Goal: Task Accomplishment & Management: Use online tool/utility

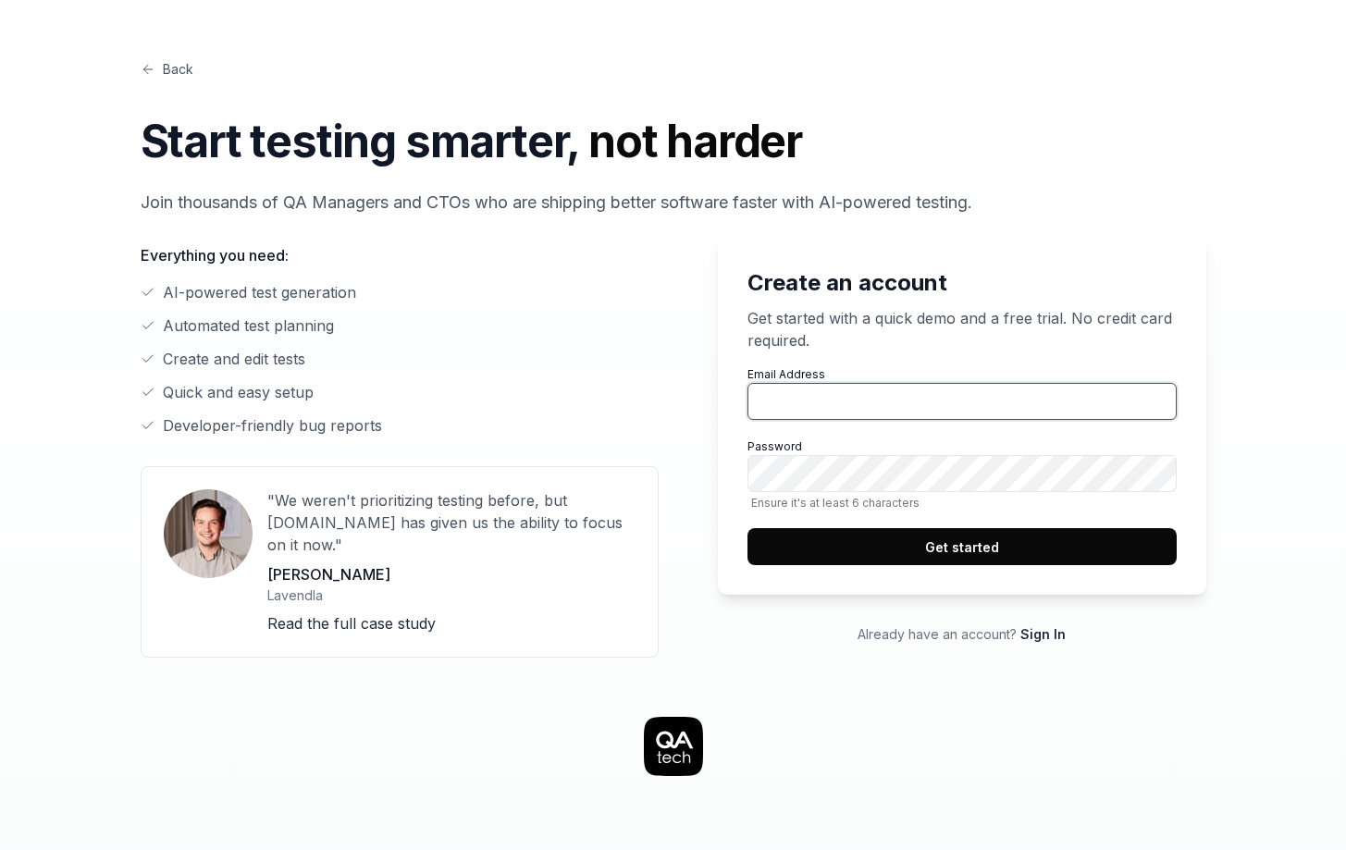
click at [814, 411] on input "Email Address" at bounding box center [961, 401] width 429 height 37
type input "lucas@ia4ops.com"
click at [969, 554] on button "Get started" at bounding box center [961, 546] width 429 height 37
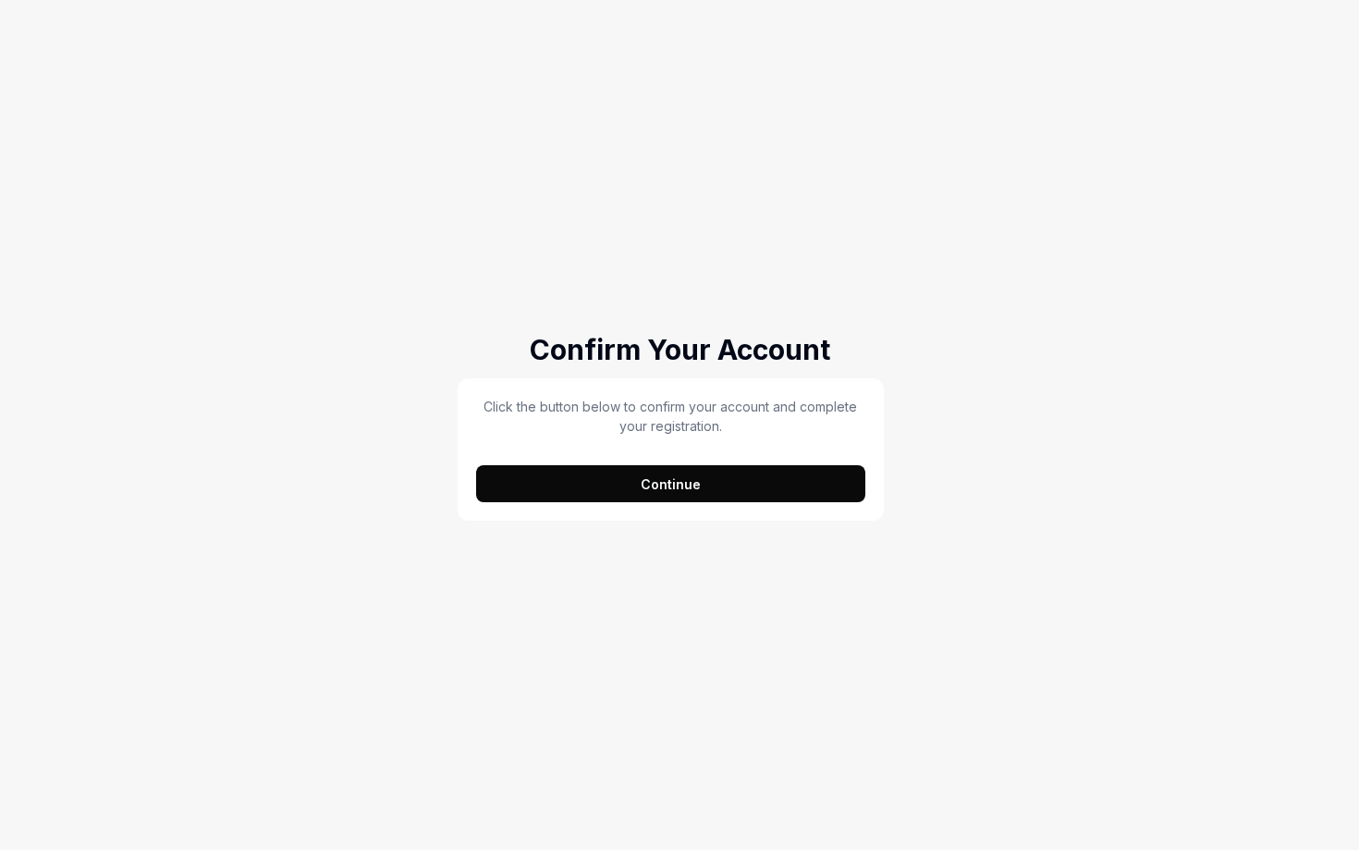
click at [668, 494] on button "Continue" at bounding box center [670, 483] width 389 height 37
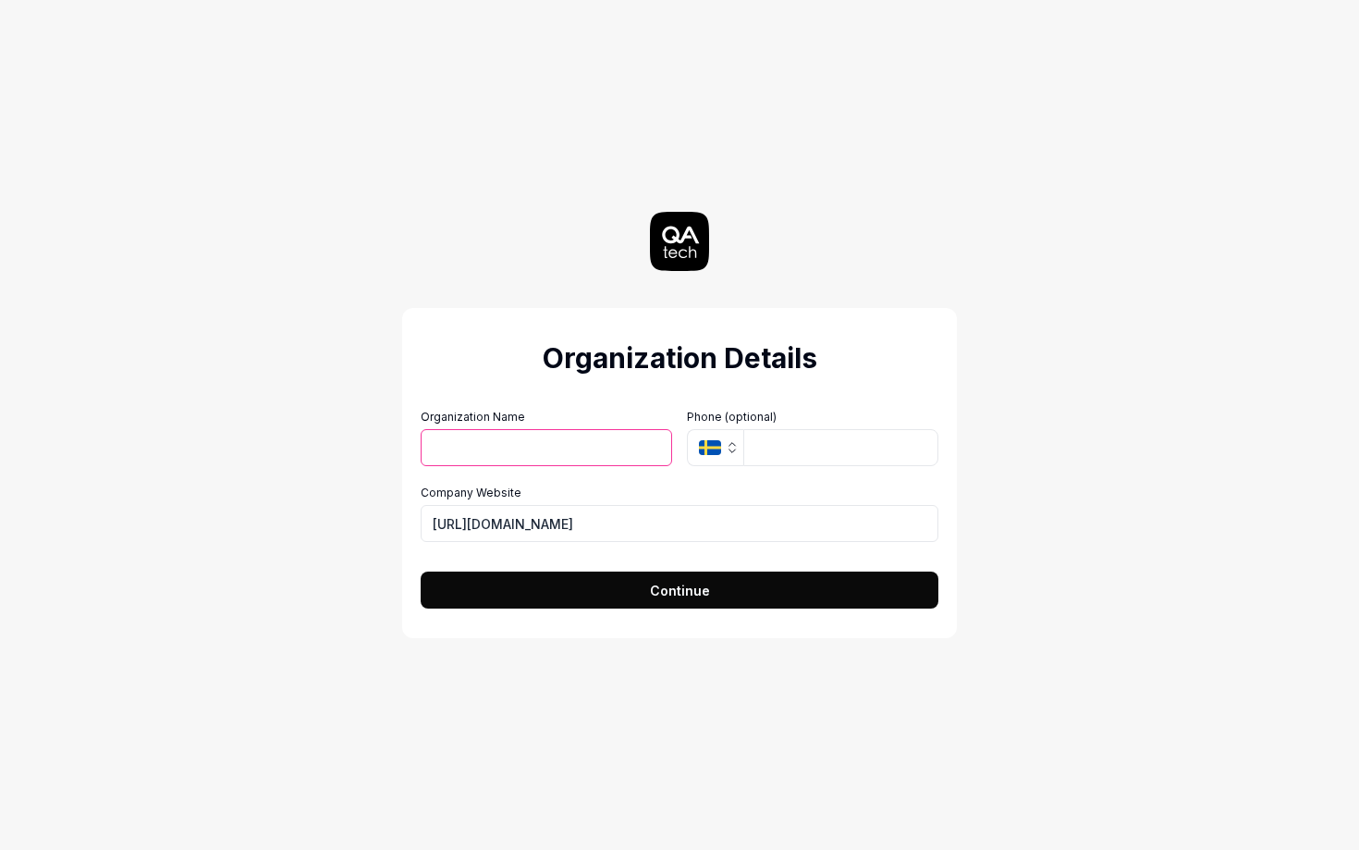
click at [507, 452] on input "Organization Name" at bounding box center [547, 447] width 252 height 37
type input "Lucas POIGNANT"
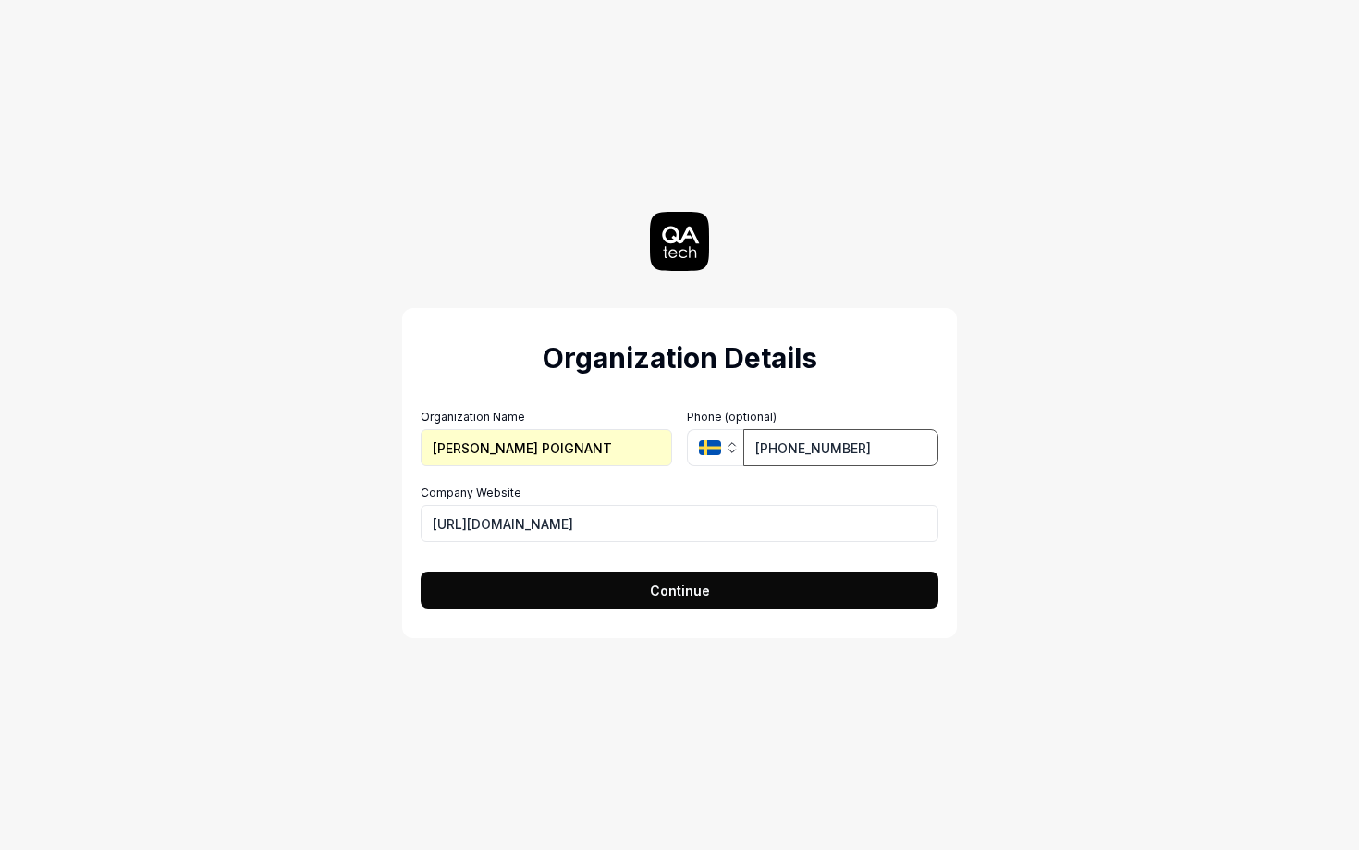
type input "0686-16 90 50"
click at [708, 457] on button "SE" at bounding box center [715, 447] width 56 height 37
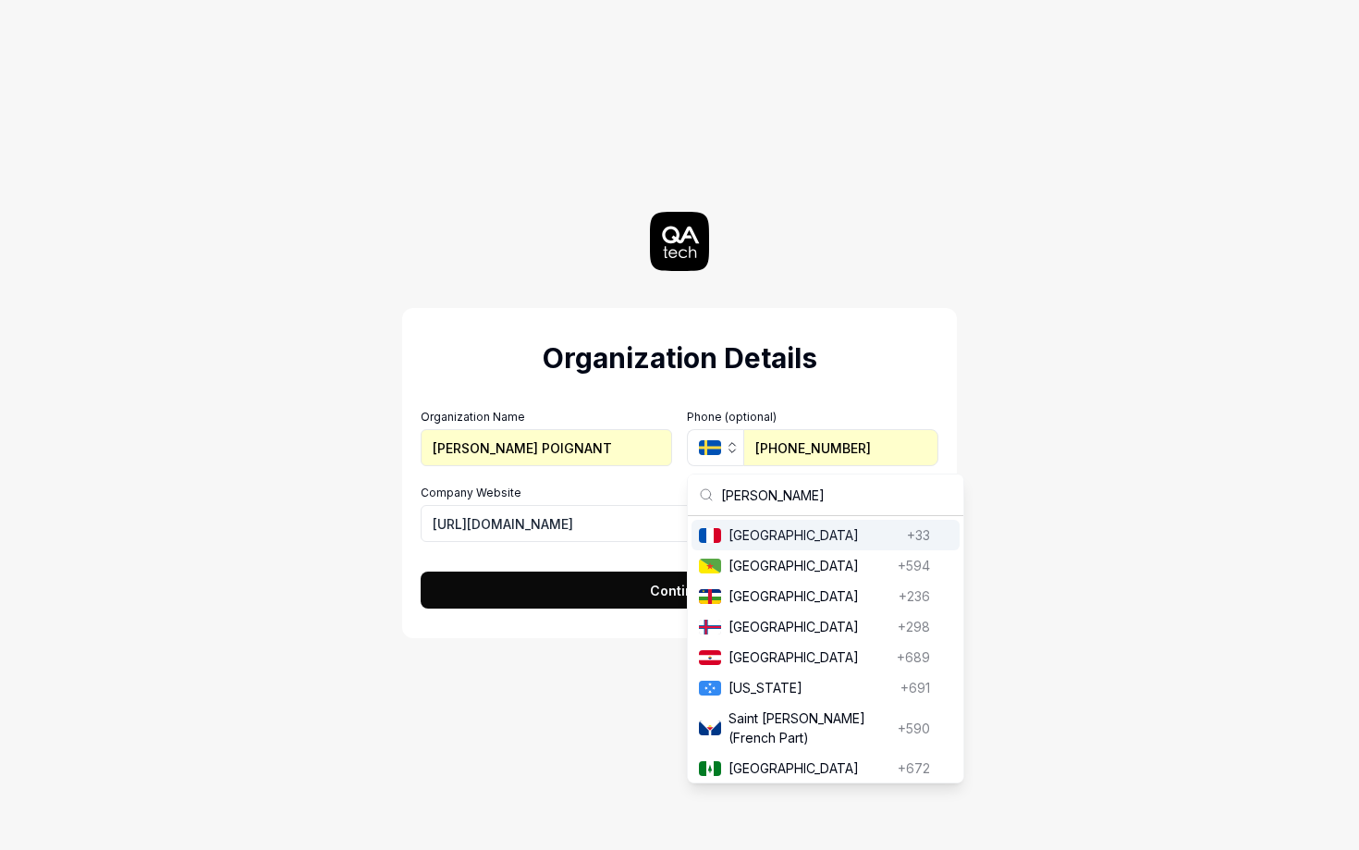
type input "[PERSON_NAME]"
click at [750, 548] on div "France France +33" at bounding box center [826, 535] width 268 height 31
type input "06 86 16 90 50"
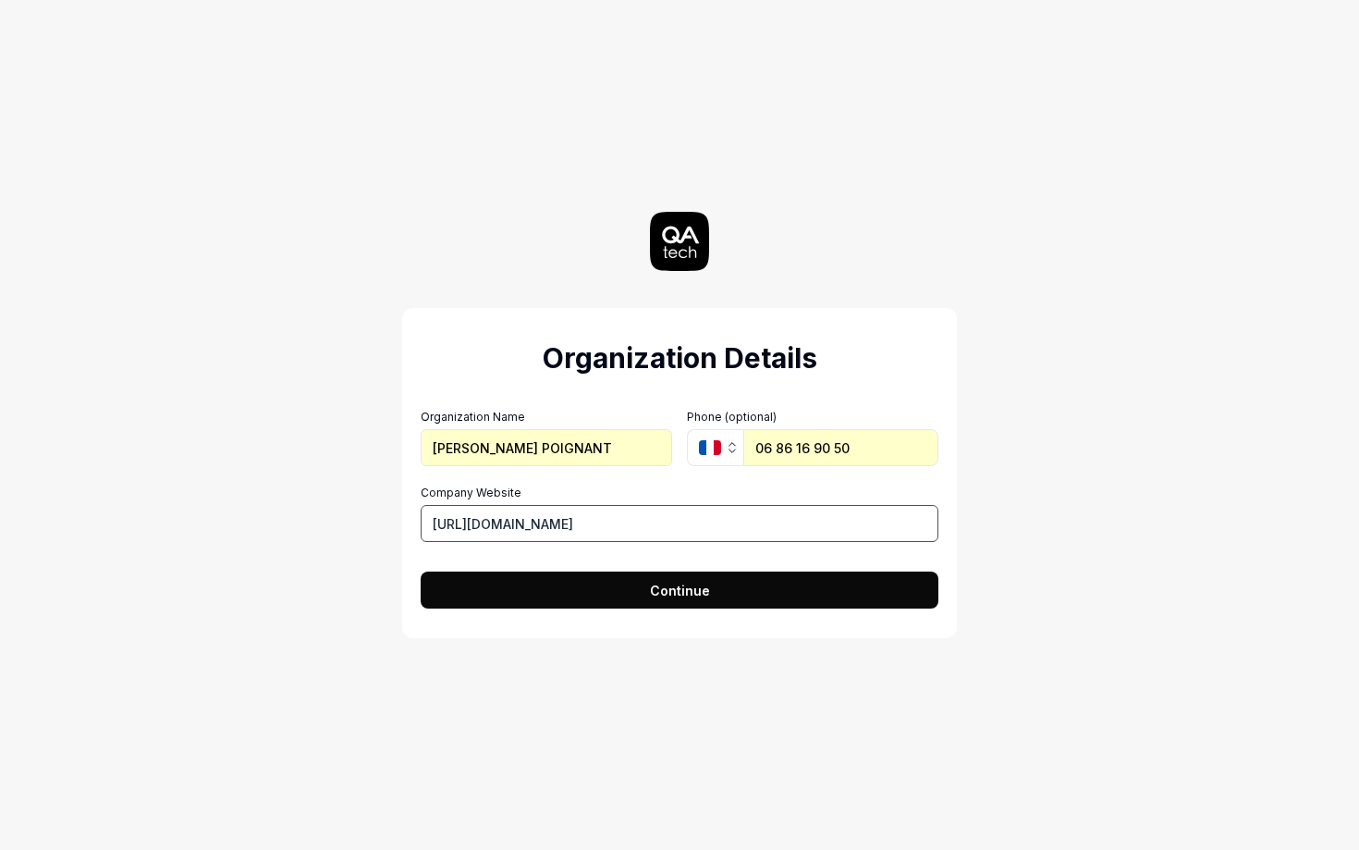
click at [478, 527] on input "https://ia4ops.com" at bounding box center [680, 523] width 518 height 37
type input "[URL][DOMAIN_NAME]"
click at [514, 456] on input "Lucas POIGNANT" at bounding box center [547, 447] width 252 height 37
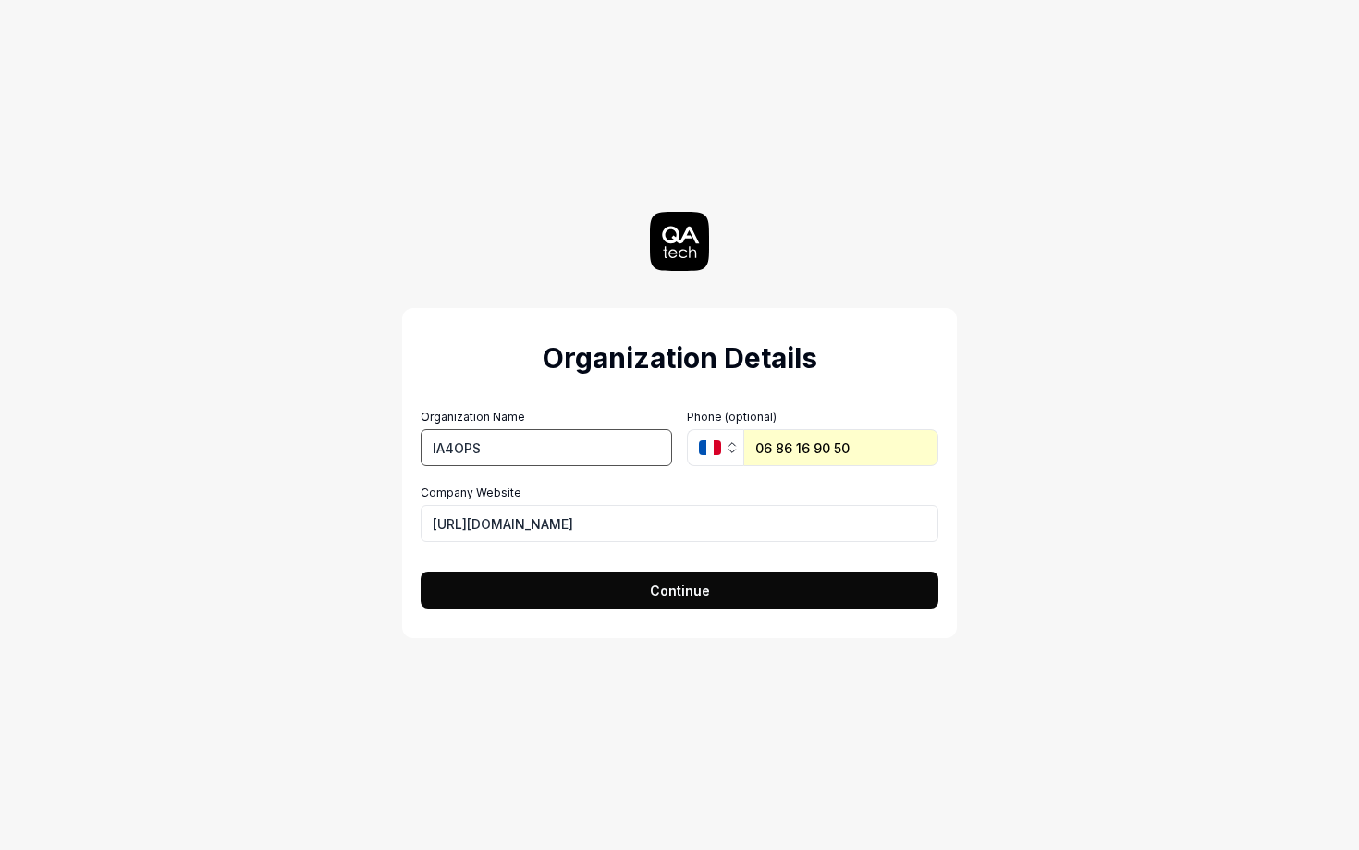
type input "IA4OPS"
click at [609, 577] on button "Continue" at bounding box center [680, 590] width 518 height 37
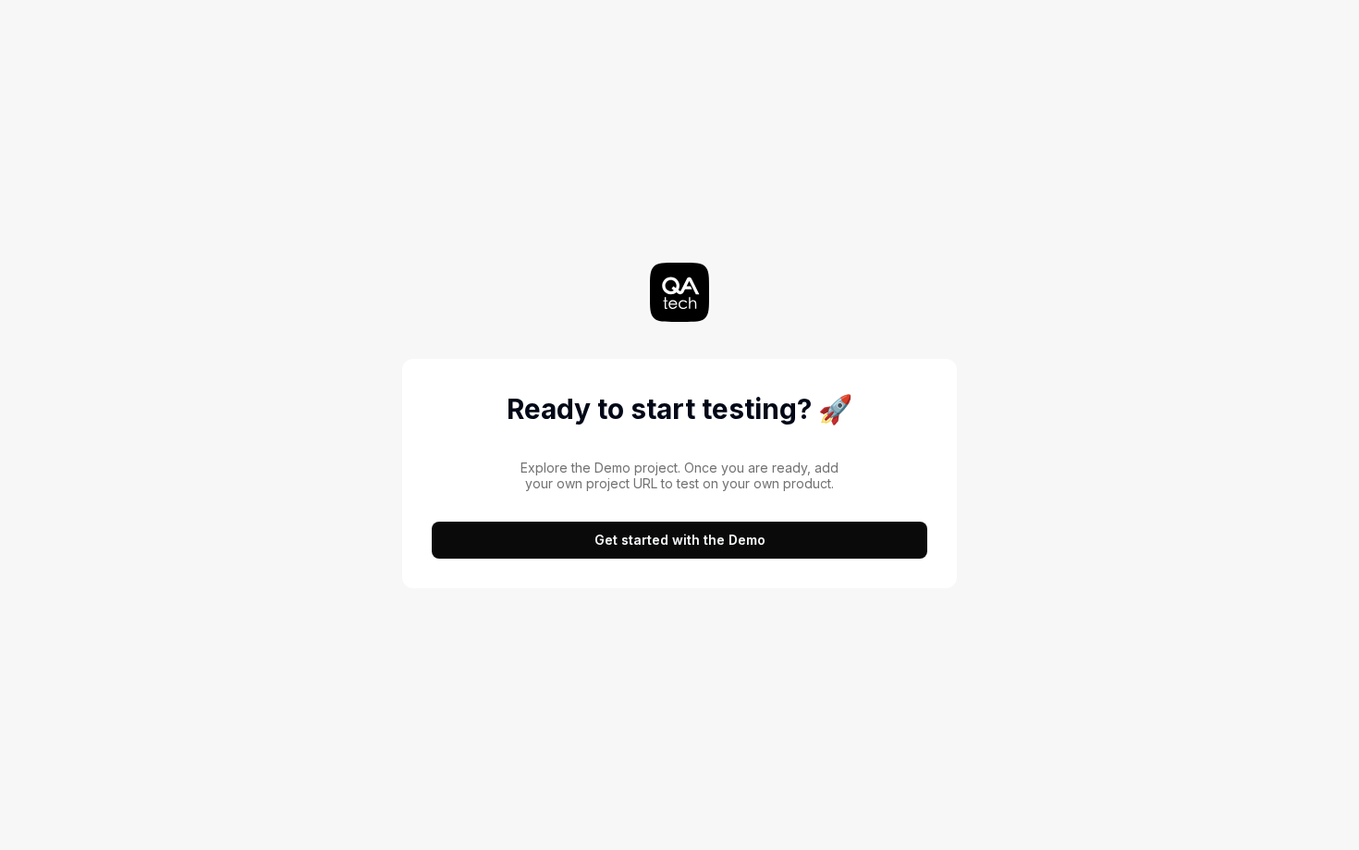
click at [522, 551] on button "Get started with the Demo" at bounding box center [680, 540] width 496 height 37
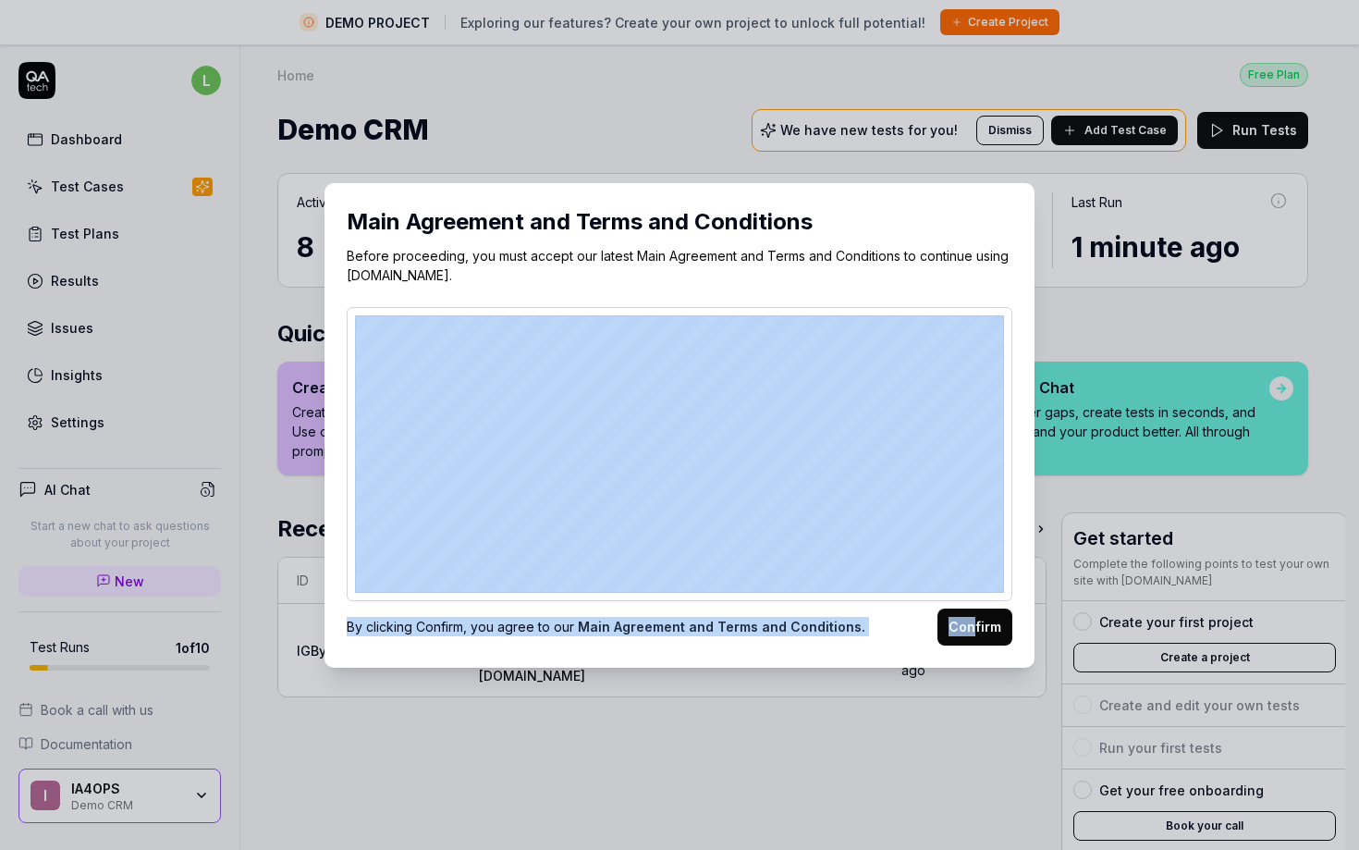
click at [973, 631] on div "Main Agreement and Terms and Conditions Before proceeding, you must accept our …" at bounding box center [680, 425] width 710 height 485
click at [973, 631] on button "Confirm" at bounding box center [975, 627] width 75 height 37
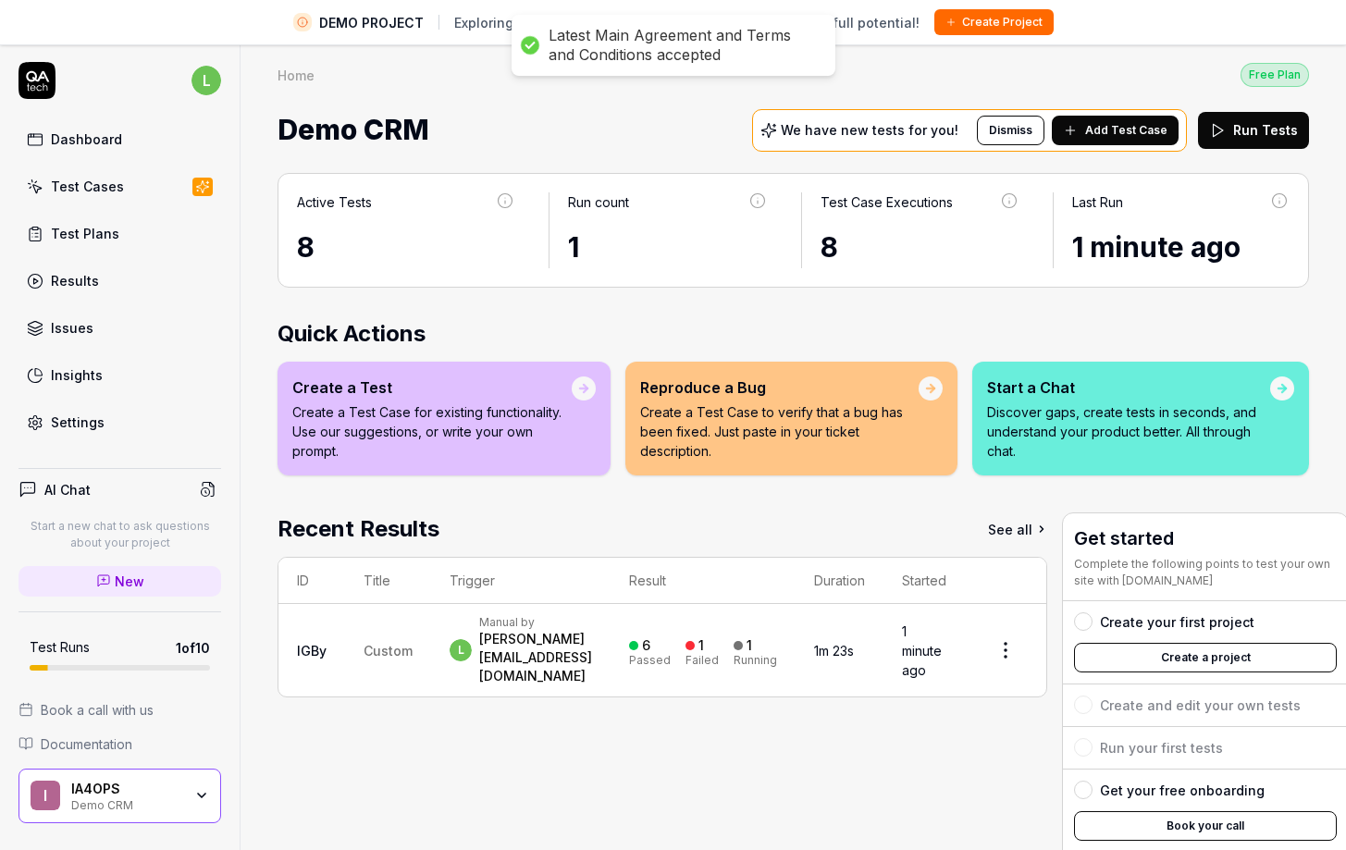
click at [608, 784] on div "Recent Results See all ID Title Trigger Result Duration Started IGBy Custom l M…" at bounding box center [661, 718] width 769 height 412
drag, startPoint x: 548, startPoint y: 742, endPoint x: 616, endPoint y: 630, distance: 130.7
click at [549, 742] on div "Recent Results See all ID Title Trigger Result Duration Started IGBy Custom l M…" at bounding box center [661, 718] width 769 height 412
click at [930, 139] on div "We have new tests for you! Dismiss Add Test Case" at bounding box center [969, 130] width 435 height 43
click at [851, 128] on p "We have new tests for you!" at bounding box center [870, 130] width 178 height 13
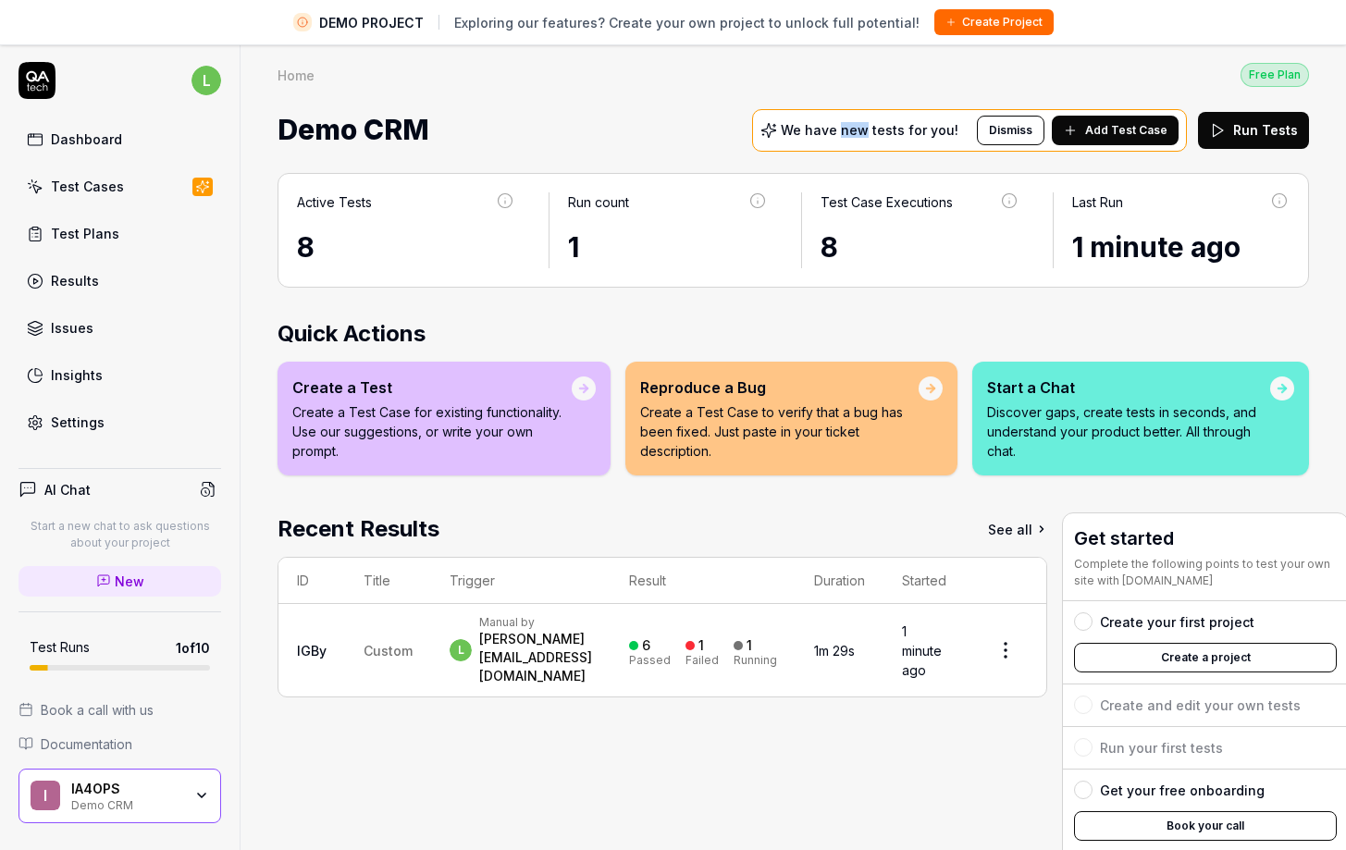
click at [851, 128] on p "We have new tests for you!" at bounding box center [870, 130] width 178 height 13
click at [1185, 653] on button "Create a project" at bounding box center [1205, 658] width 263 height 30
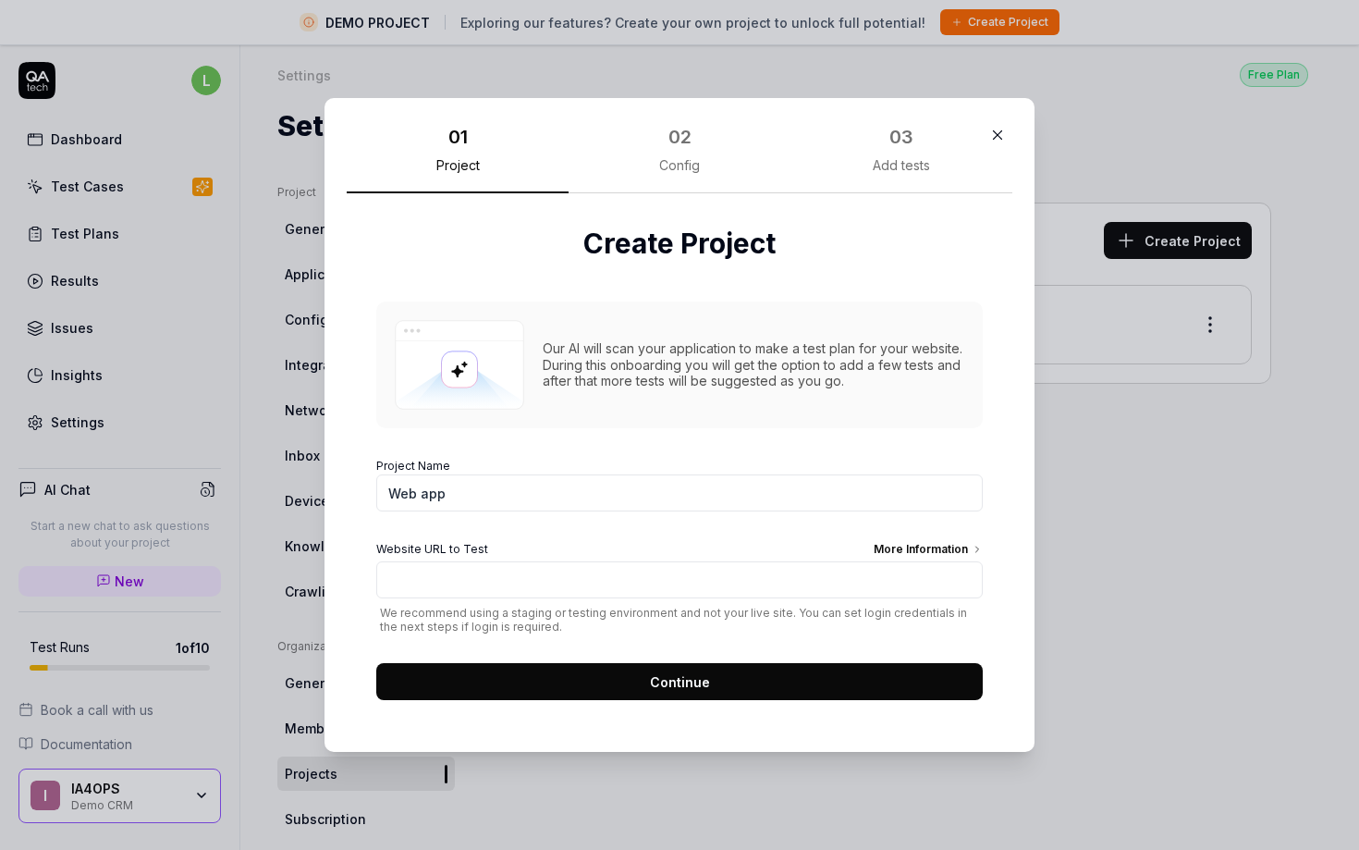
click at [454, 476] on input "Web app" at bounding box center [679, 492] width 607 height 37
click at [453, 486] on input "Web app" at bounding box center [679, 492] width 607 height 37
type input "Web app ia4ops test"
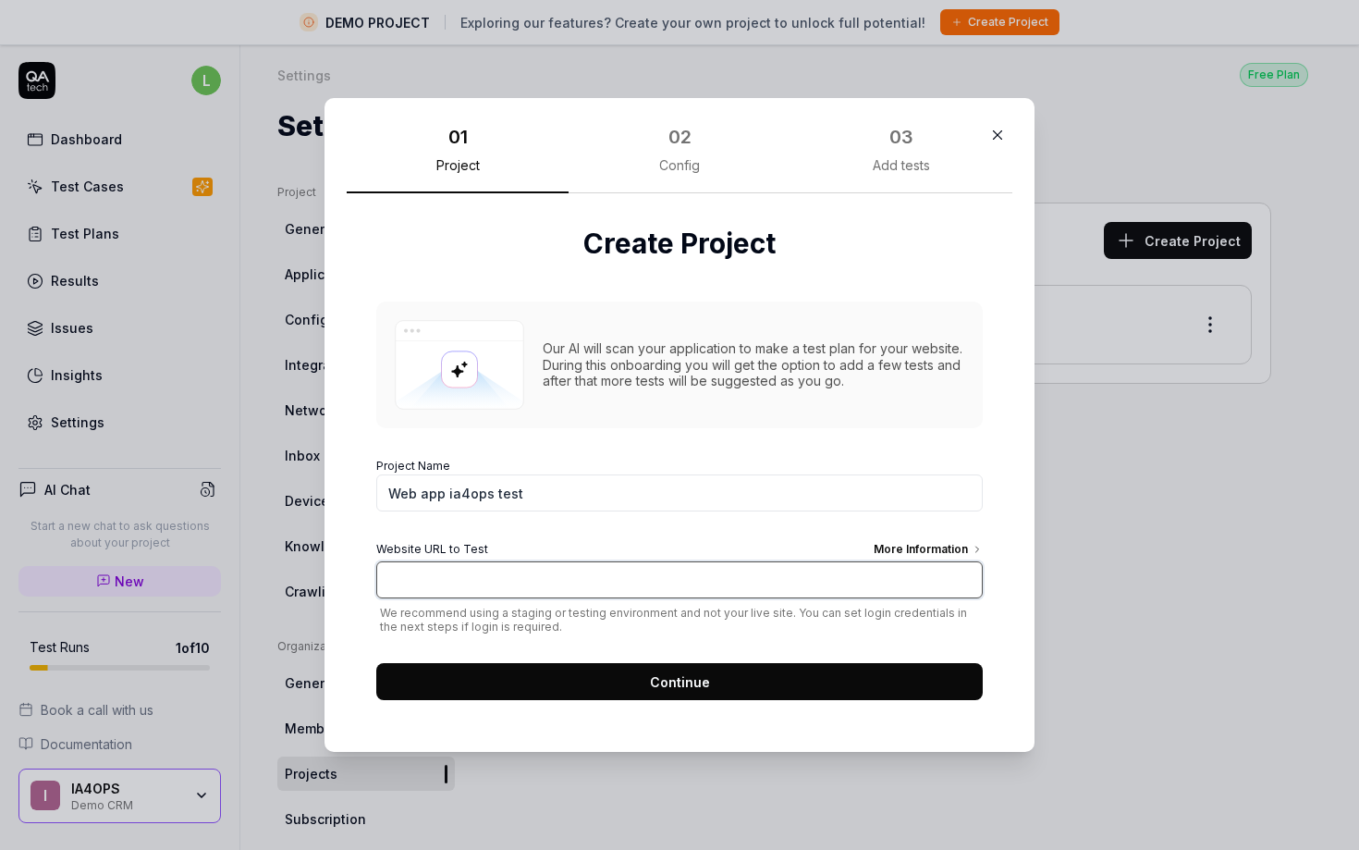
click at [443, 572] on input "Website URL to Test More Information" at bounding box center [679, 579] width 607 height 37
type input "https://www.ia4ops.com"
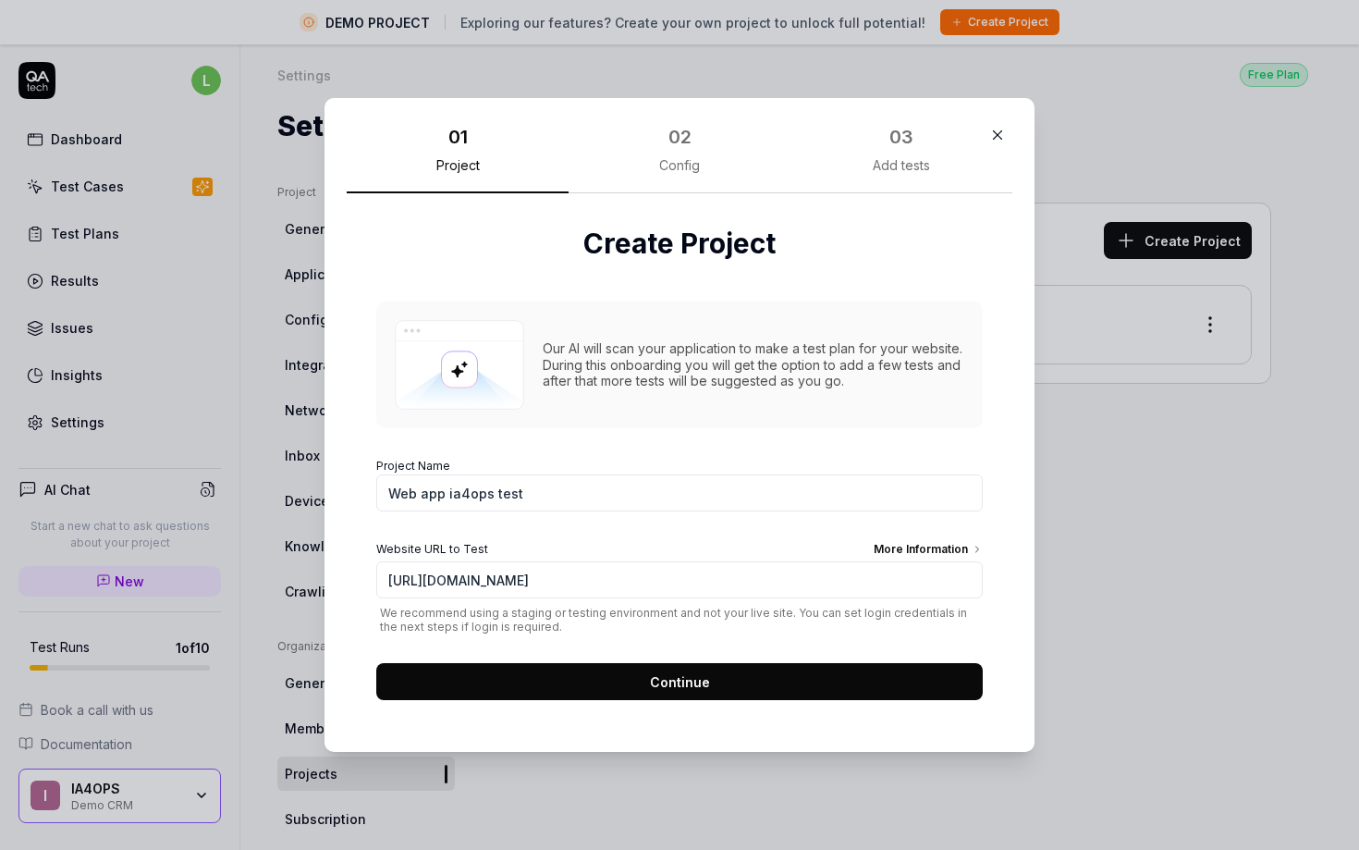
click at [683, 691] on button "Continue" at bounding box center [679, 681] width 607 height 37
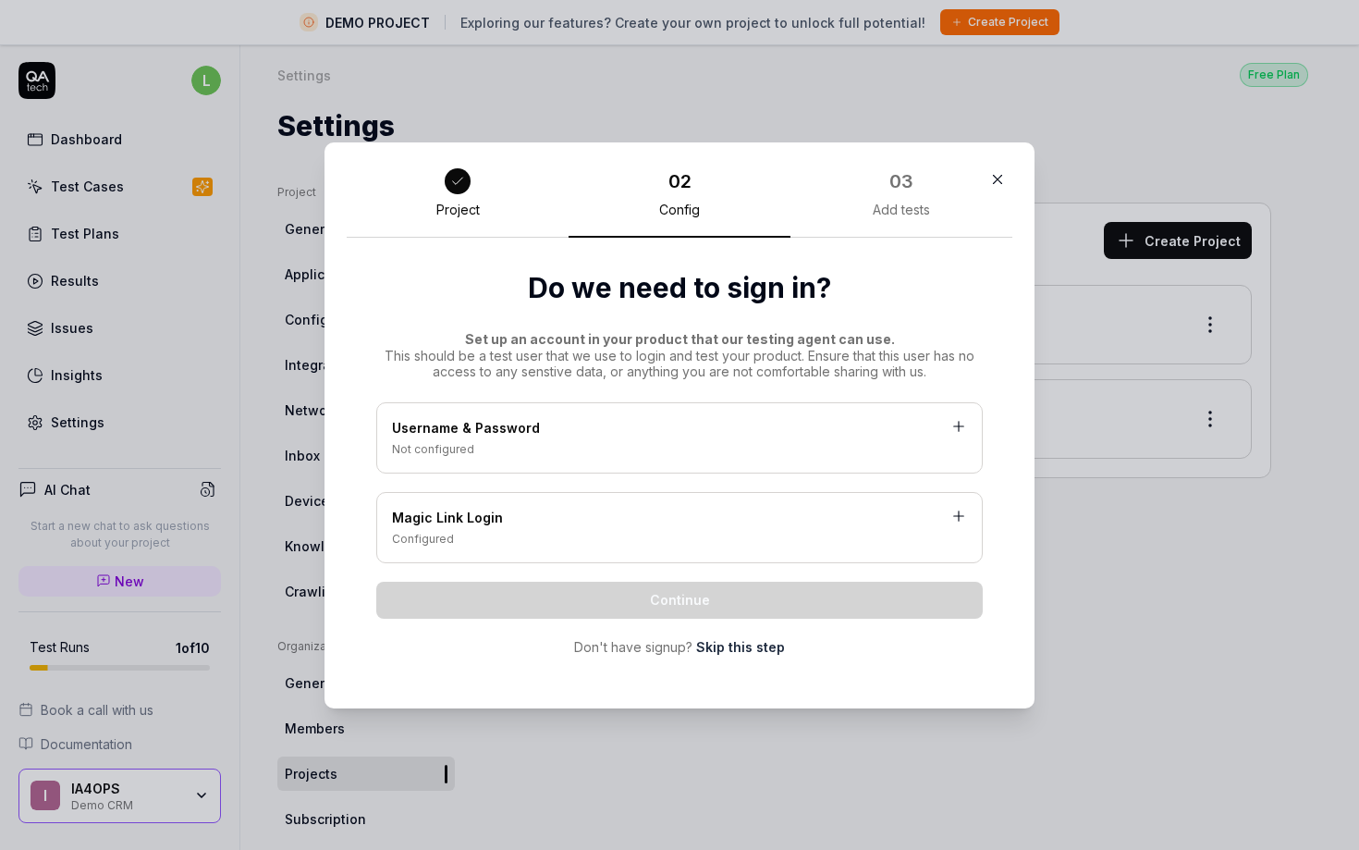
click at [731, 646] on link "Skip this step" at bounding box center [740, 646] width 89 height 19
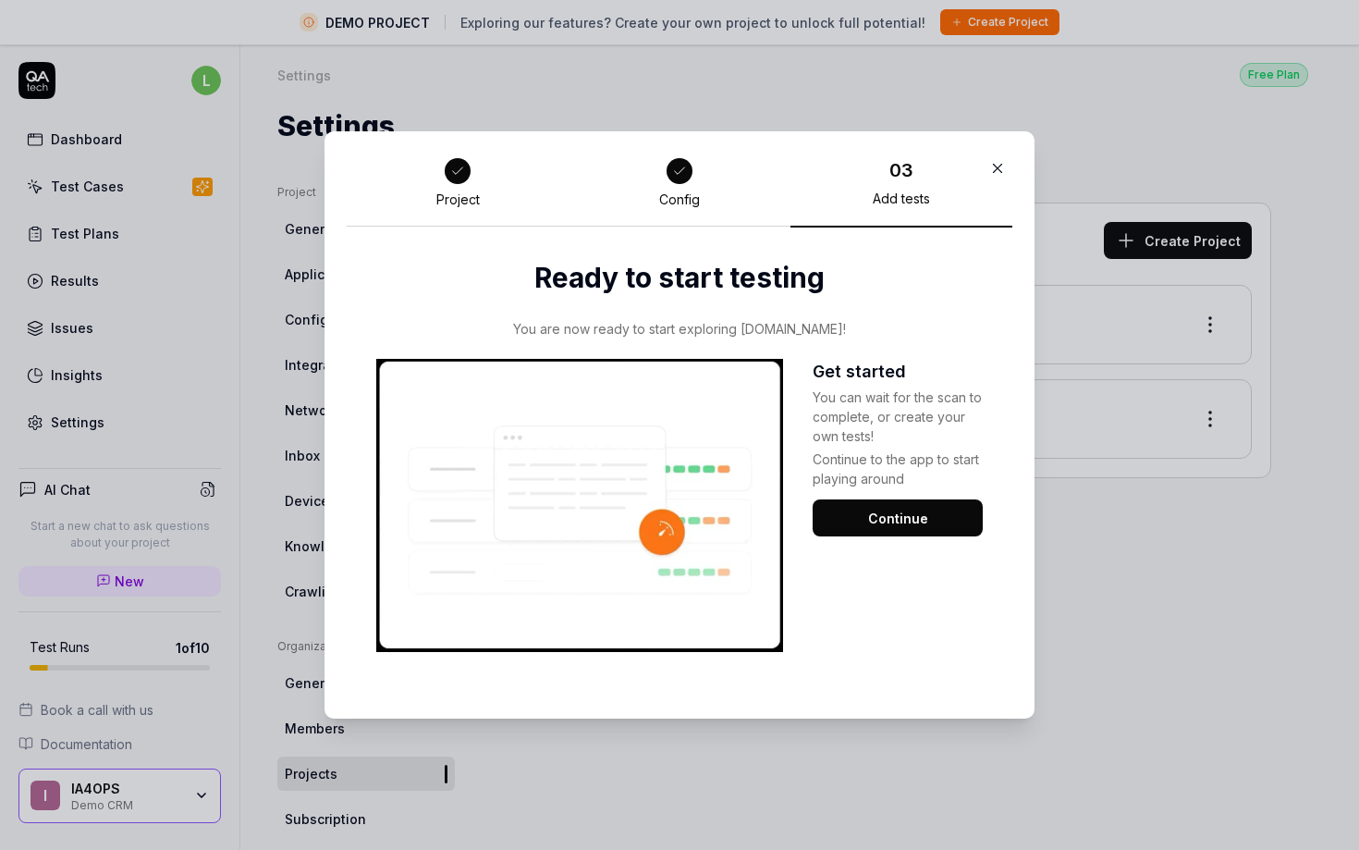
click at [874, 528] on button "Continue" at bounding box center [898, 517] width 170 height 37
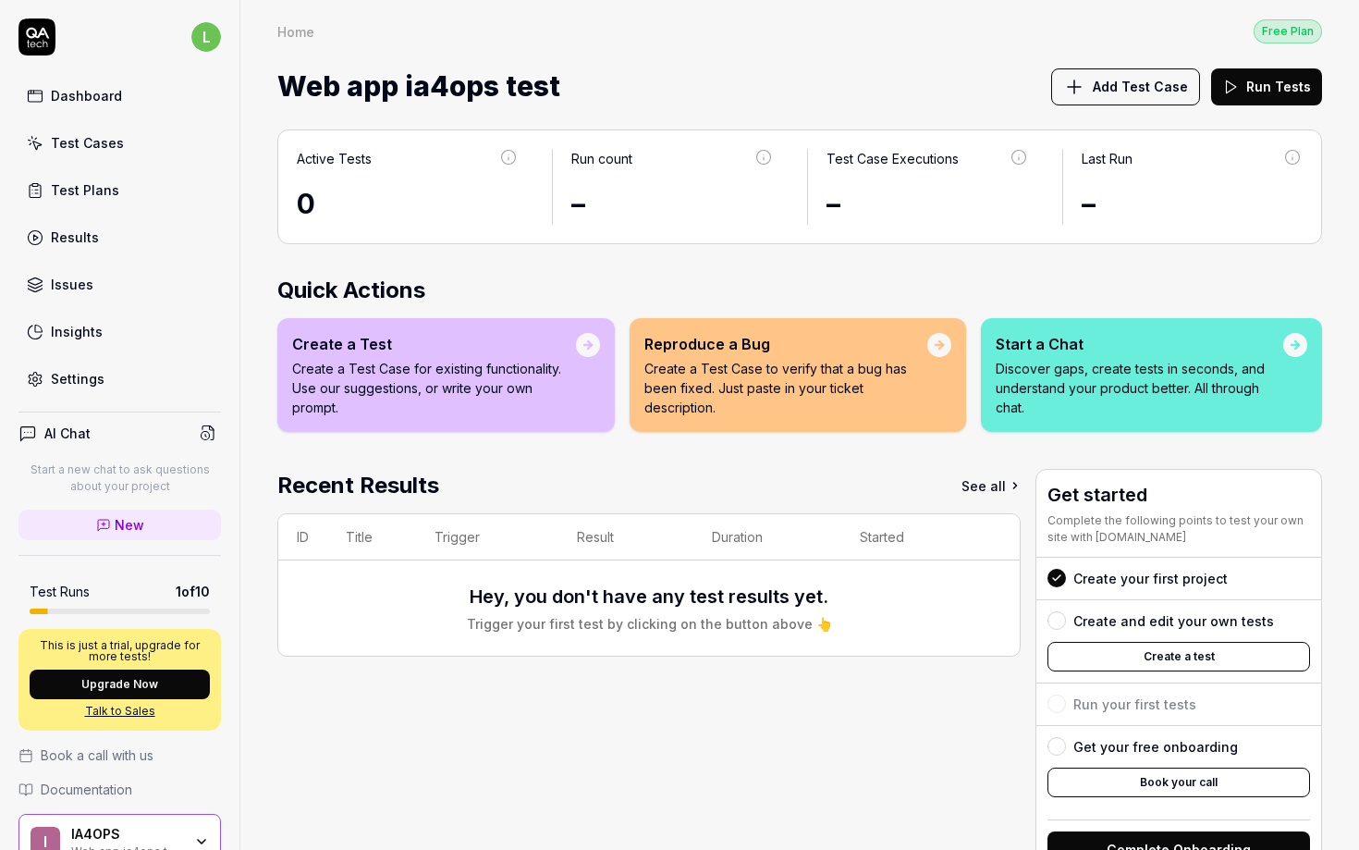
click at [1108, 389] on p "Discover gaps, create tests in seconds, and understand your product better. All…" at bounding box center [1140, 388] width 288 height 58
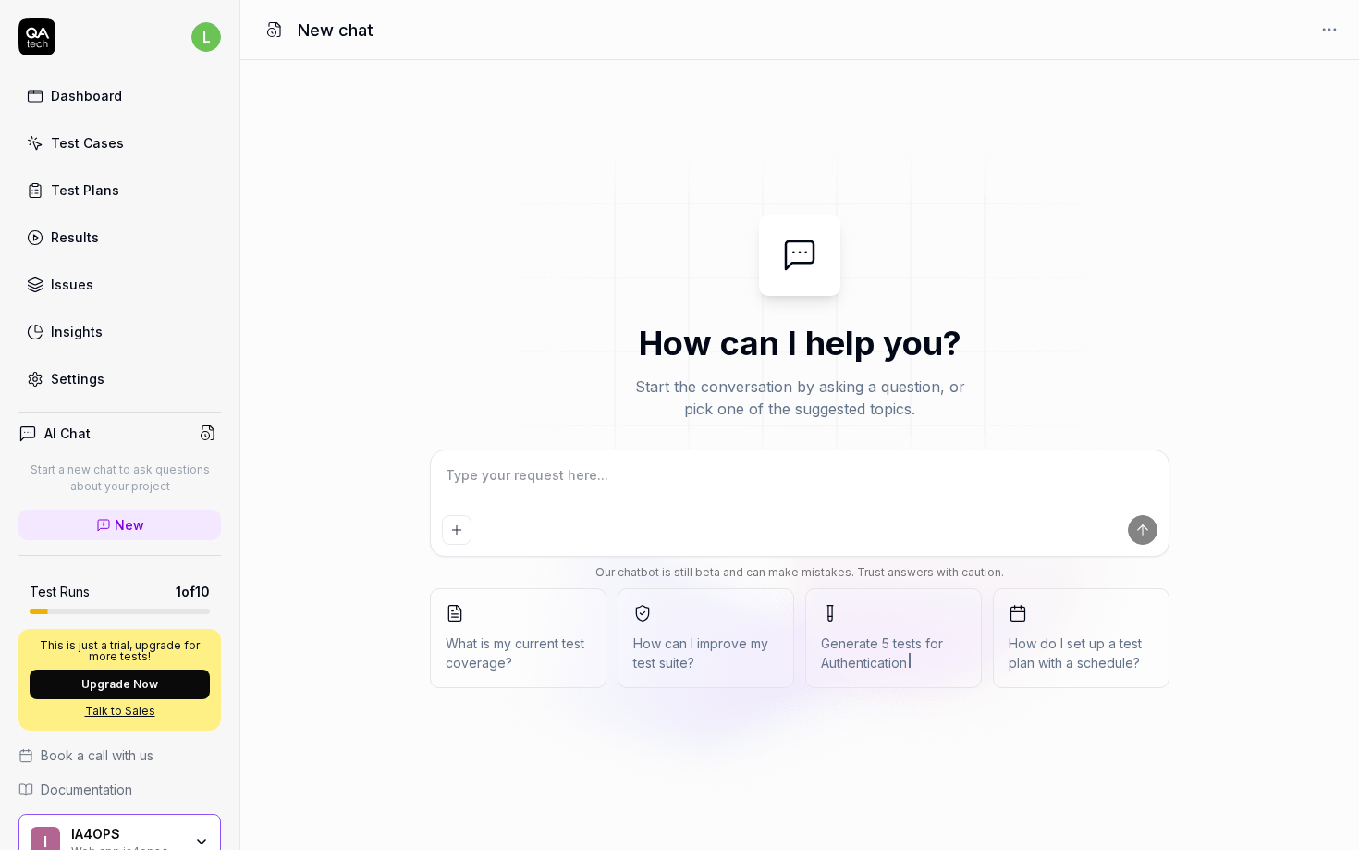
click at [616, 504] on textarea at bounding box center [800, 484] width 716 height 46
click at [745, 401] on img at bounding box center [800, 314] width 666 height 370
click at [746, 400] on img at bounding box center [800, 314] width 666 height 370
click at [92, 479] on p "Start a new chat to ask questions about your project" at bounding box center [119, 477] width 203 height 33
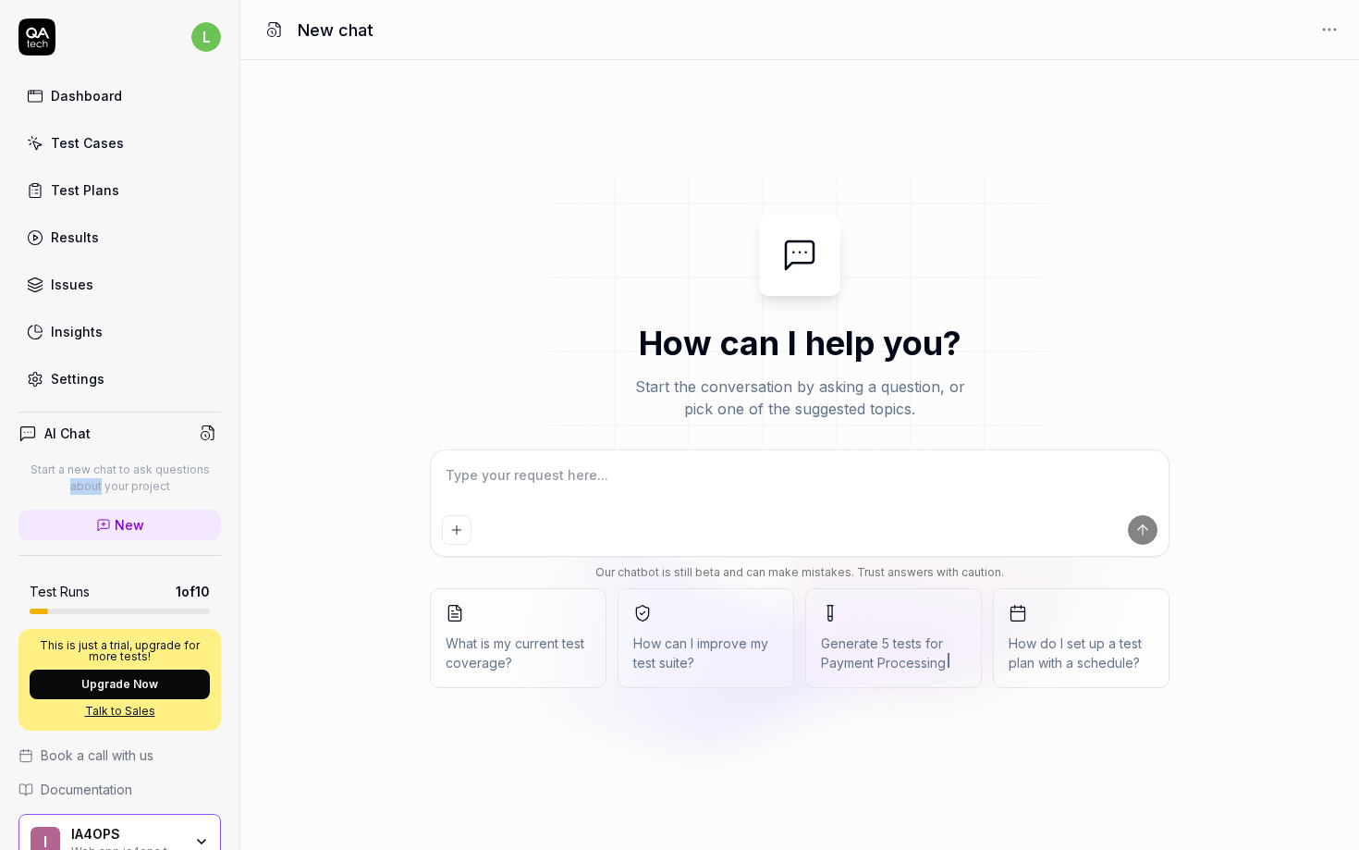
click at [92, 479] on p "Start a new chat to ask questions about your project" at bounding box center [119, 477] width 203 height 33
click at [80, 141] on div "Test Cases" at bounding box center [87, 142] width 73 height 19
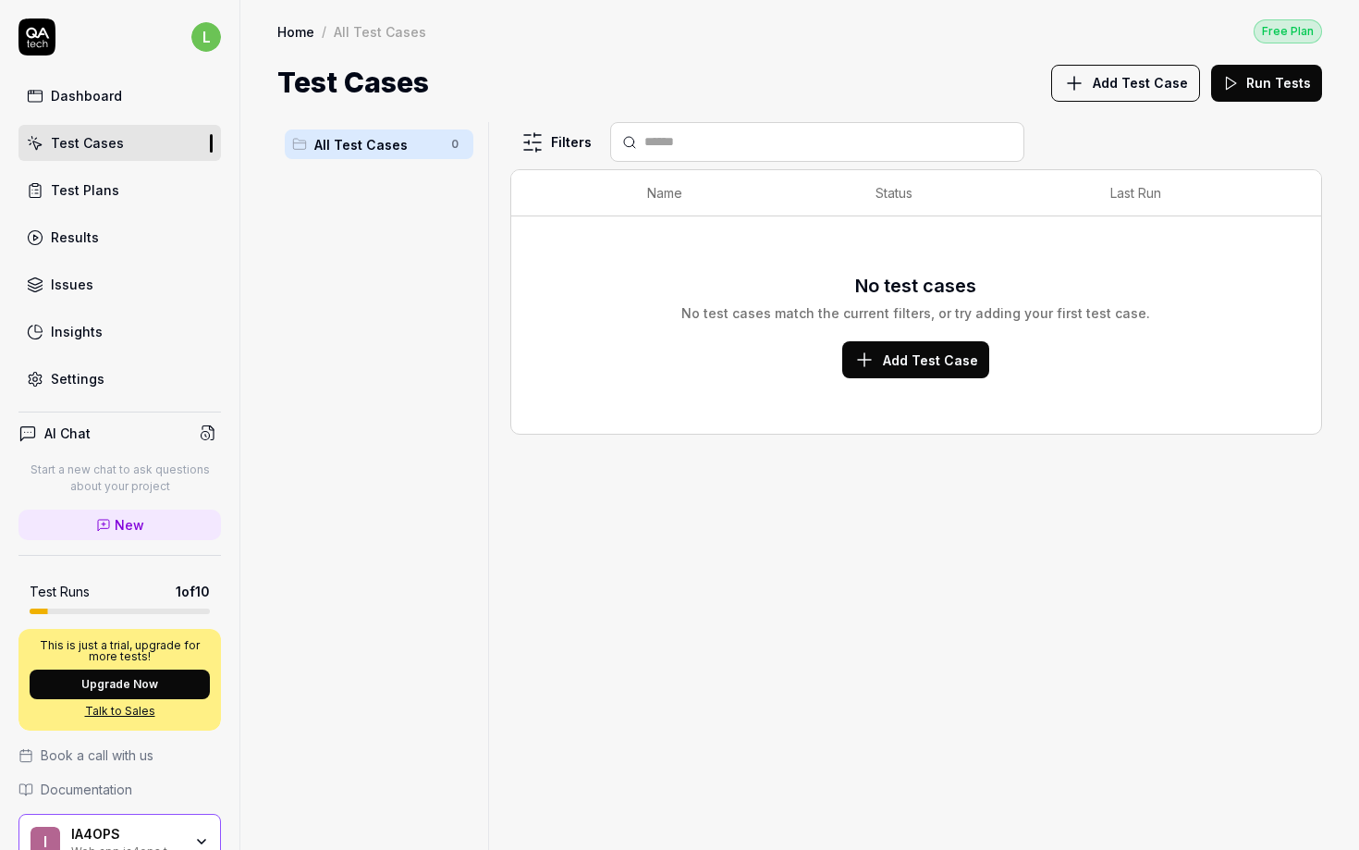
click at [898, 366] on span "Add Test Case" at bounding box center [930, 359] width 95 height 19
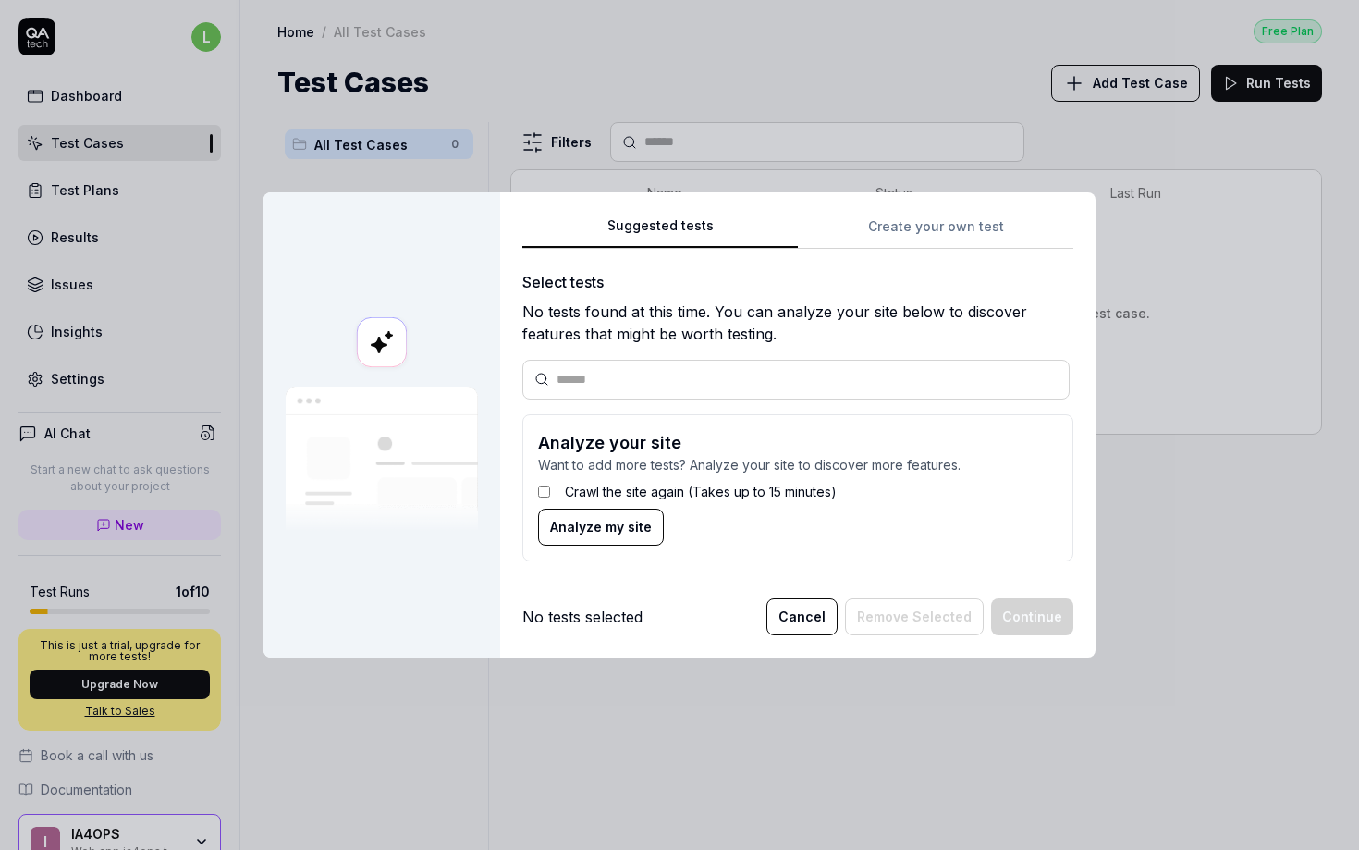
click at [530, 498] on form "Analyze your site Want to add more tests? Analyze your site to discover more fe…" at bounding box center [798, 487] width 551 height 147
click at [552, 523] on span "Analyze my site" at bounding box center [601, 526] width 102 height 19
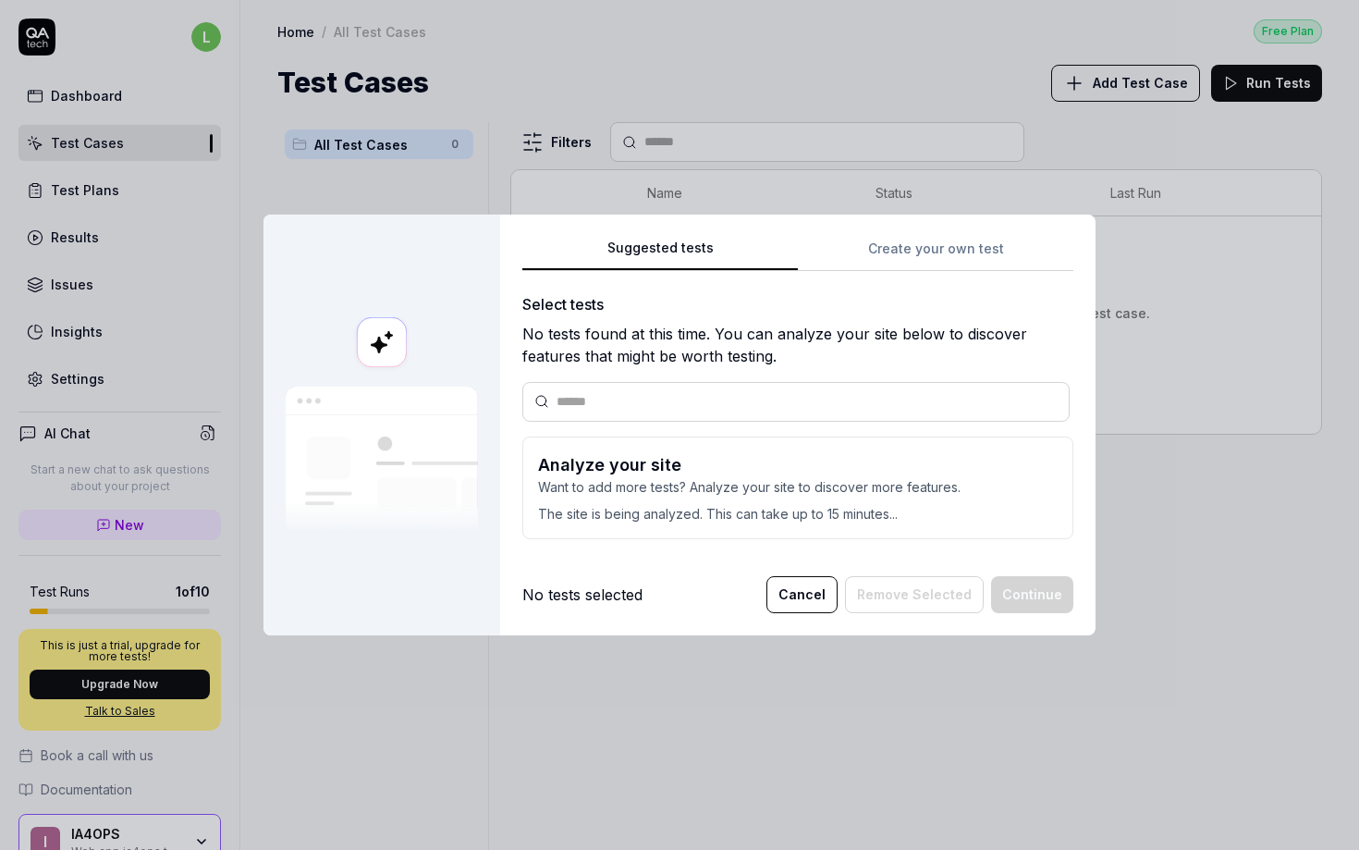
click at [786, 349] on div "No tests found at this time. You can analyze your site below to discover featur…" at bounding box center [798, 345] width 551 height 44
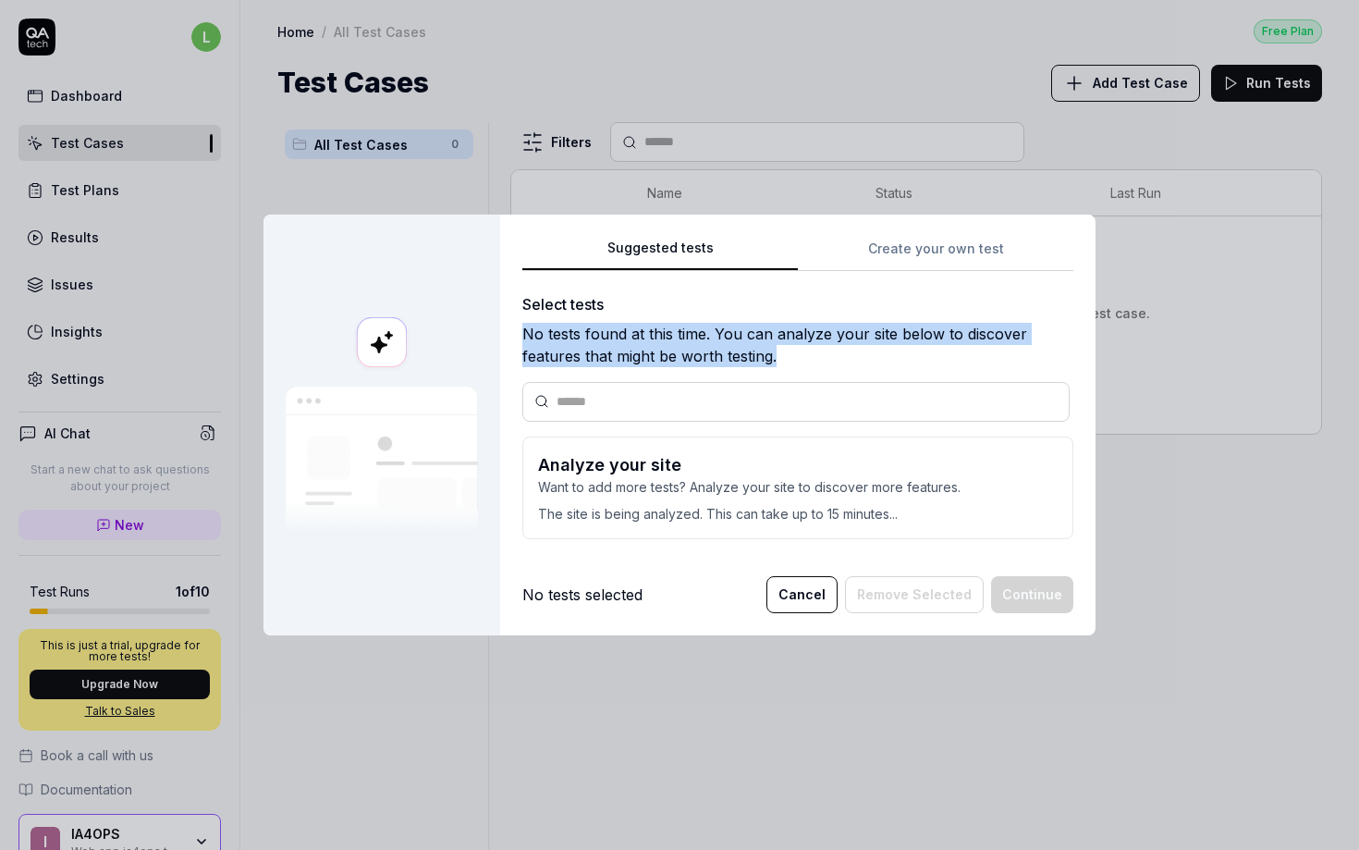
click at [786, 349] on div "No tests found at this time. You can analyze your site below to discover featur…" at bounding box center [798, 345] width 551 height 44
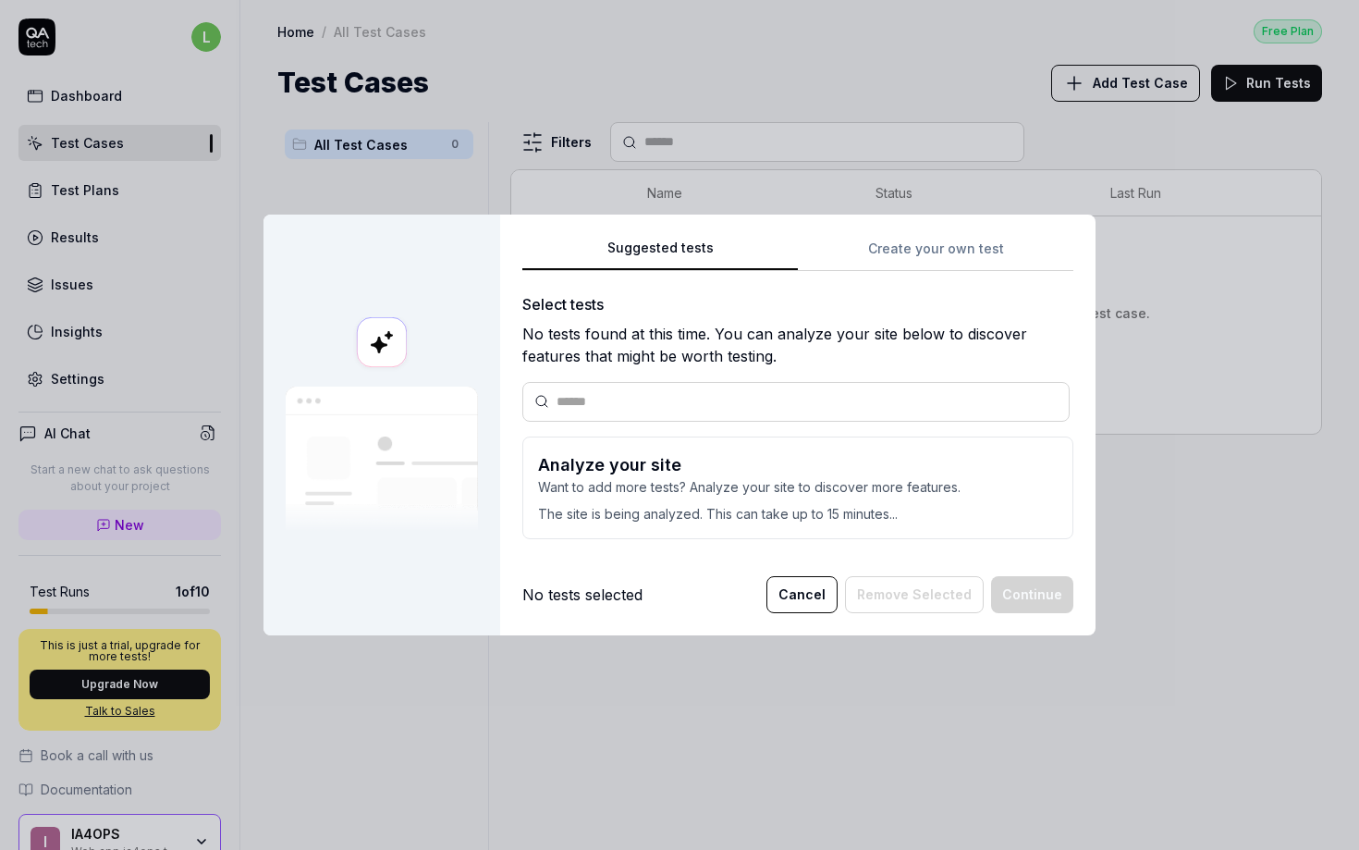
click at [621, 510] on p "The site is being analyzed. This can take up to 15 minutes..." at bounding box center [798, 510] width 520 height 27
click at [594, 345] on div "No tests found at this time. You can analyze your site below to discover featur…" at bounding box center [798, 345] width 551 height 44
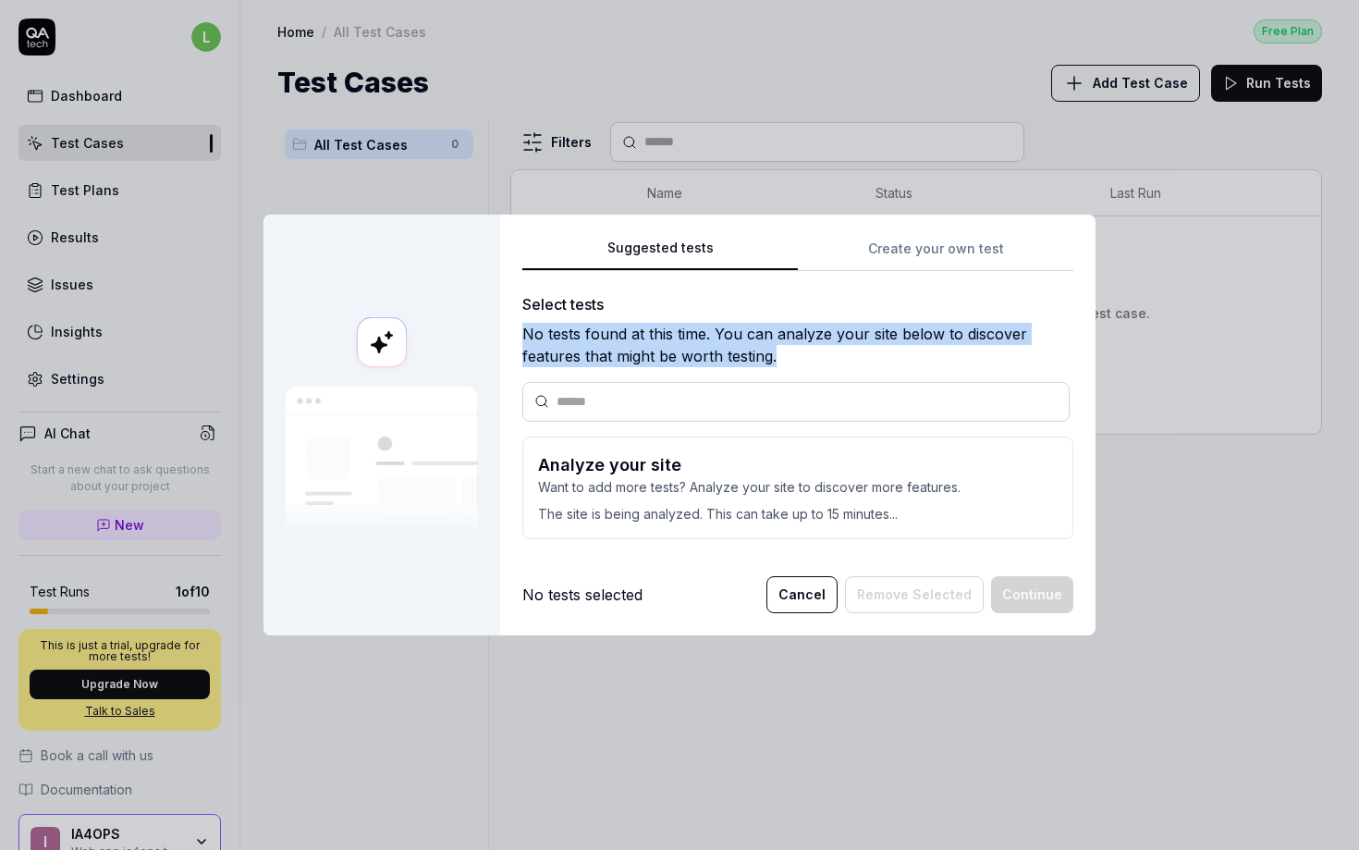
click at [594, 345] on div "No tests found at this time. You can analyze your site below to discover featur…" at bounding box center [798, 345] width 551 height 44
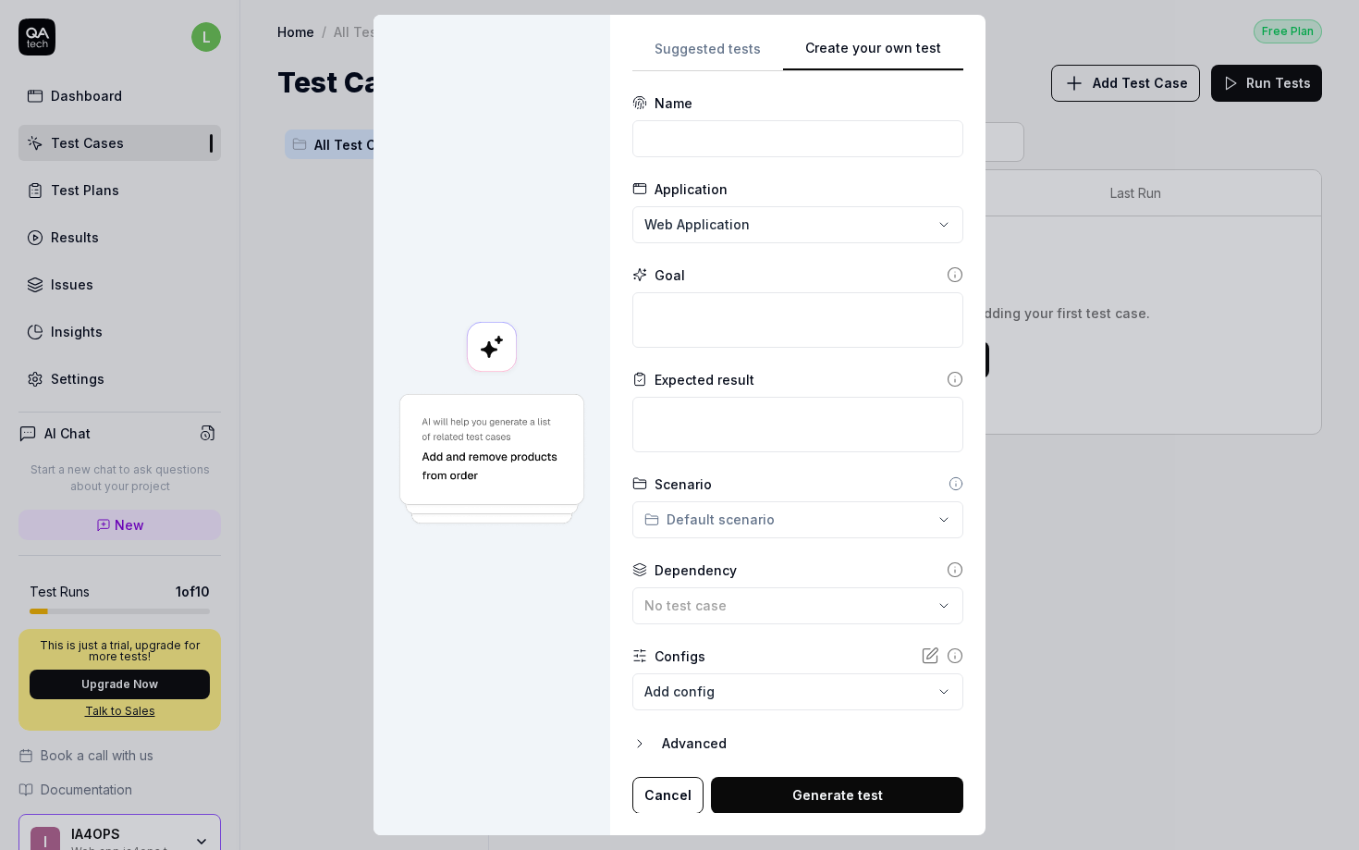
click at [873, 256] on div "**********" at bounding box center [798, 425] width 331 height 776
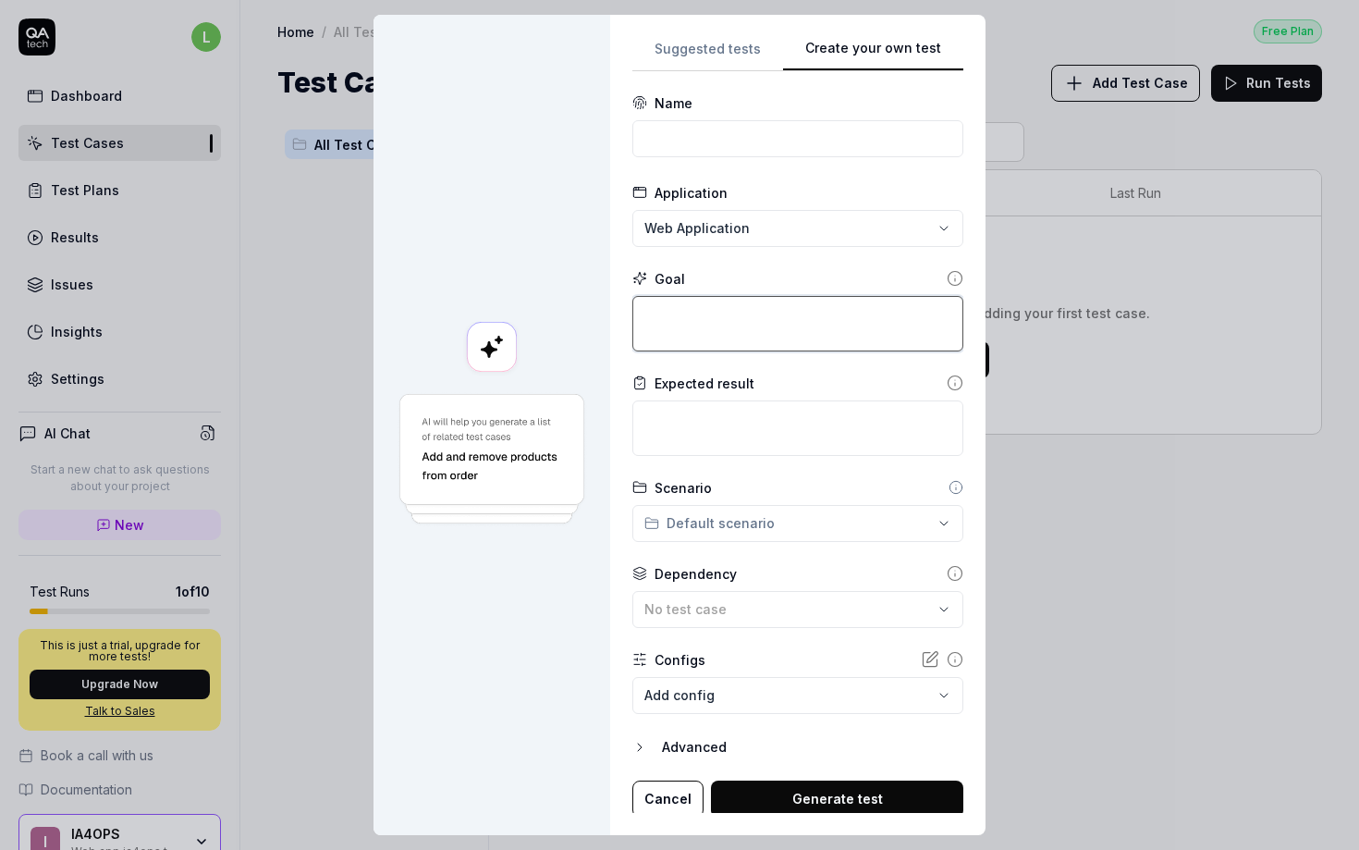
click at [681, 299] on textarea at bounding box center [798, 323] width 331 height 55
click at [700, 521] on div "**********" at bounding box center [679, 425] width 1359 height 850
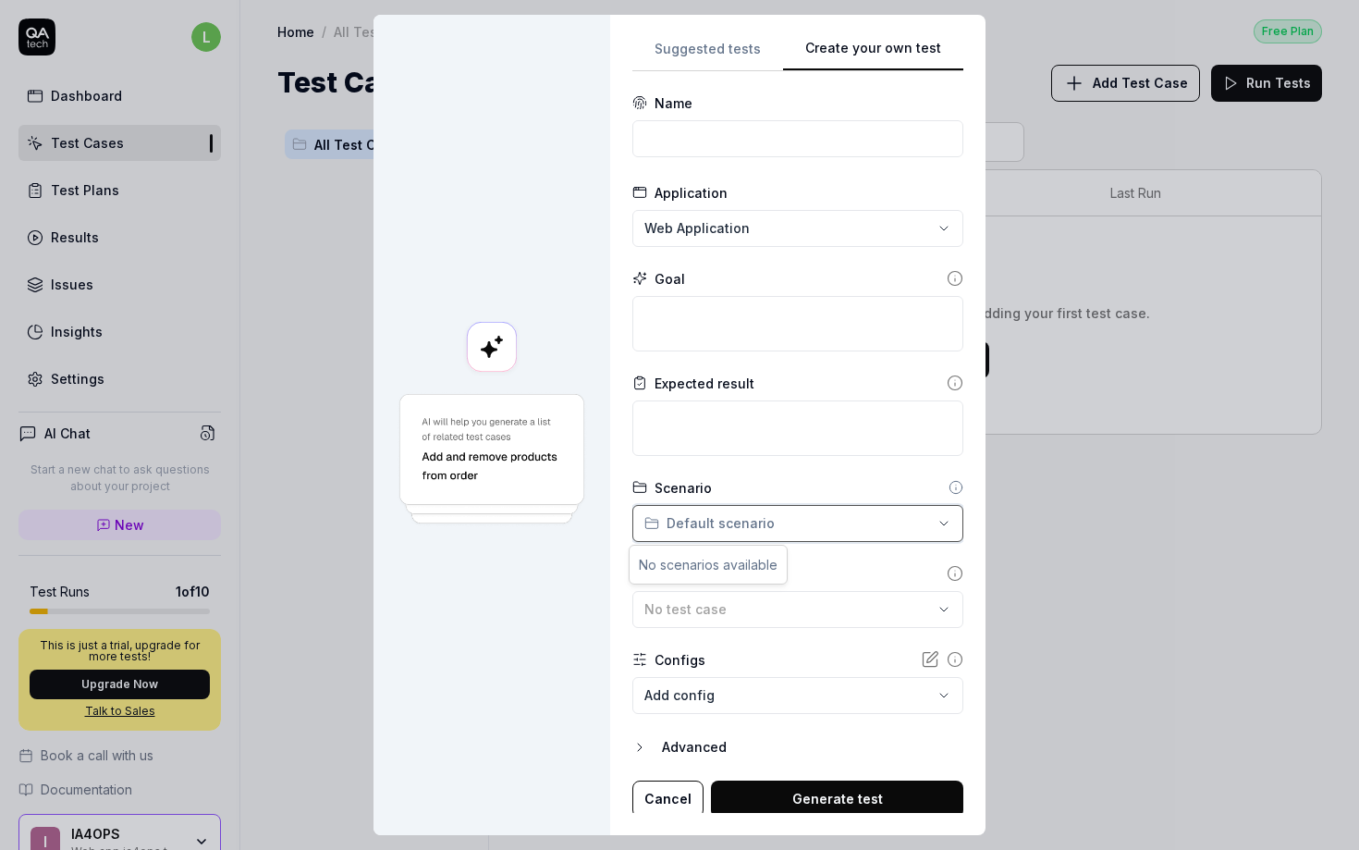
click at [700, 521] on div "**********" at bounding box center [679, 425] width 1359 height 850
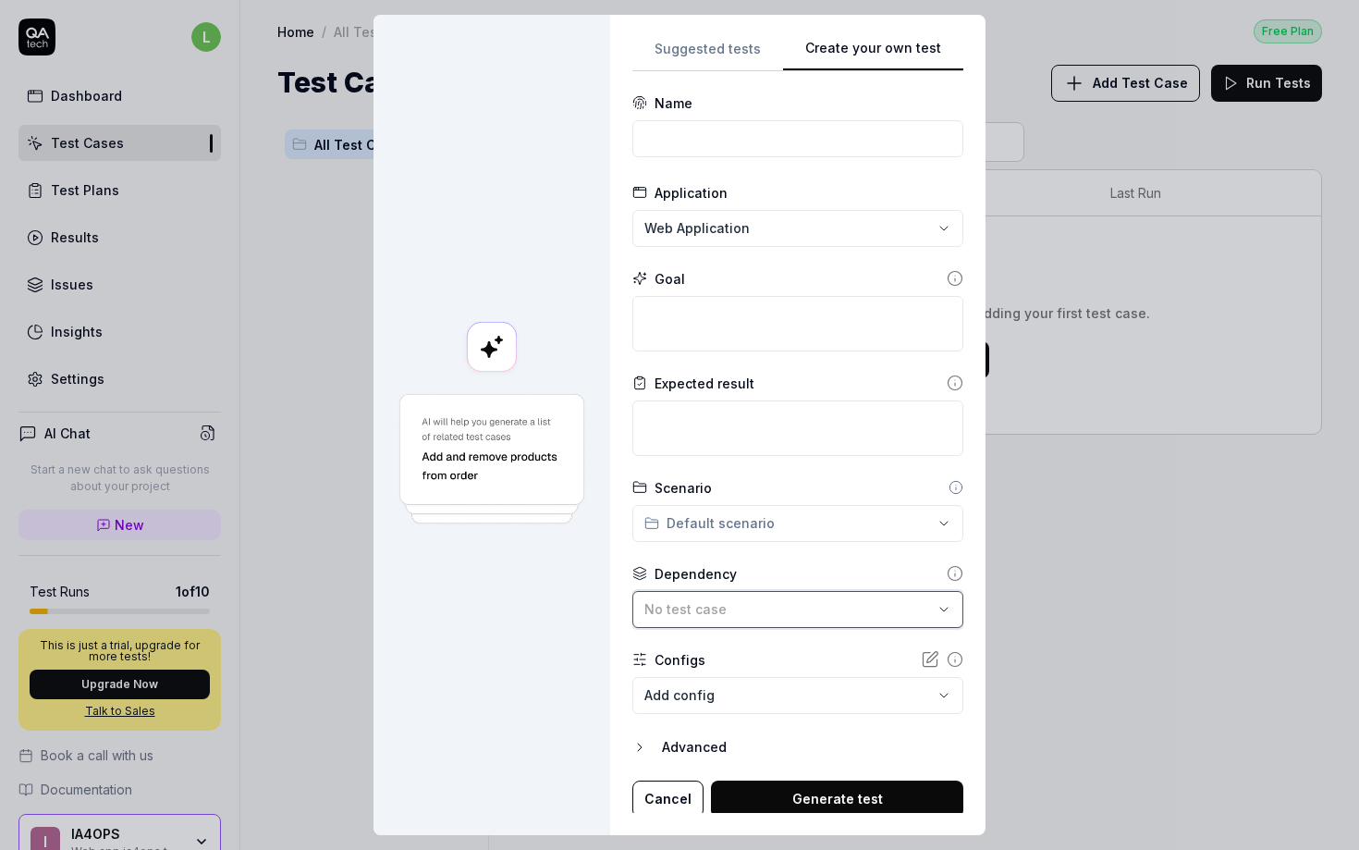
click at [657, 609] on span "No test case" at bounding box center [686, 609] width 82 height 16
click at [661, 687] on body "**********" at bounding box center [679, 425] width 1359 height 850
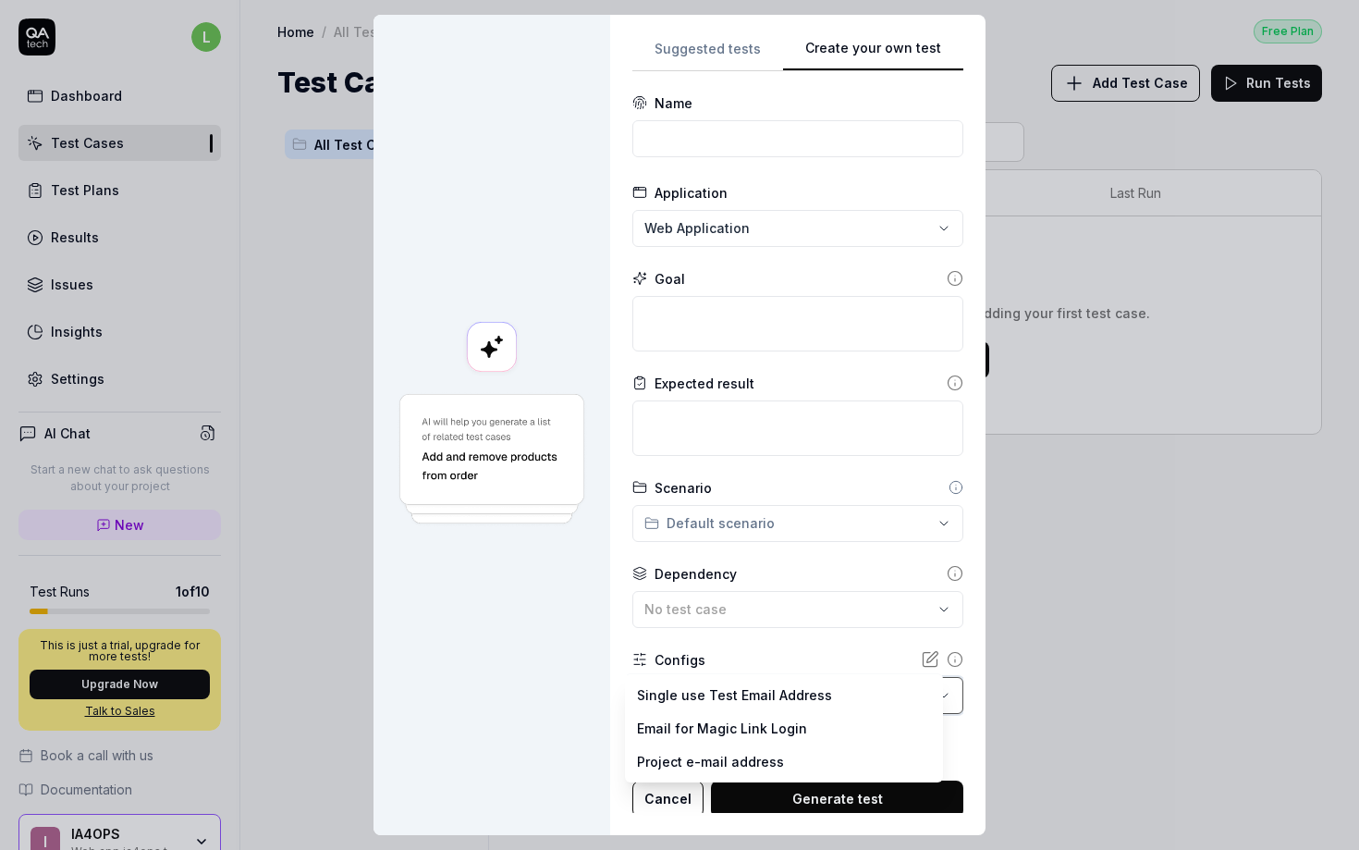
click at [588, 690] on div "**********" at bounding box center [679, 425] width 1359 height 850
click at [646, 741] on button "Advanced" at bounding box center [798, 747] width 331 height 22
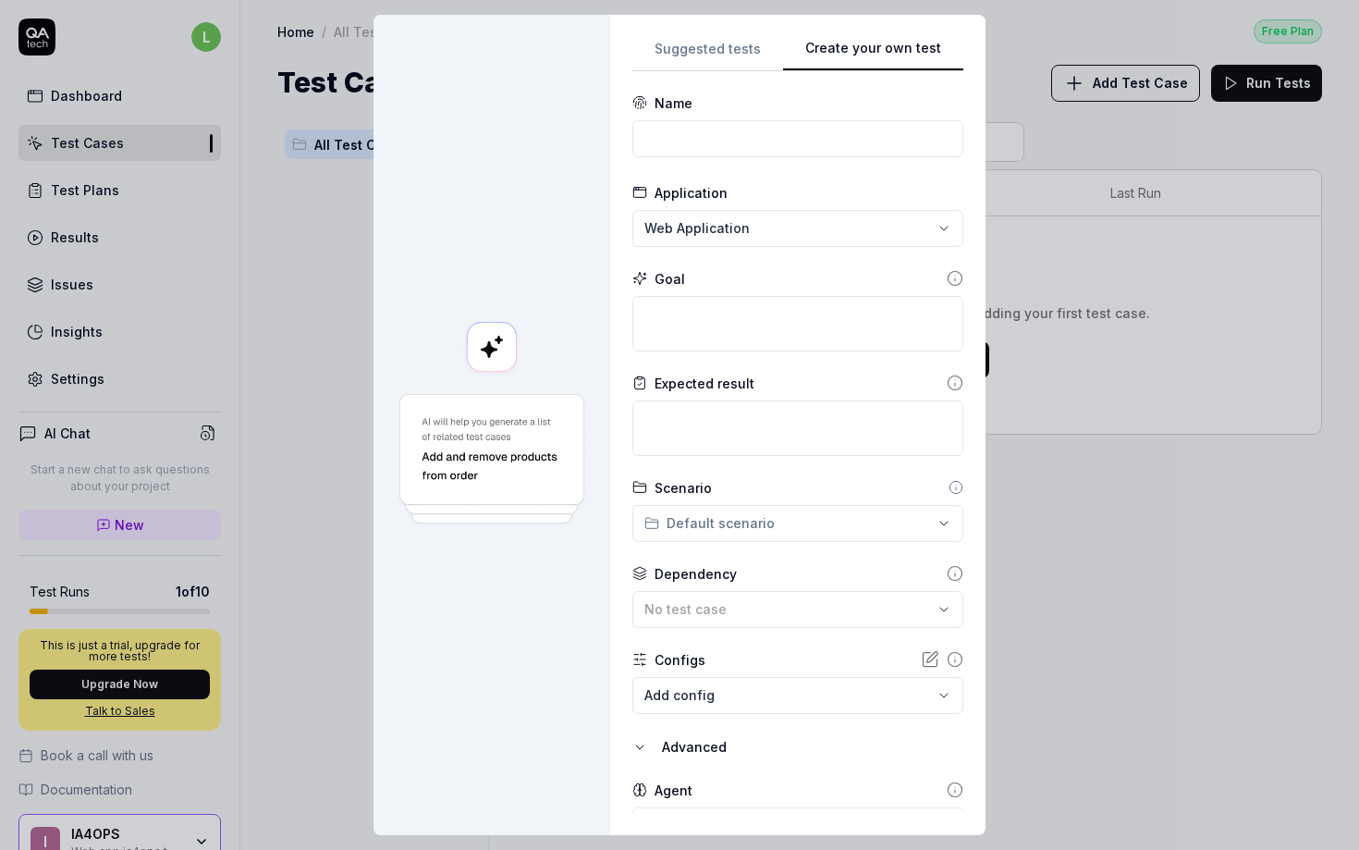
scroll to position [90, 0]
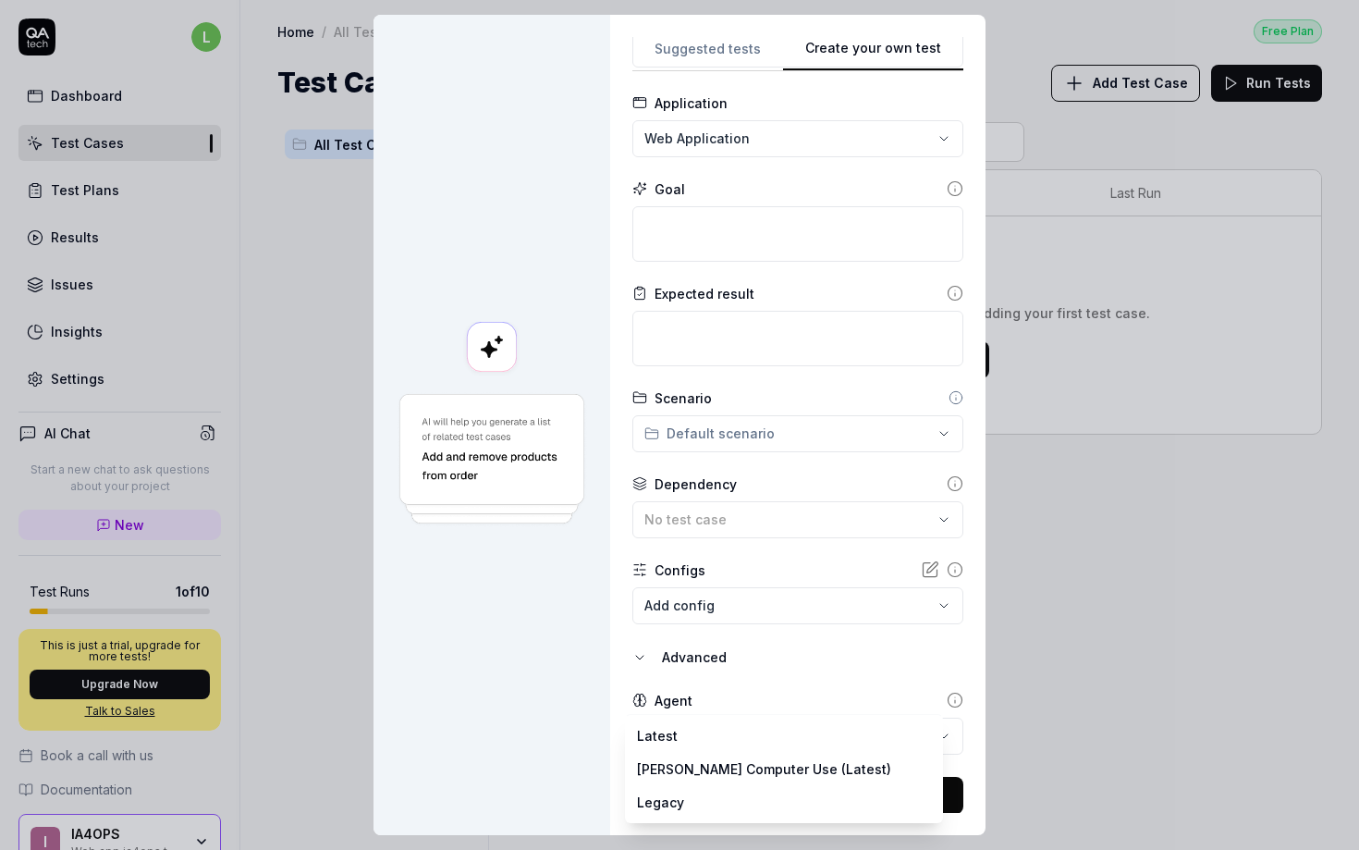
click at [675, 742] on body "**********" at bounding box center [679, 425] width 1359 height 850
click at [572, 734] on div "**********" at bounding box center [679, 425] width 1359 height 850
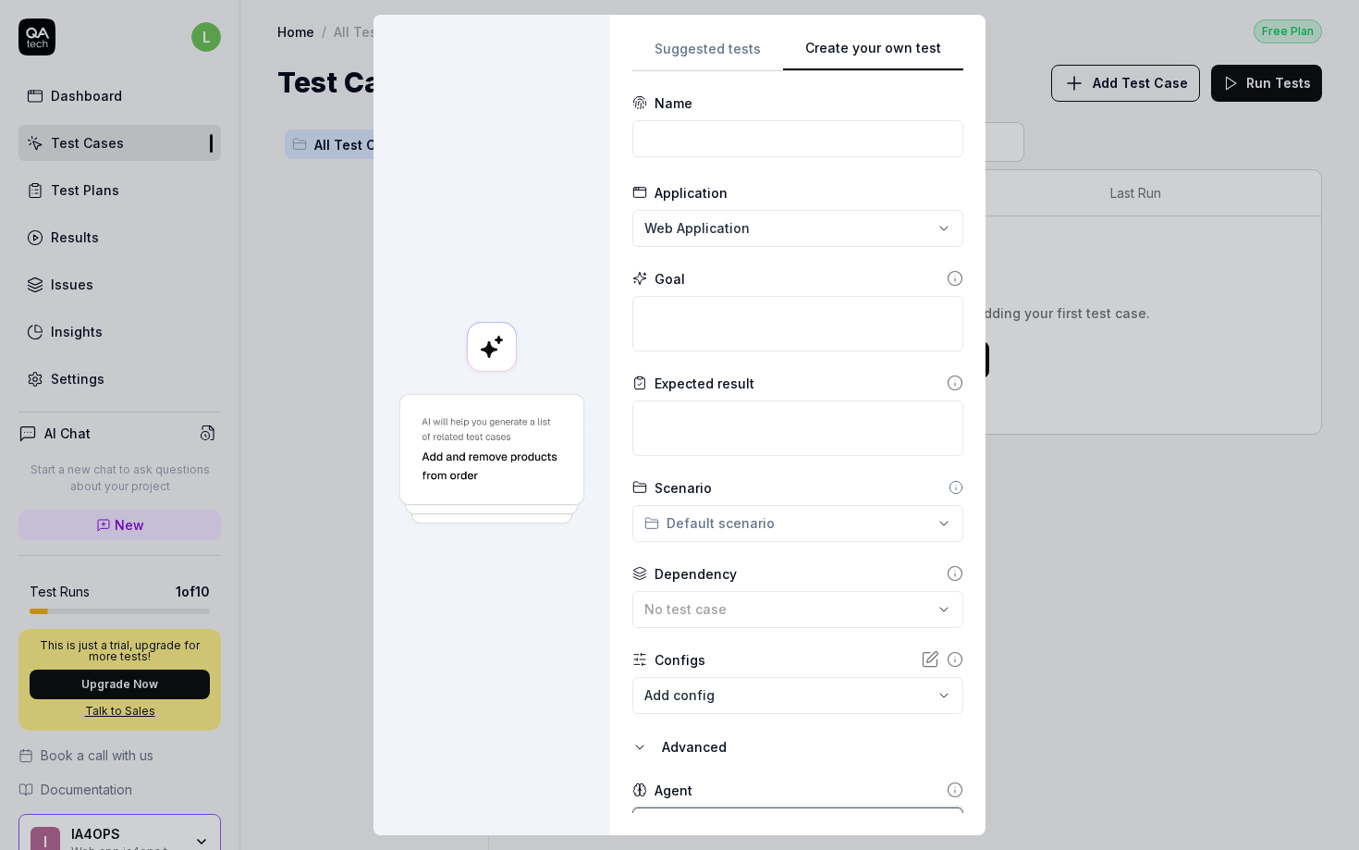
scroll to position [0, 0]
click at [699, 307] on textarea at bounding box center [798, 323] width 331 height 55
paste textarea "Taster que chacune de mes pages fonctionne et que ça s'affiche correctement."
type textarea "*"
type textarea "Taster que chacune de mes pages fonctionne et que ça s'affiche correctement."
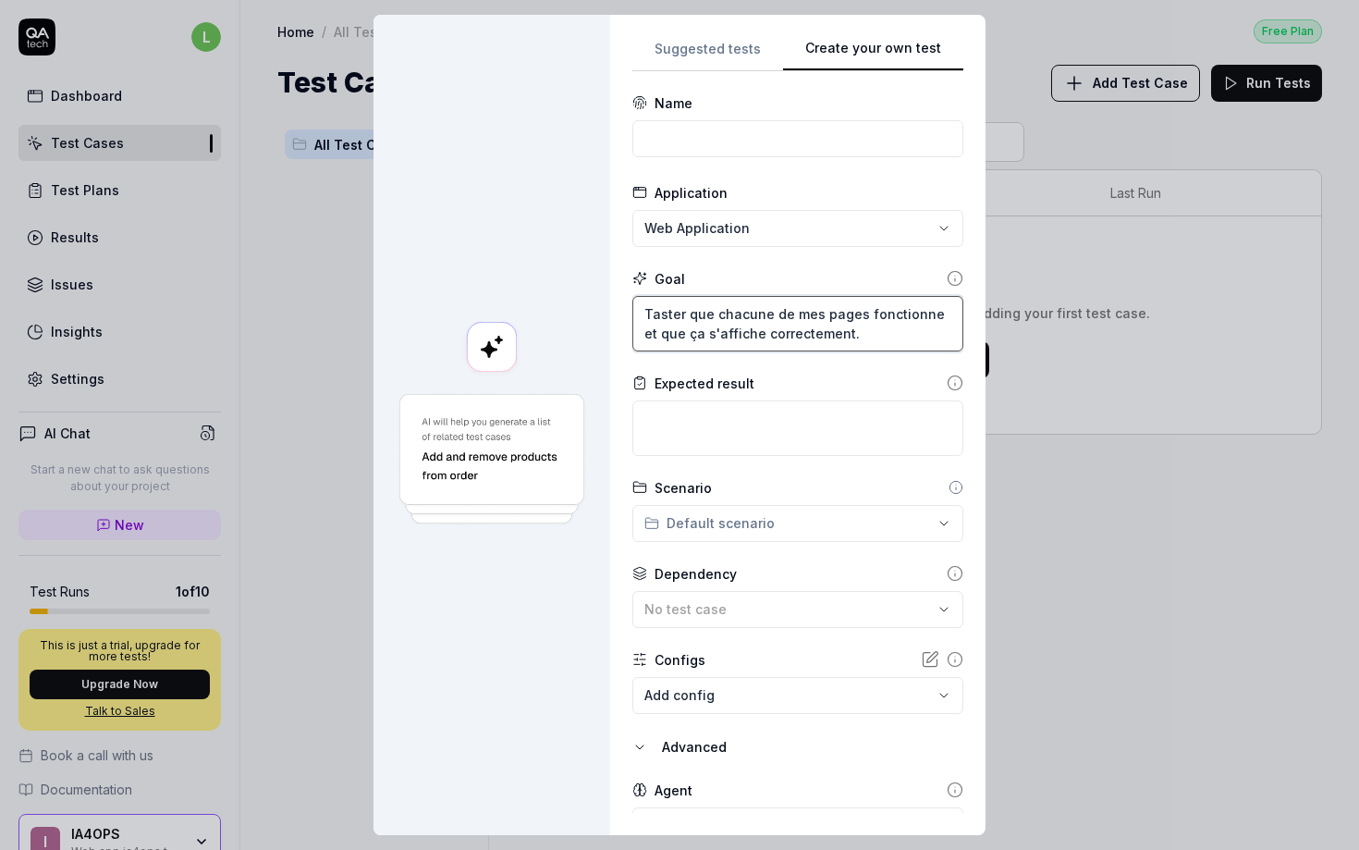
click at [653, 320] on textarea "Taster que chacune de mes pages fonctionne et que ça s'affiche correctement." at bounding box center [798, 323] width 331 height 55
type textarea "*"
type textarea "Tster que chacune de mes pages fonctionne et que ça s'affiche correctement."
type textarea "*"
type textarea "Tester que chacune de mes pages fonctionne et que ça s'affiche correctement."
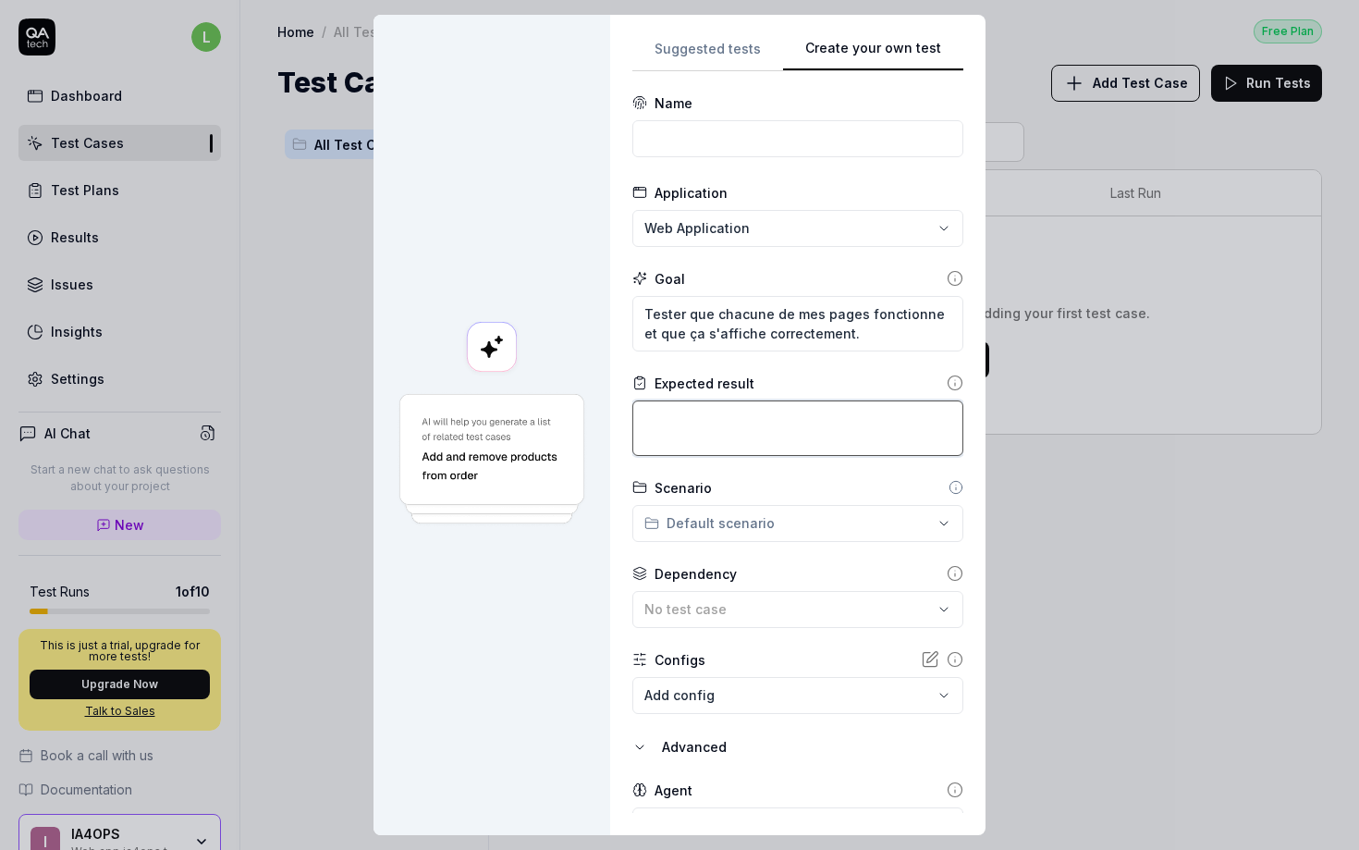
click at [765, 436] on textarea at bounding box center [798, 427] width 331 height 55
click at [683, 139] on input at bounding box center [798, 138] width 331 height 37
type input "Test"
click at [637, 117] on div "Name Test" at bounding box center [798, 127] width 331 height 68
click at [676, 319] on textarea "Tester que chacune de mes pages fonctionne et que ça s'affiche correctement." at bounding box center [798, 323] width 331 height 55
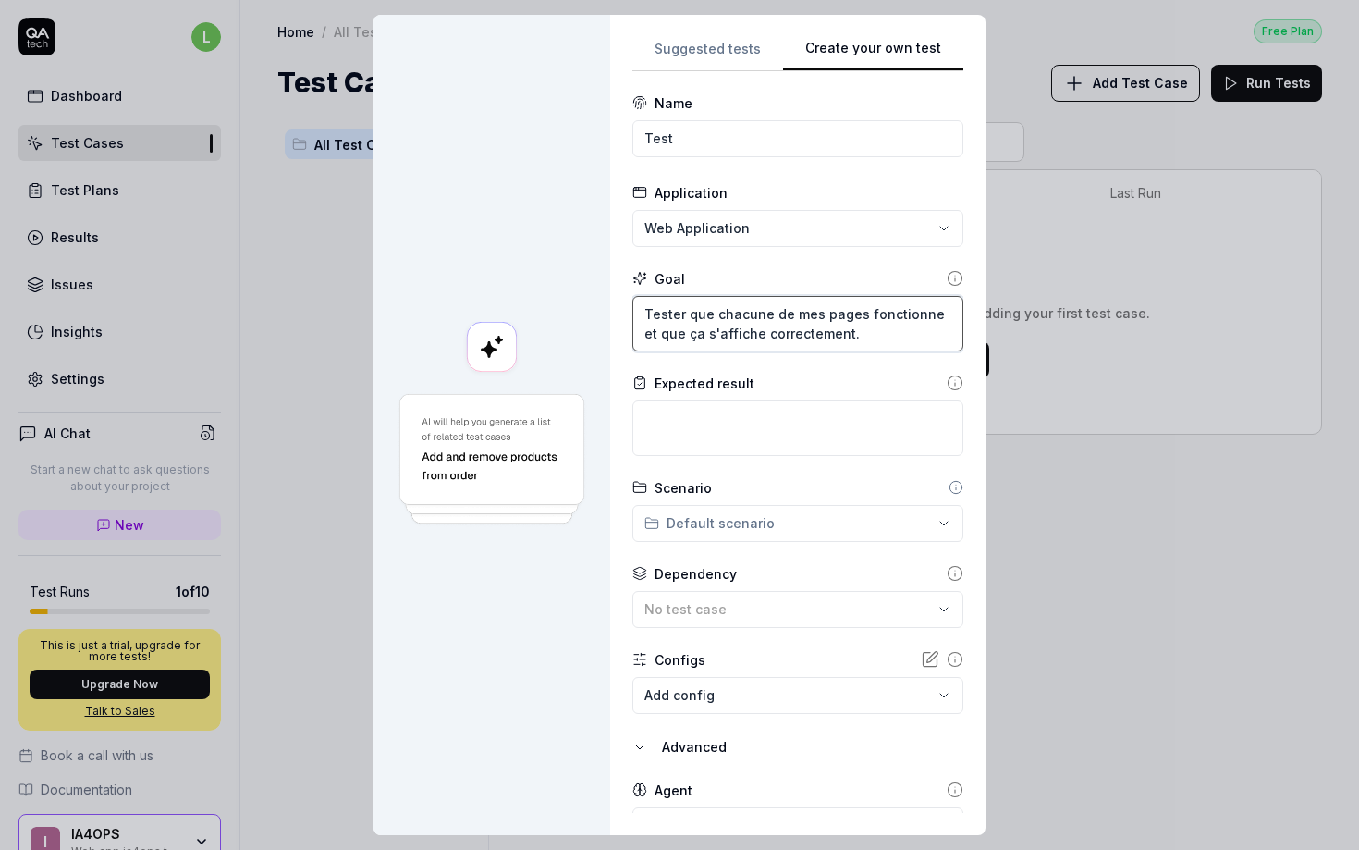
click at [676, 319] on textarea "Tester que chacune de mes pages fonctionne et que ça s'affiche correctement." at bounding box center [798, 323] width 331 height 55
paste textarea "Verify that all pages of ia4ops.com load correctly, that the layout and content…"
type textarea "*"
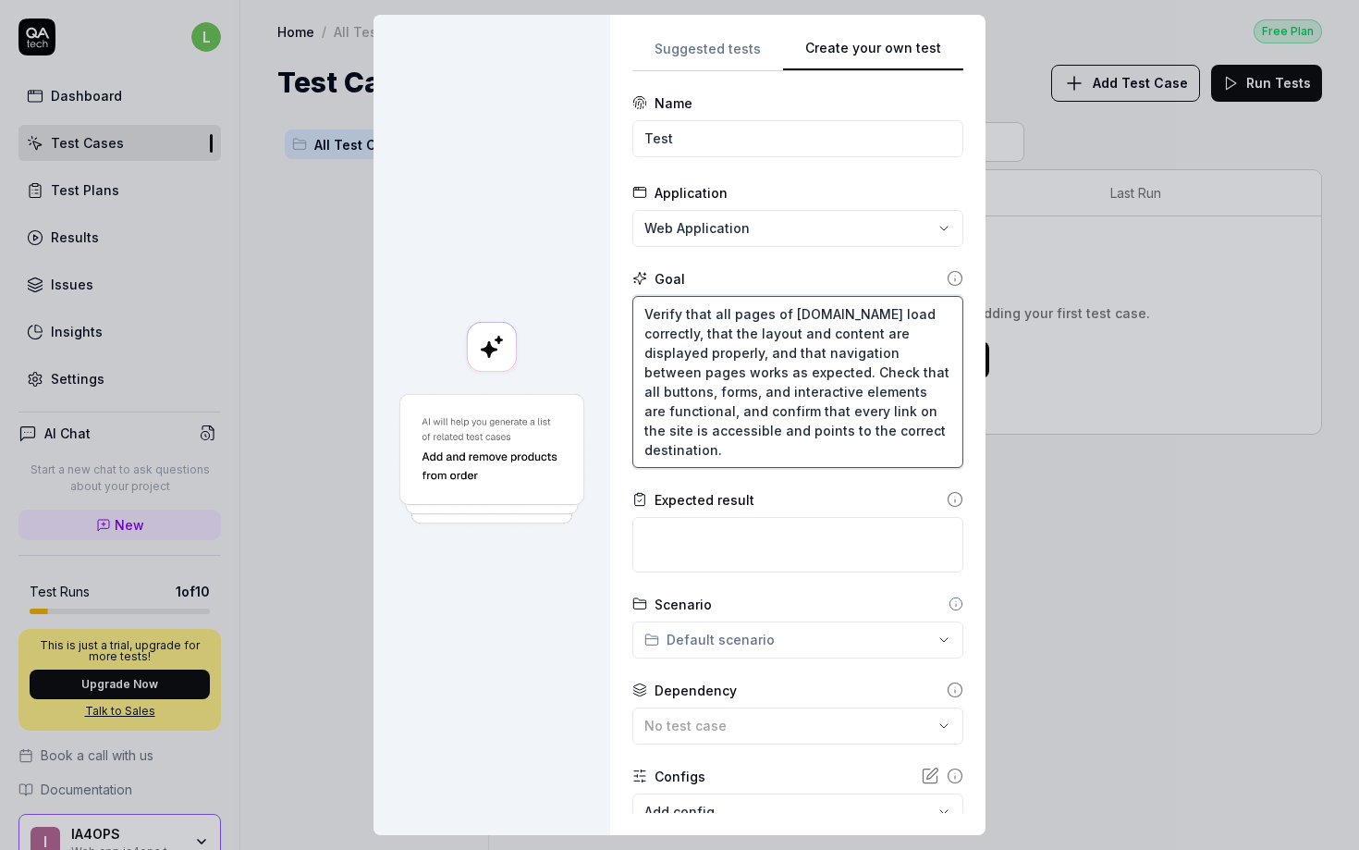
type textarea "Verify that all pages of ia4ops.com load correctly, that the layout and content…"
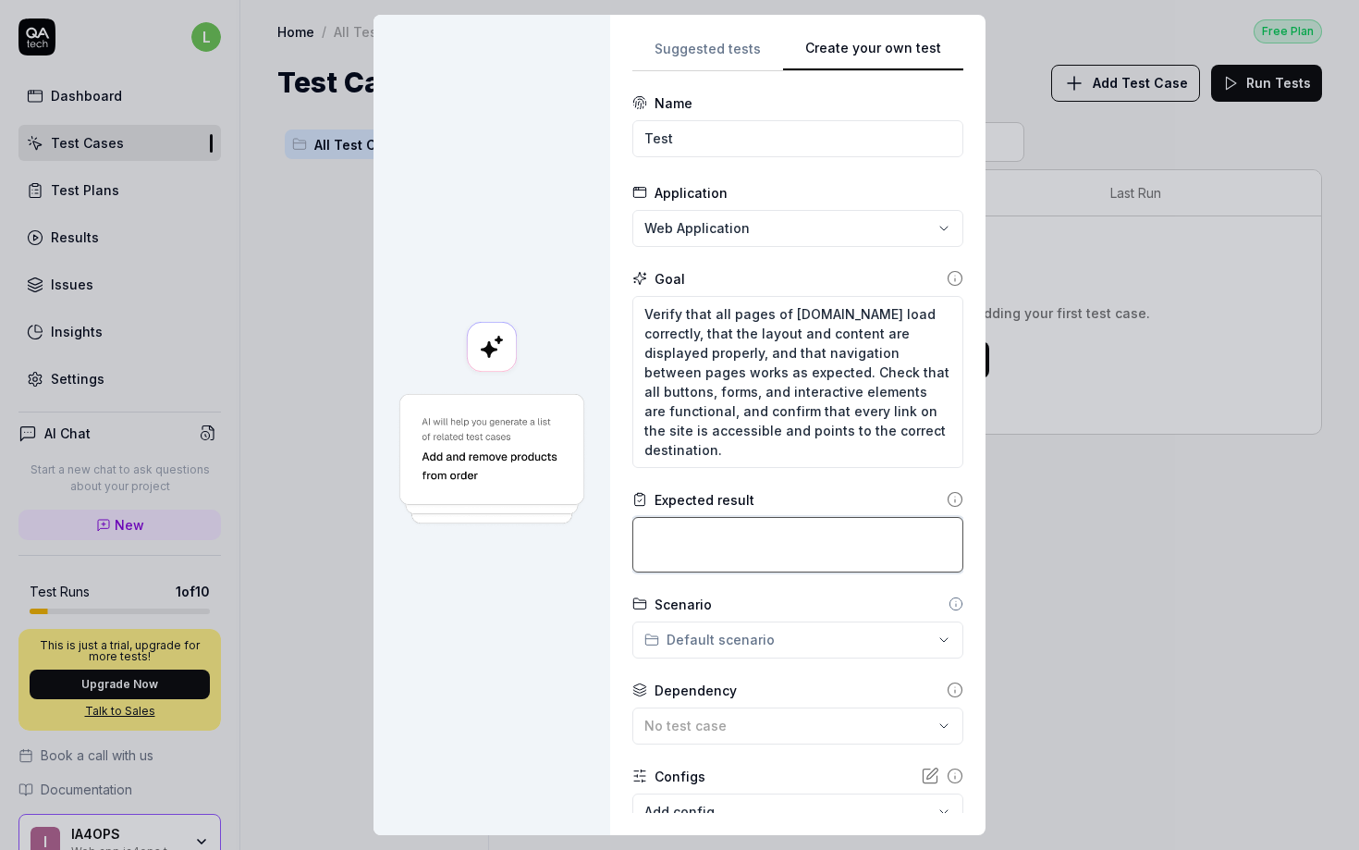
click at [691, 534] on textarea at bounding box center [798, 544] width 331 height 55
paste textarea "All pages load without errors, with correct layout and content displayed. Navig…"
type textarea "*"
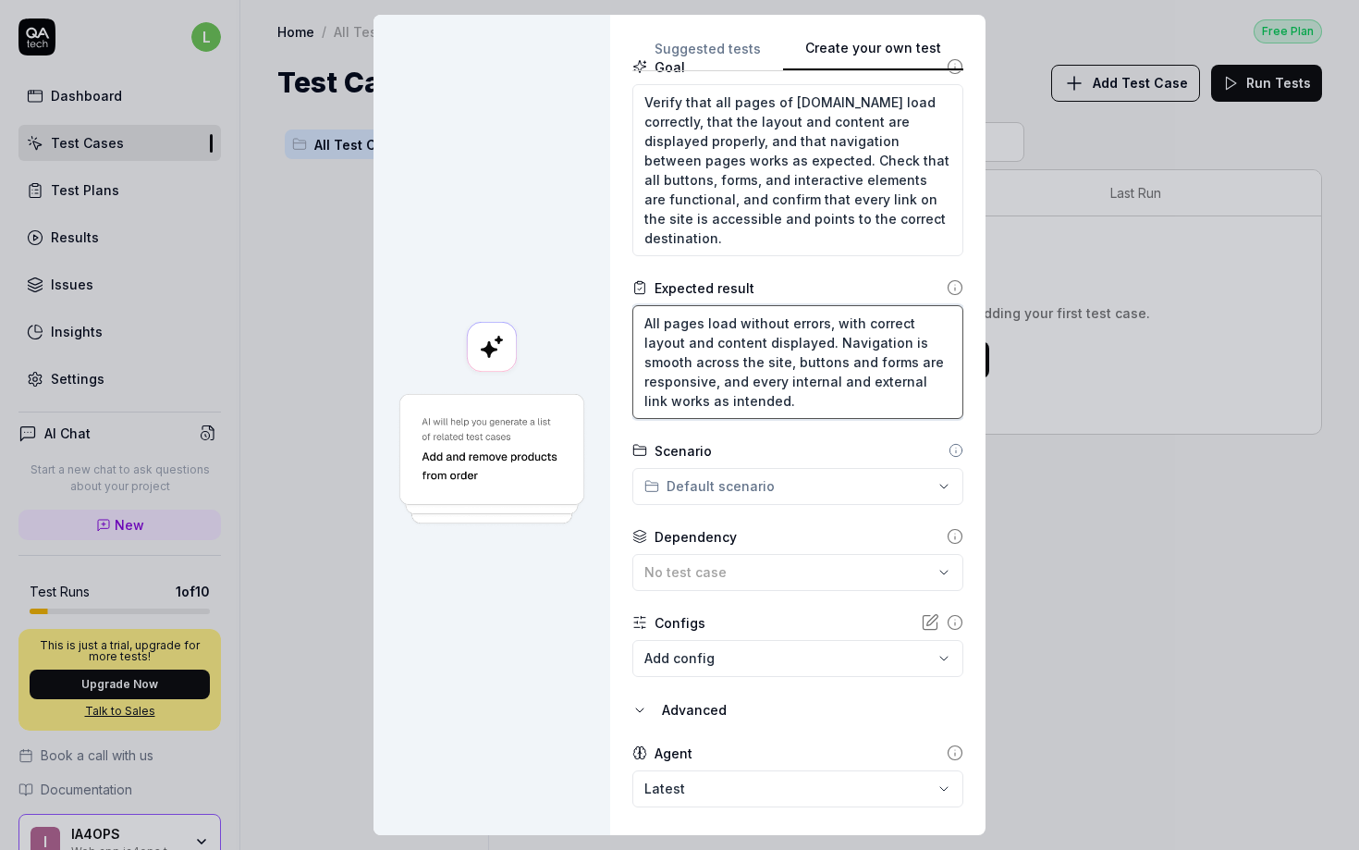
scroll to position [264, 0]
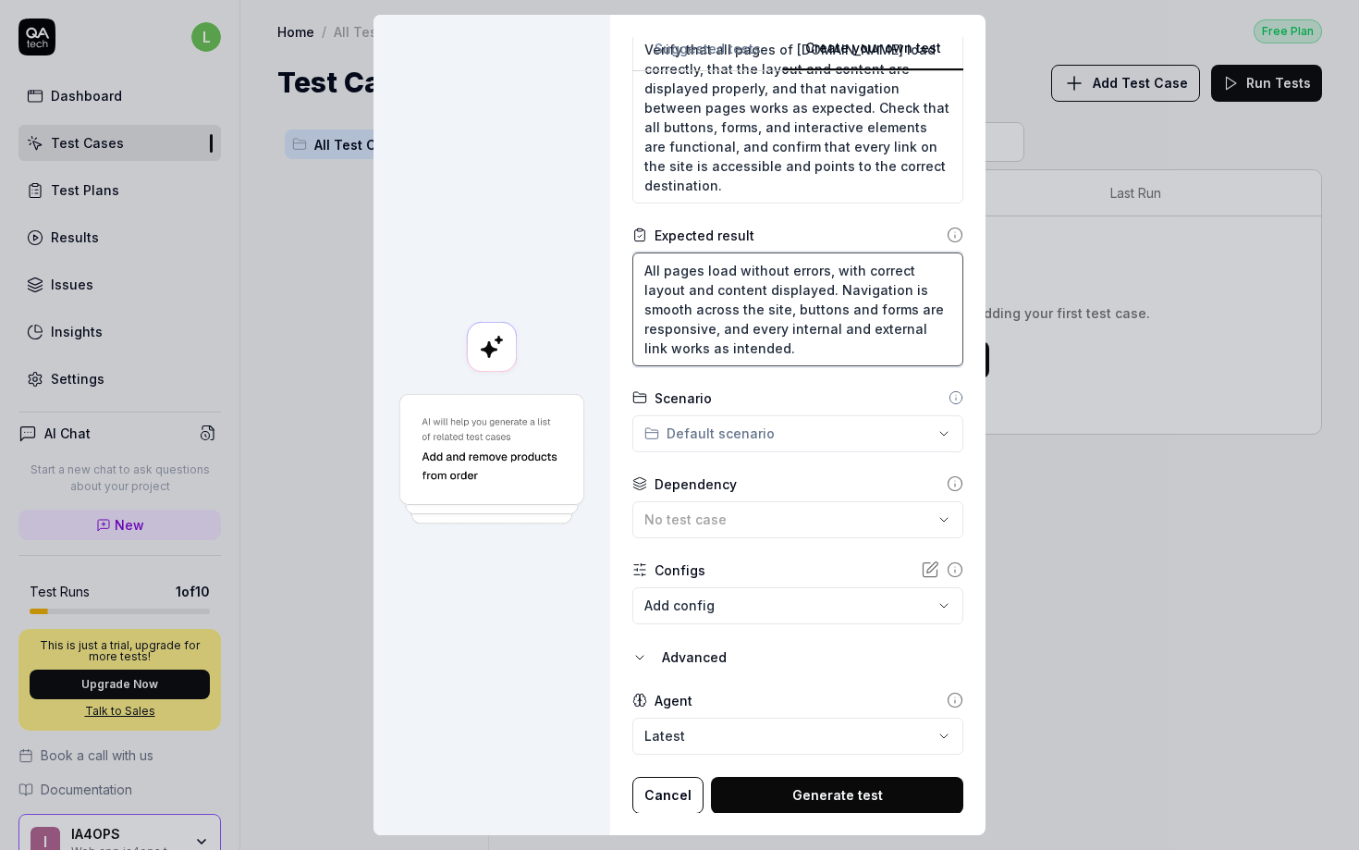
type textarea "All pages load without errors, with correct layout and content displayed. Navig…"
click at [680, 522] on span "No test case" at bounding box center [686, 519] width 82 height 16
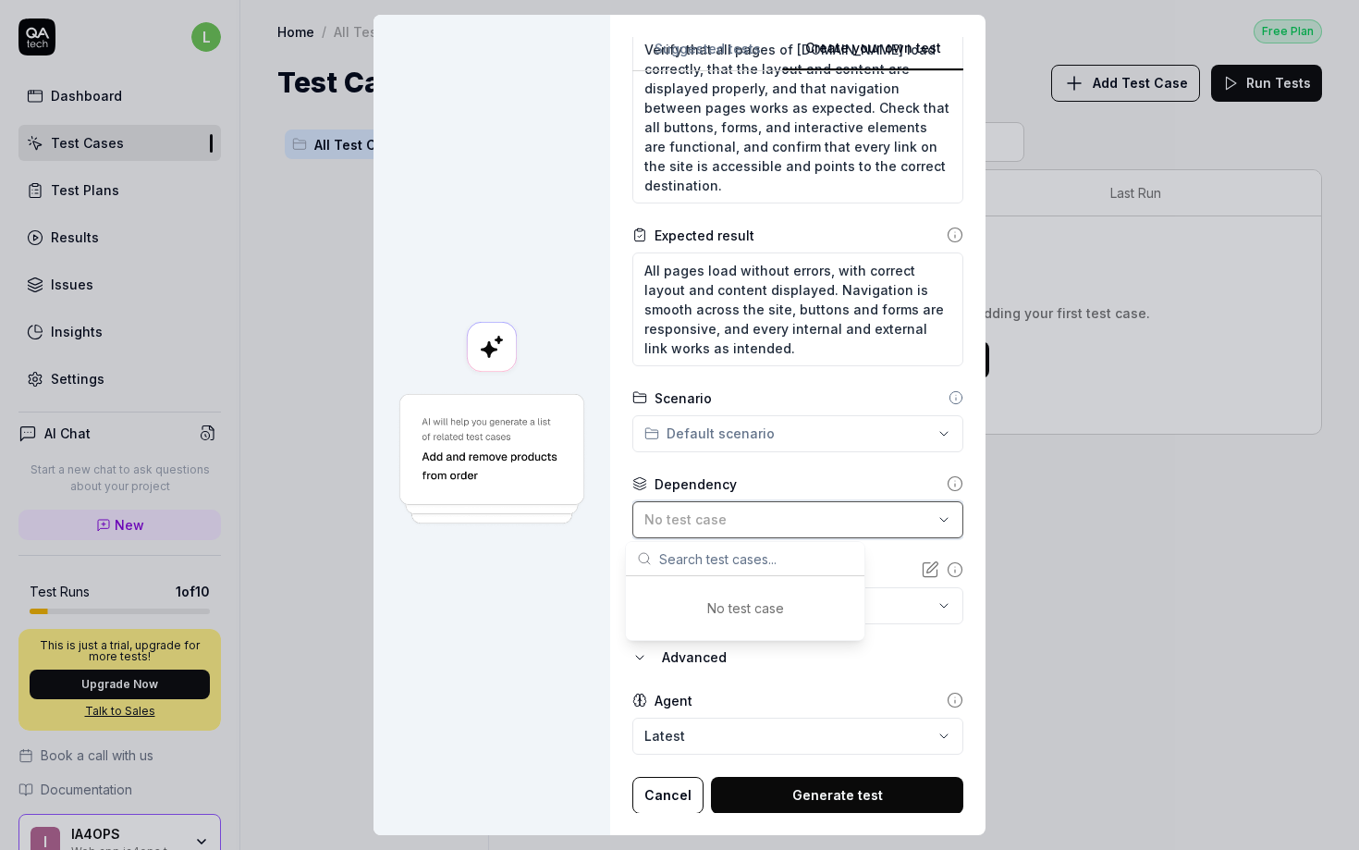
click at [680, 522] on span "No test case" at bounding box center [686, 519] width 82 height 16
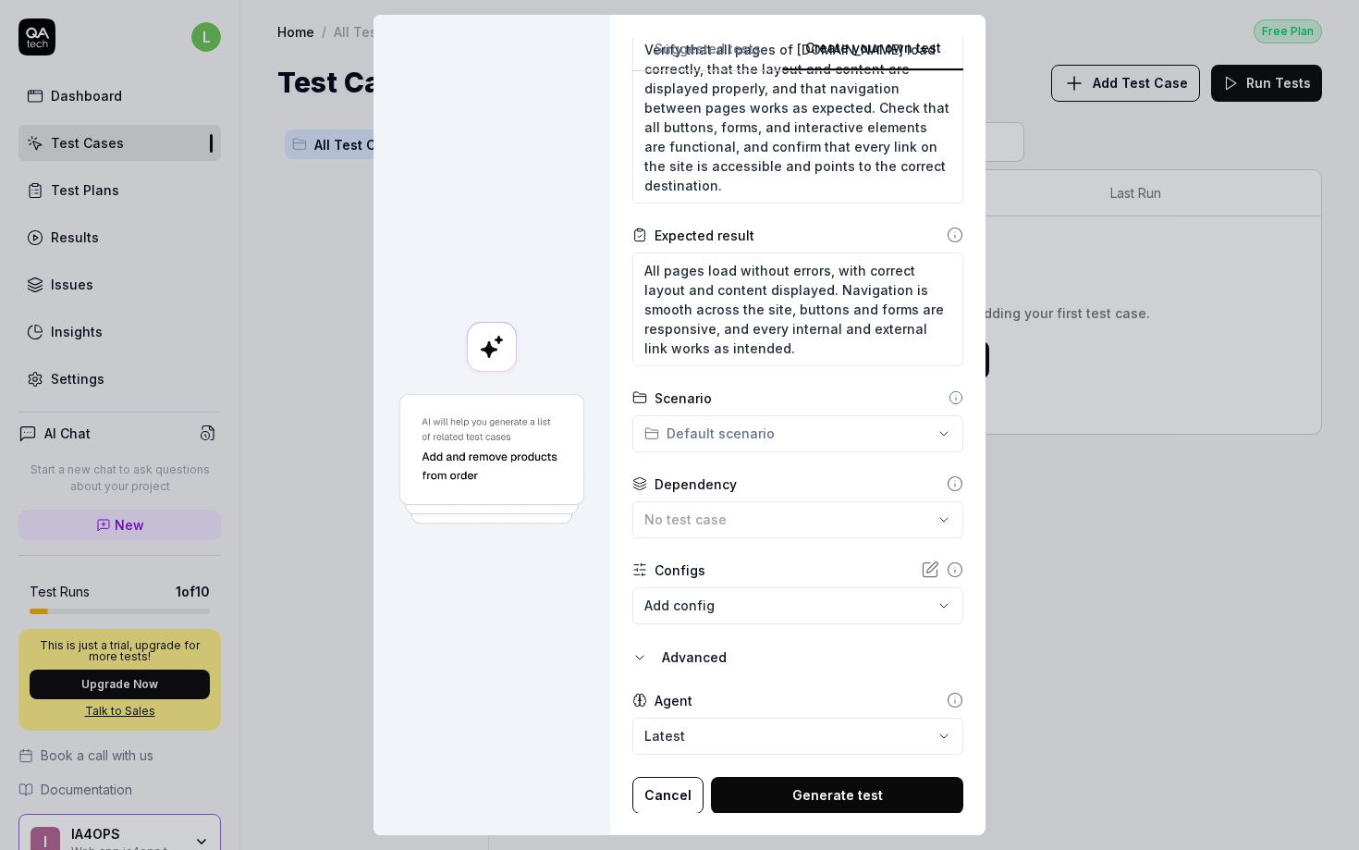
click at [776, 787] on button "Generate test" at bounding box center [837, 795] width 252 height 37
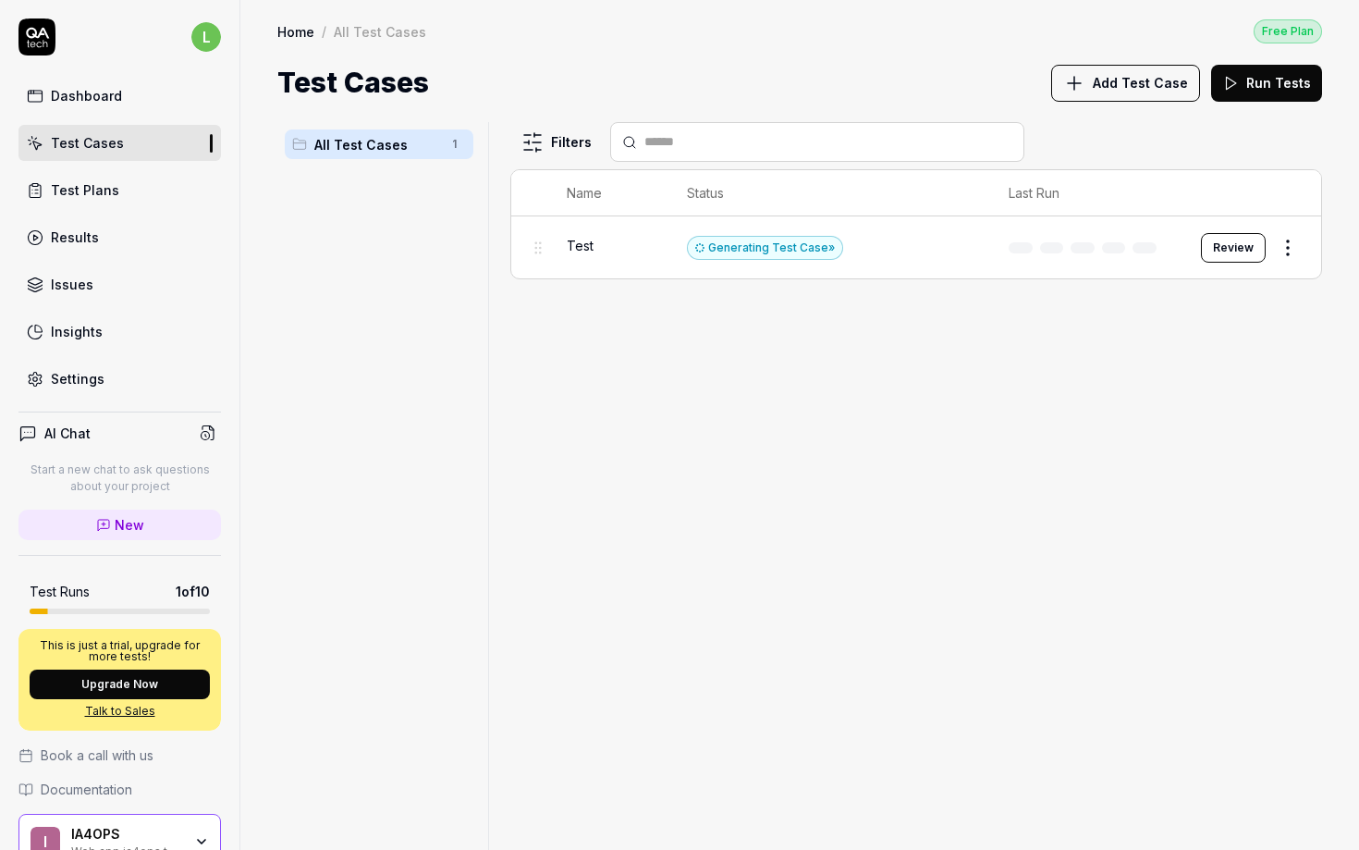
drag, startPoint x: 832, startPoint y: 419, endPoint x: 898, endPoint y: 407, distance: 66.8
click at [832, 420] on div "Filters Name Status Last Run Test Generating Test Case » Review" at bounding box center [916, 486] width 812 height 728
click at [644, 469] on div "Filters Name Status Last Run Test Generating Test Case » Review" at bounding box center [916, 486] width 812 height 728
click at [1296, 252] on html "l Dashboard Test Cases Test Plans Results Issues Insights Settings AI Chat Star…" at bounding box center [679, 425] width 1359 height 850
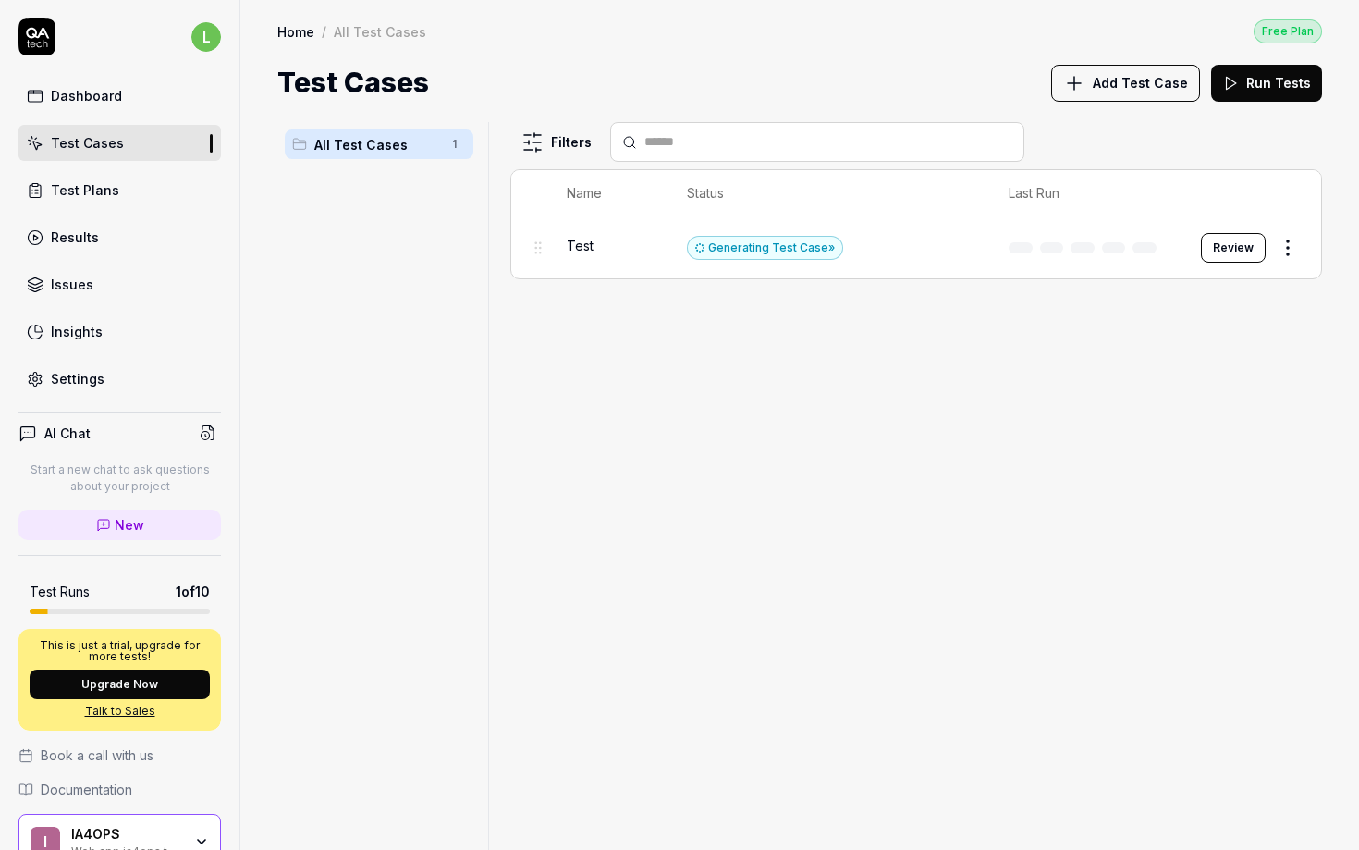
click at [1254, 244] on button "Review" at bounding box center [1233, 248] width 65 height 30
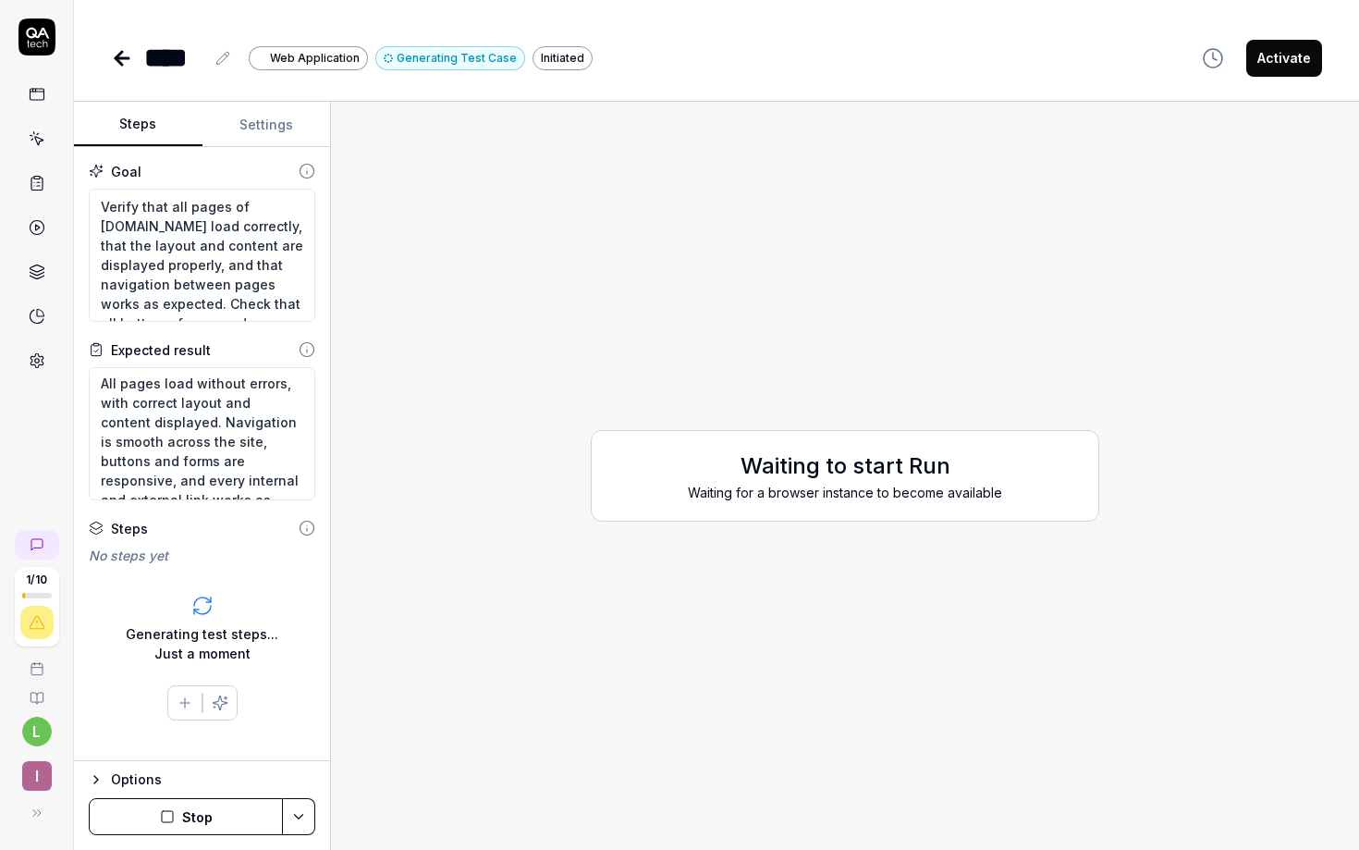
scroll to position [4, 0]
click at [273, 132] on button "Settings" at bounding box center [267, 125] width 129 height 44
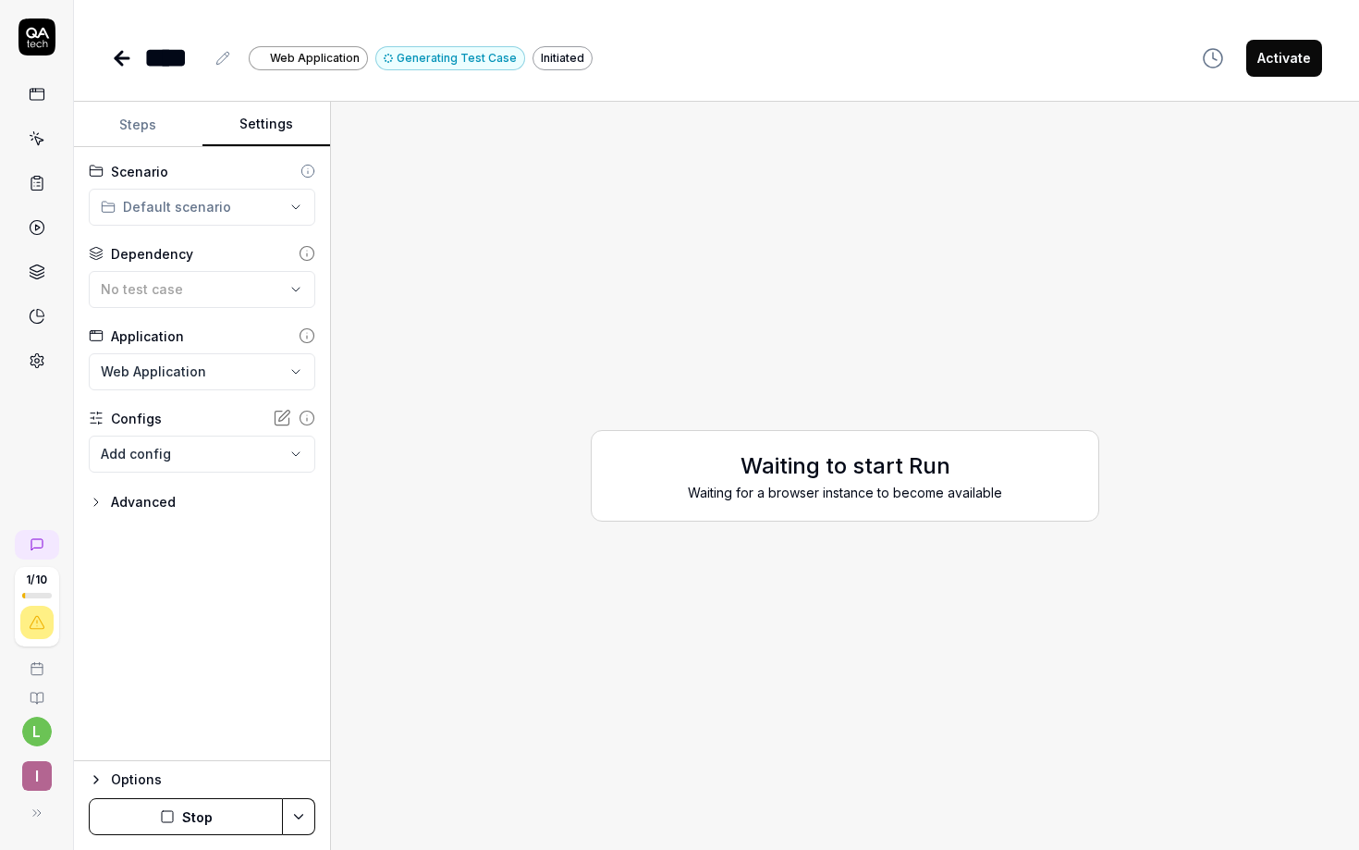
click at [126, 120] on button "Steps" at bounding box center [138, 125] width 129 height 44
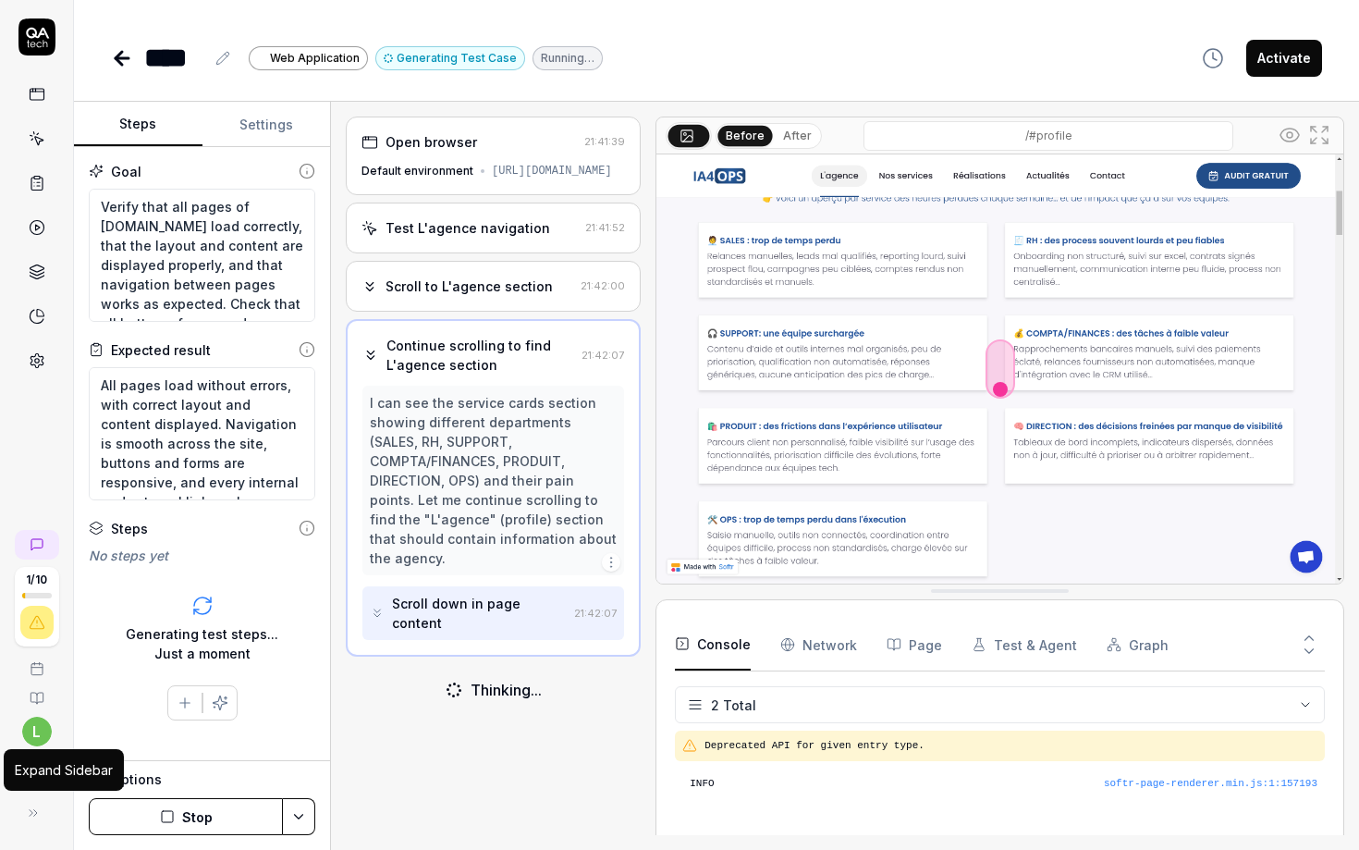
click at [30, 813] on icon at bounding box center [33, 812] width 15 height 15
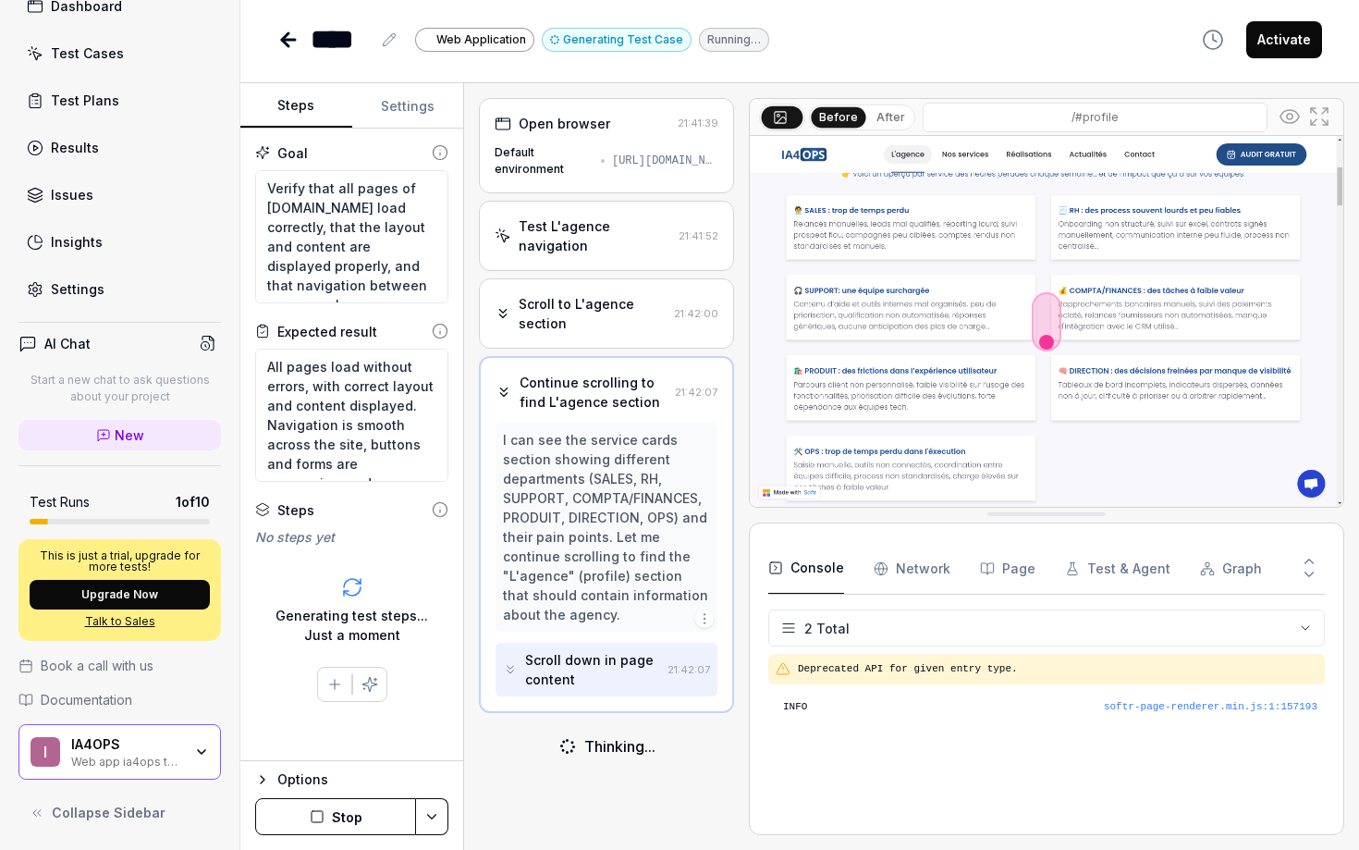
scroll to position [91, 0]
click at [115, 747] on div "IA4OPS" at bounding box center [126, 744] width 111 height 17
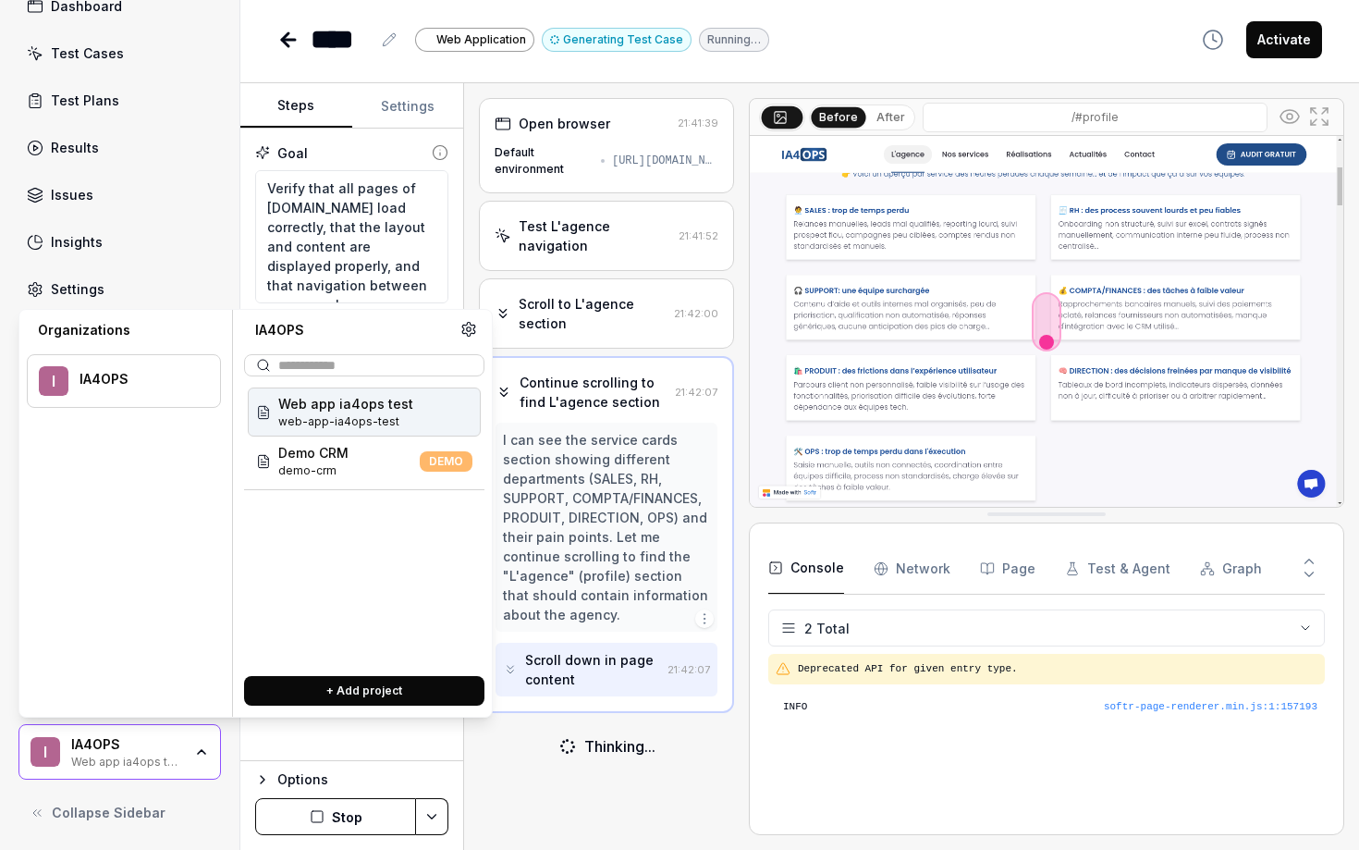
click at [115, 747] on div "IA4OPS" at bounding box center [126, 744] width 111 height 17
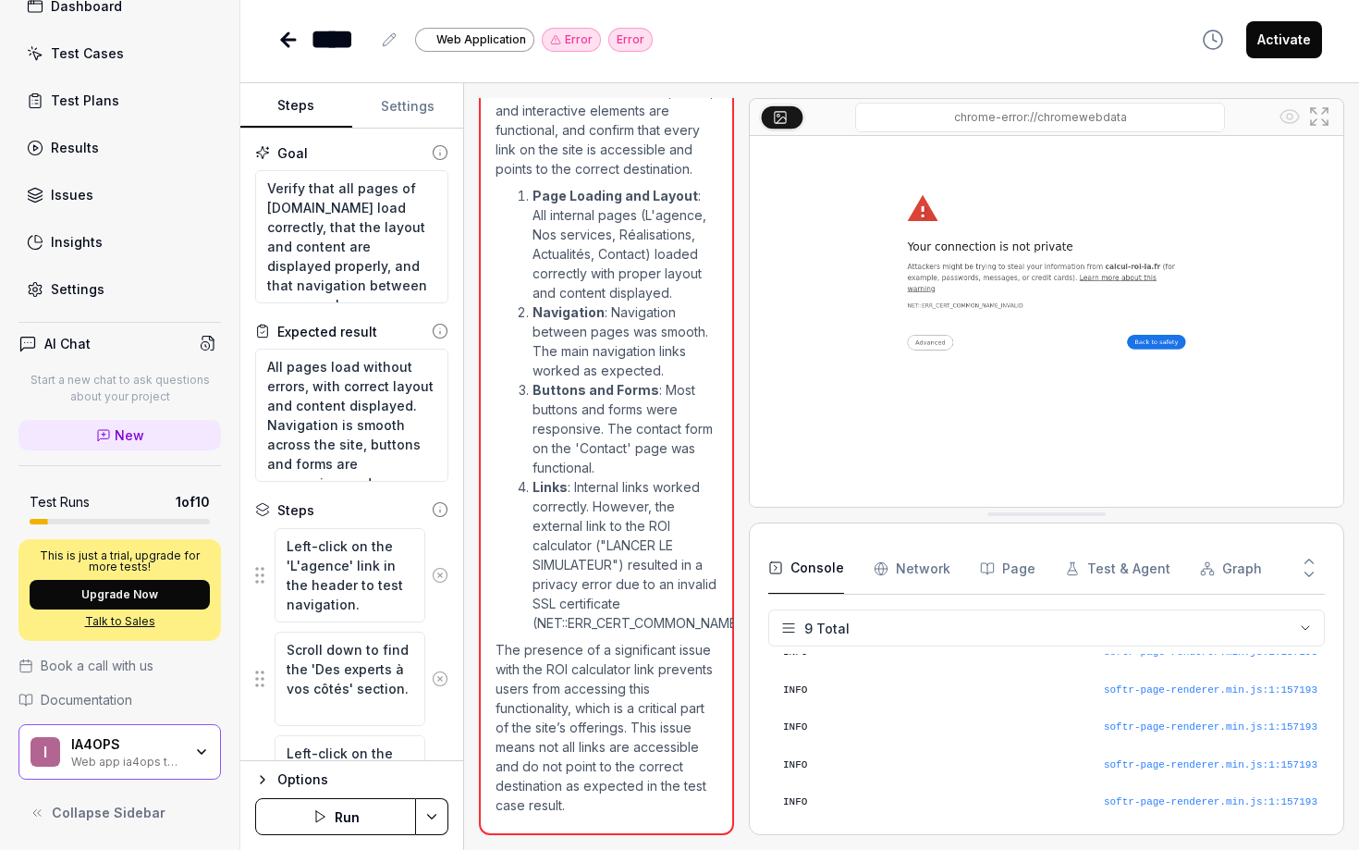
scroll to position [1734, 0]
click at [435, 812] on html "l Dashboard Test Cases Test Plans Results Issues Insights Settings AI Chat Star…" at bounding box center [679, 425] width 1359 height 850
click at [434, 813] on html "l Dashboard Test Cases Test Plans Results Issues Insights Settings AI Chat Star…" at bounding box center [679, 425] width 1359 height 850
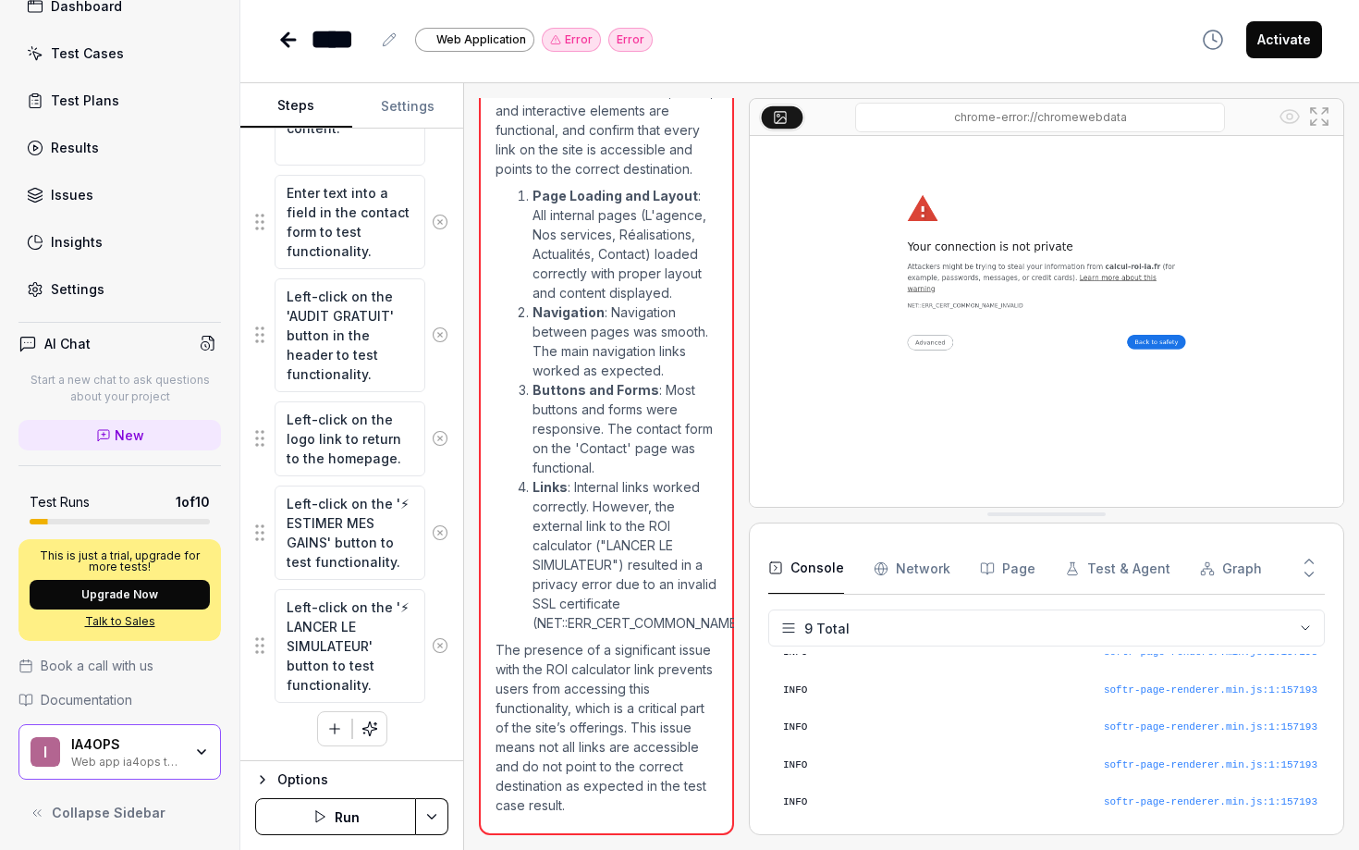
scroll to position [19, 0]
click at [298, 783] on div "Options" at bounding box center [362, 780] width 171 height 22
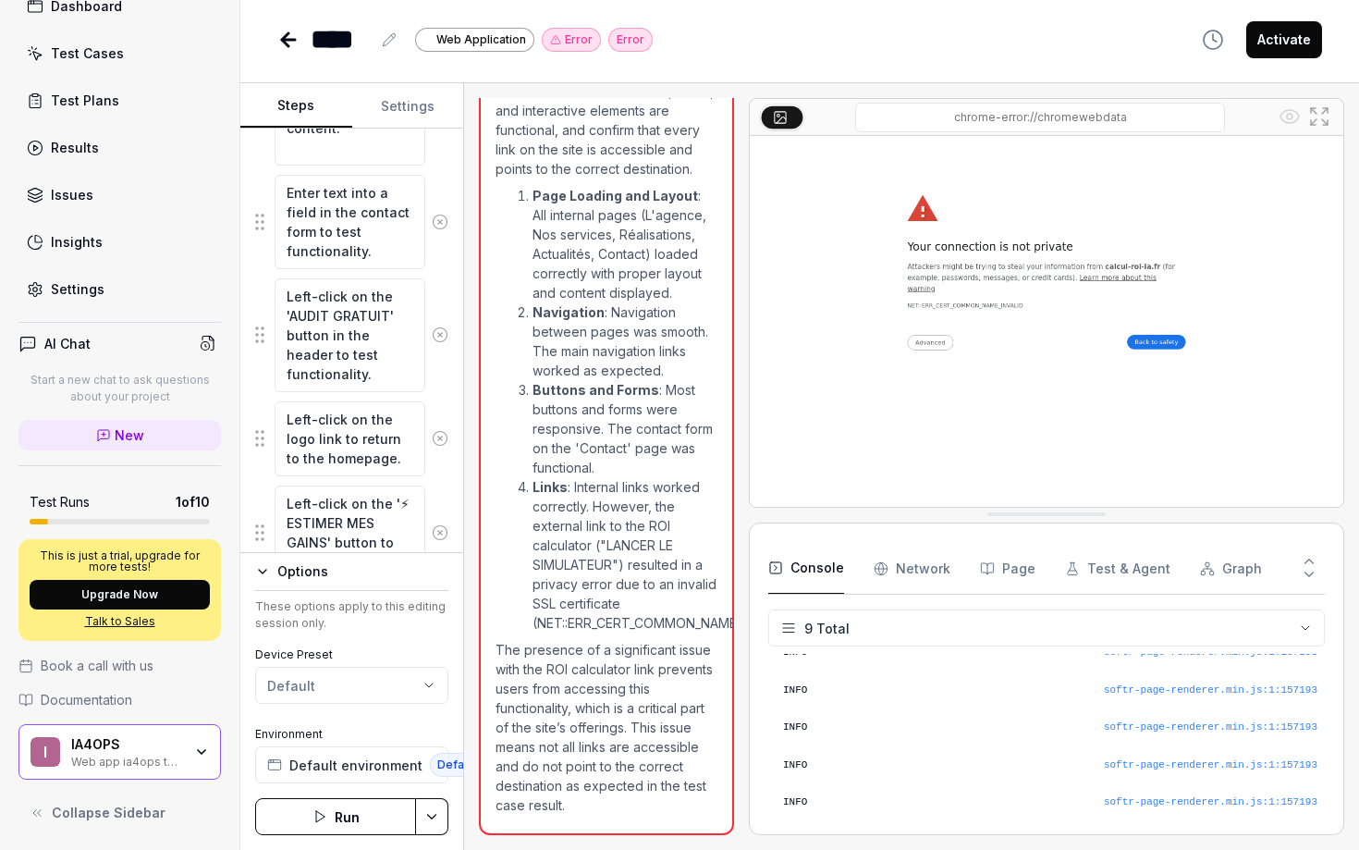
click at [320, 674] on html "l Dashboard Test Cases Test Plans Results Issues Insights Settings AI Chat Star…" at bounding box center [679, 425] width 1359 height 850
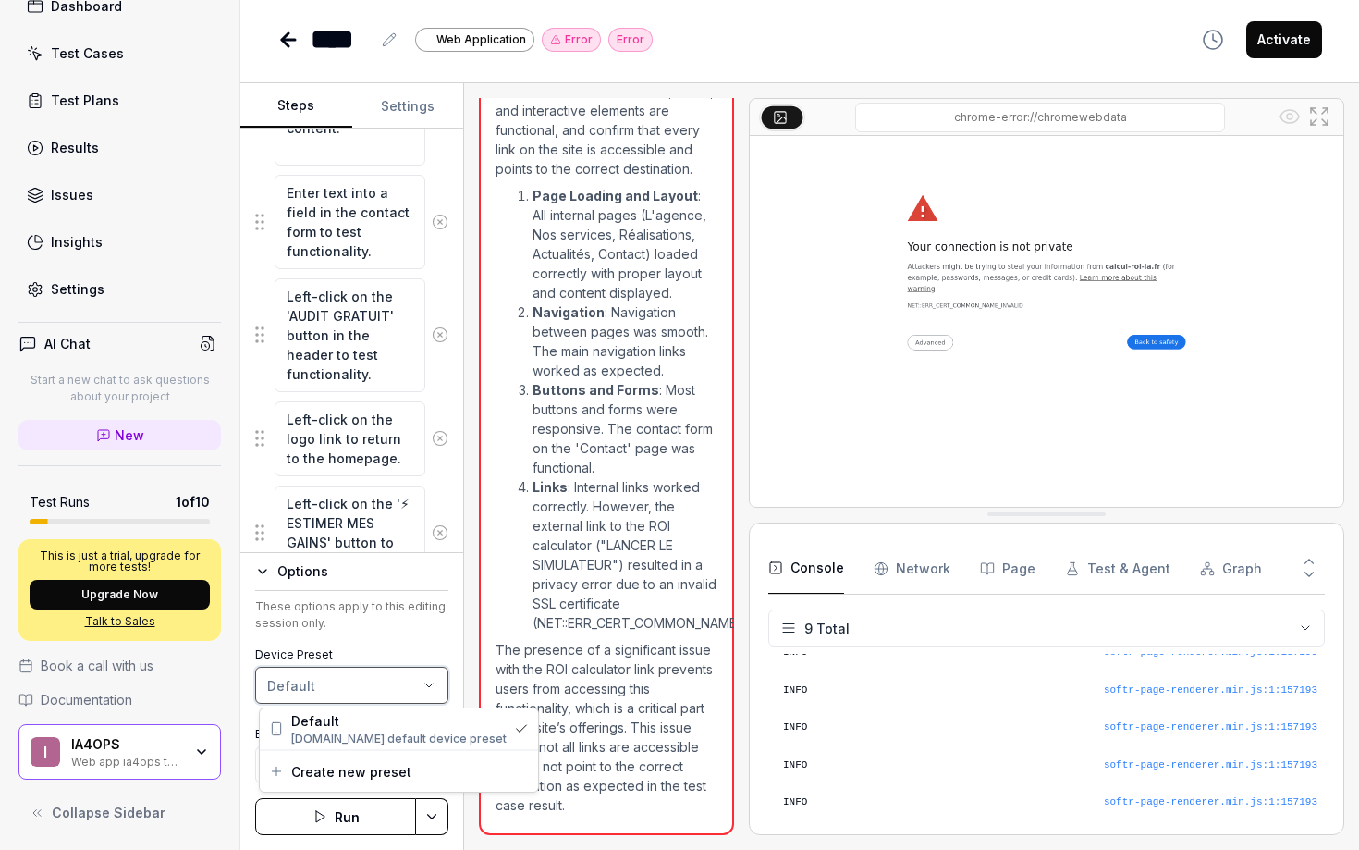
click at [324, 683] on html "l Dashboard Test Cases Test Plans Results Issues Insights Settings AI Chat Star…" at bounding box center [679, 425] width 1359 height 850
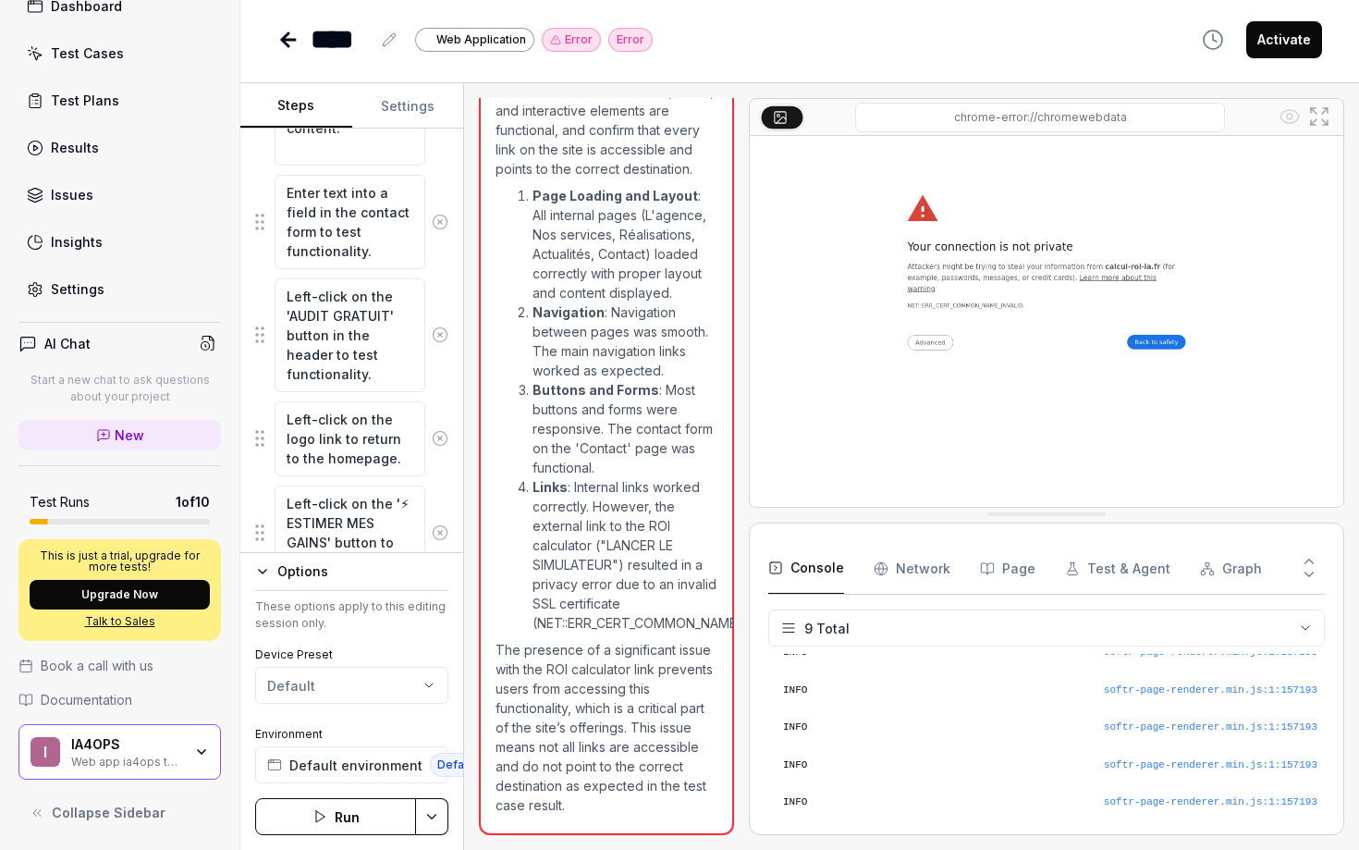
click at [561, 660] on p "The presence of a significant issue with the ROI calculator link prevents users…" at bounding box center [607, 727] width 222 height 175
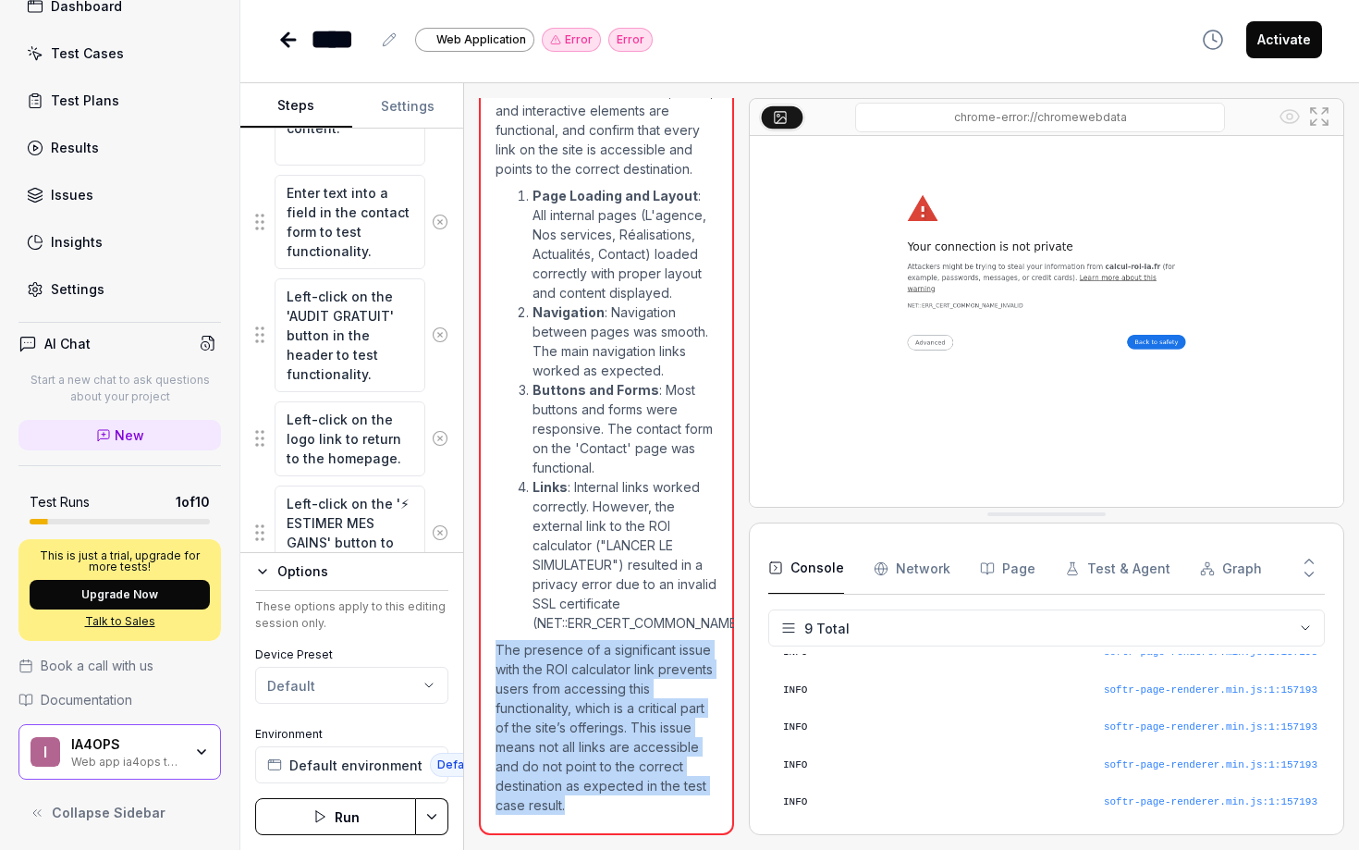
click at [561, 660] on p "The presence of a significant issue with the ROI calculator link prevents users…" at bounding box center [607, 727] width 222 height 175
click at [549, 688] on p "The presence of a significant issue with the ROI calculator link prevents users…" at bounding box center [607, 727] width 222 height 175
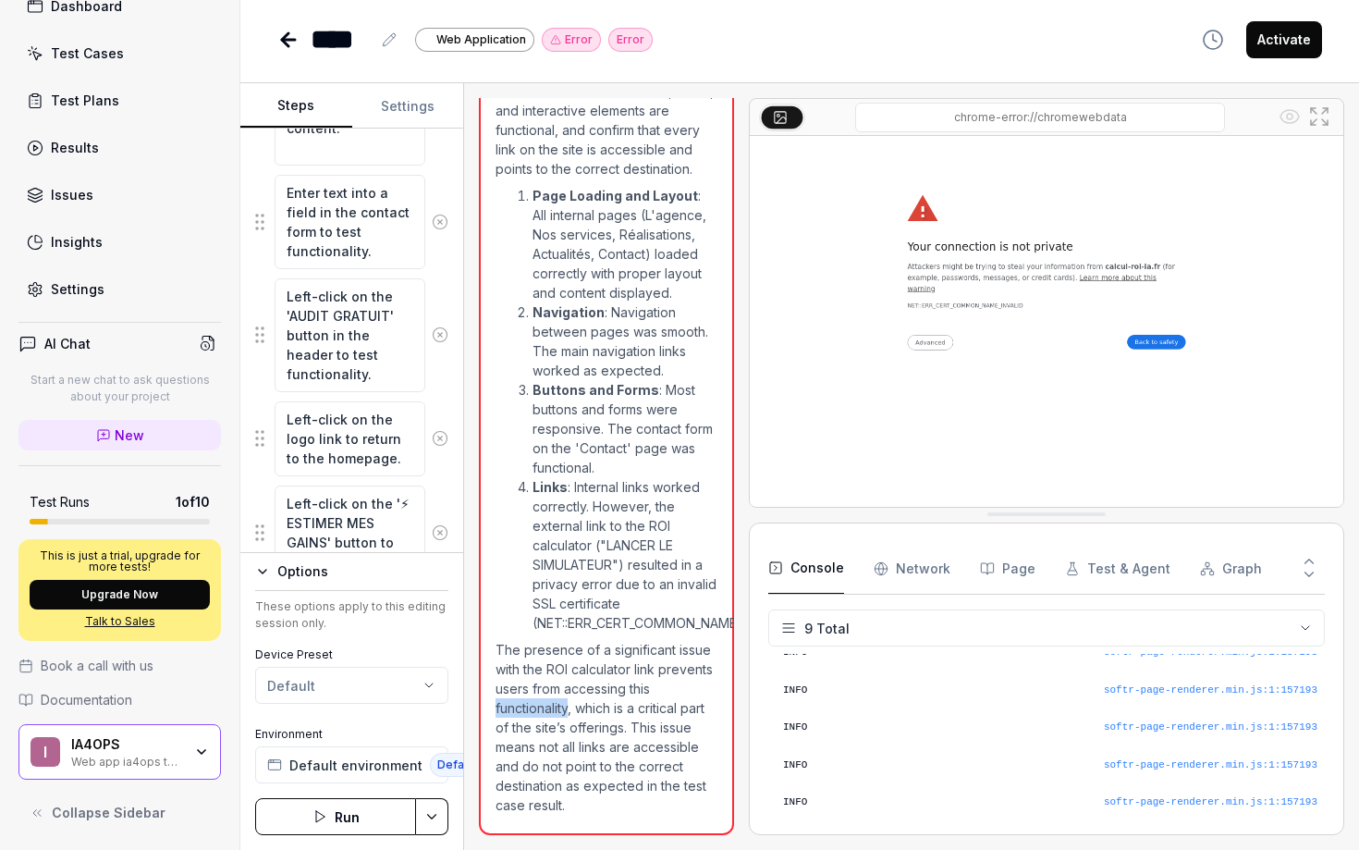
click at [549, 688] on p "The presence of a significant issue with the ROI calculator link prevents users…" at bounding box center [607, 727] width 222 height 175
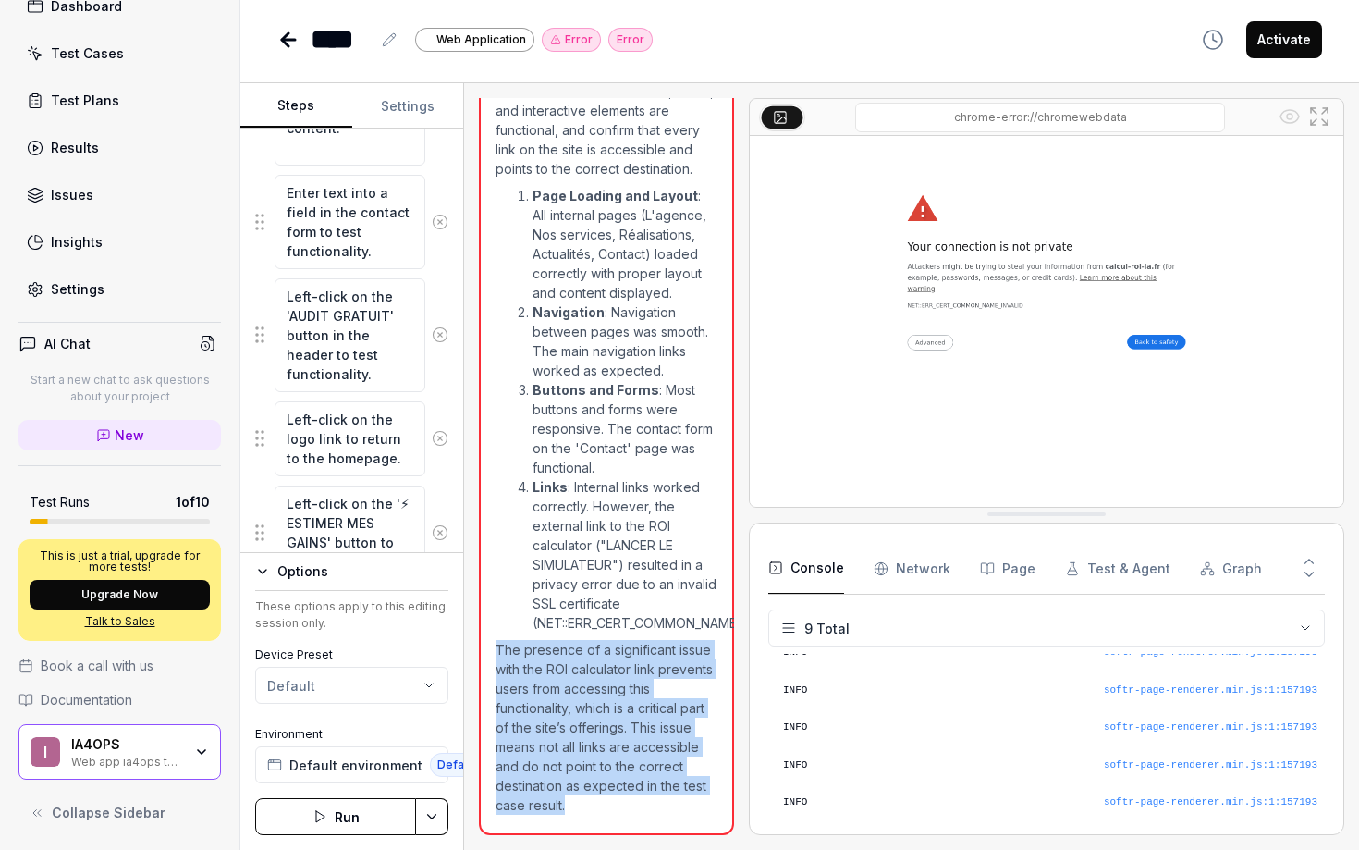
click at [549, 688] on p "The presence of a significant issue with the ROI calculator link prevents users…" at bounding box center [607, 727] width 222 height 175
click at [548, 695] on p "The presence of a significant issue with the ROI calculator link prevents users…" at bounding box center [607, 727] width 222 height 175
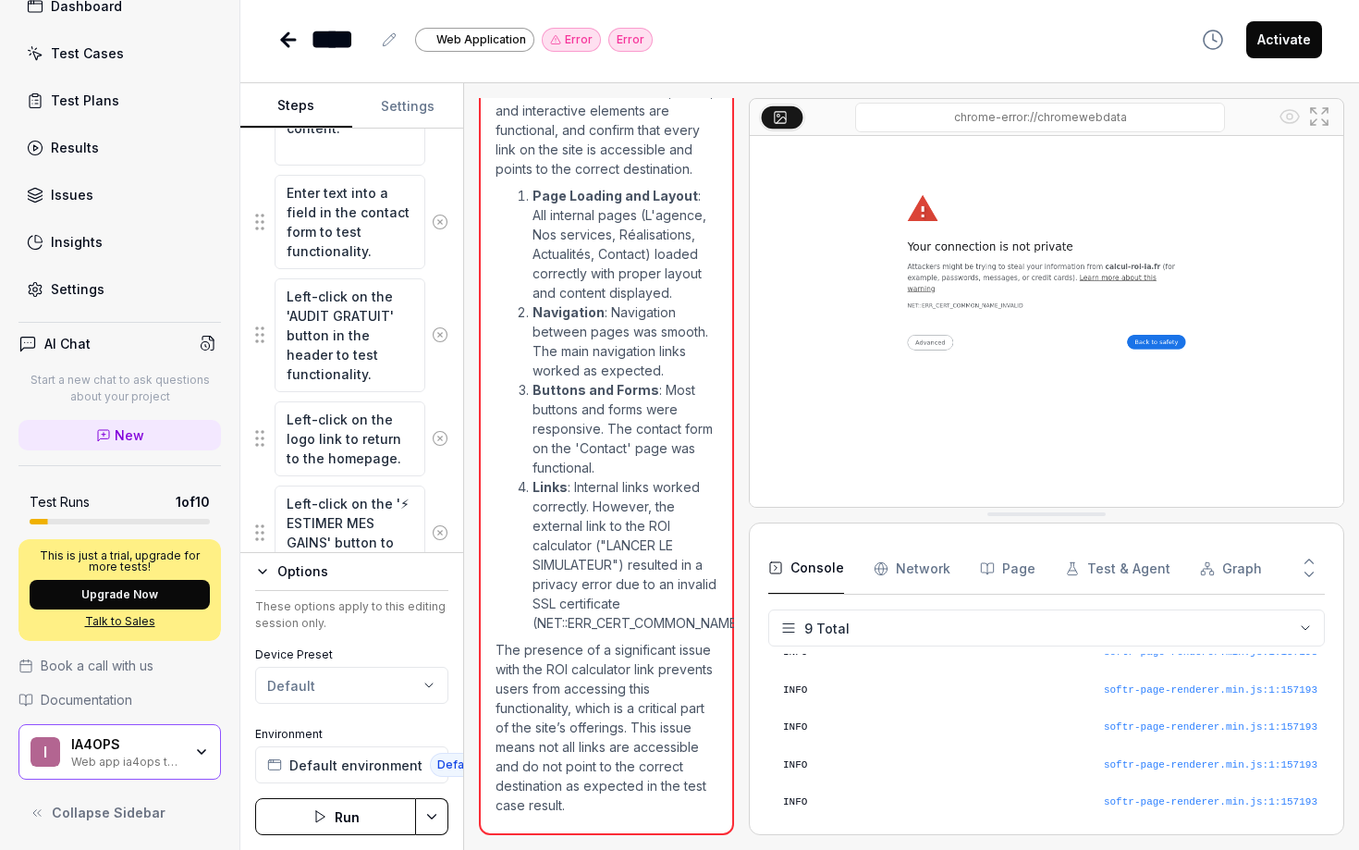
type textarea "*"
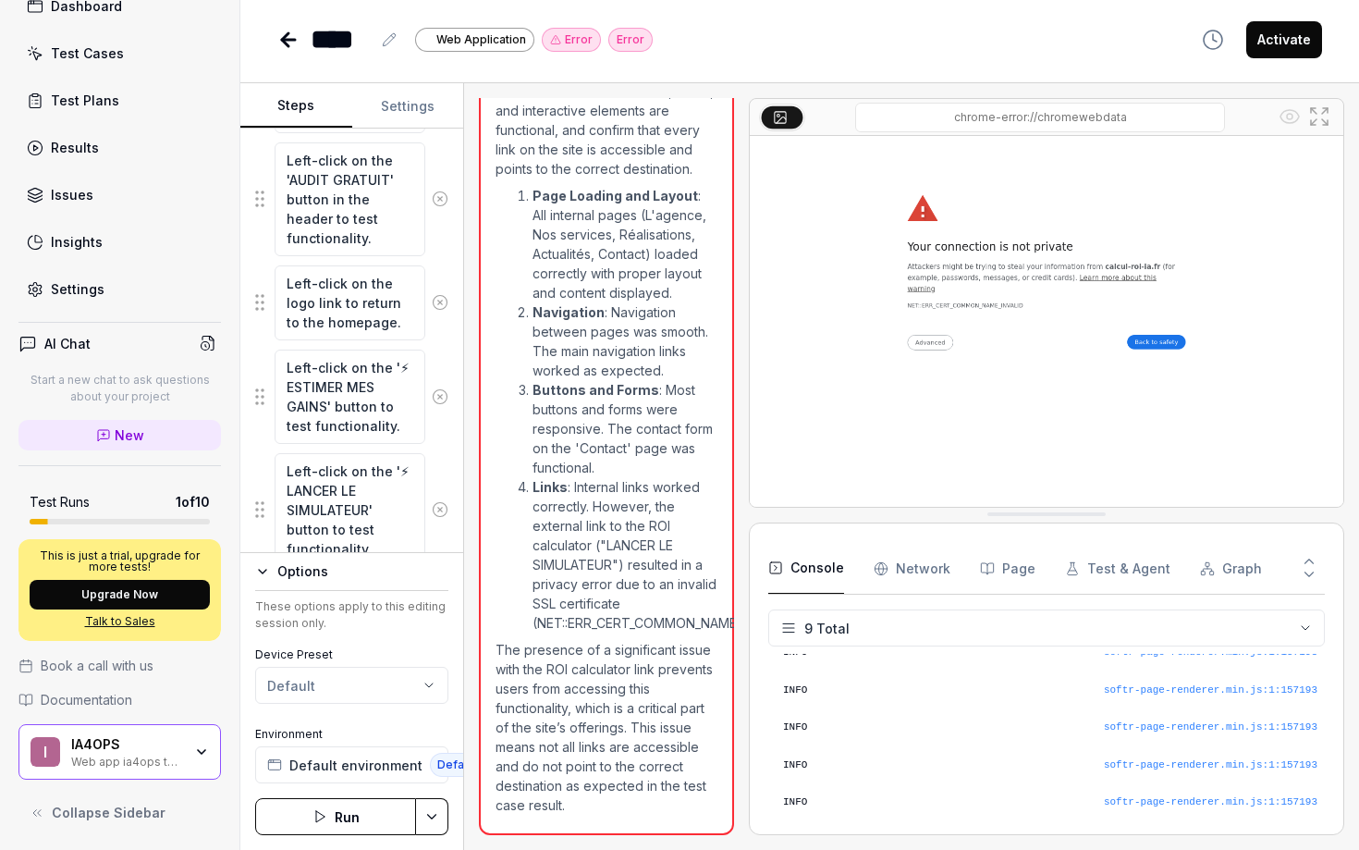
scroll to position [1616, 0]
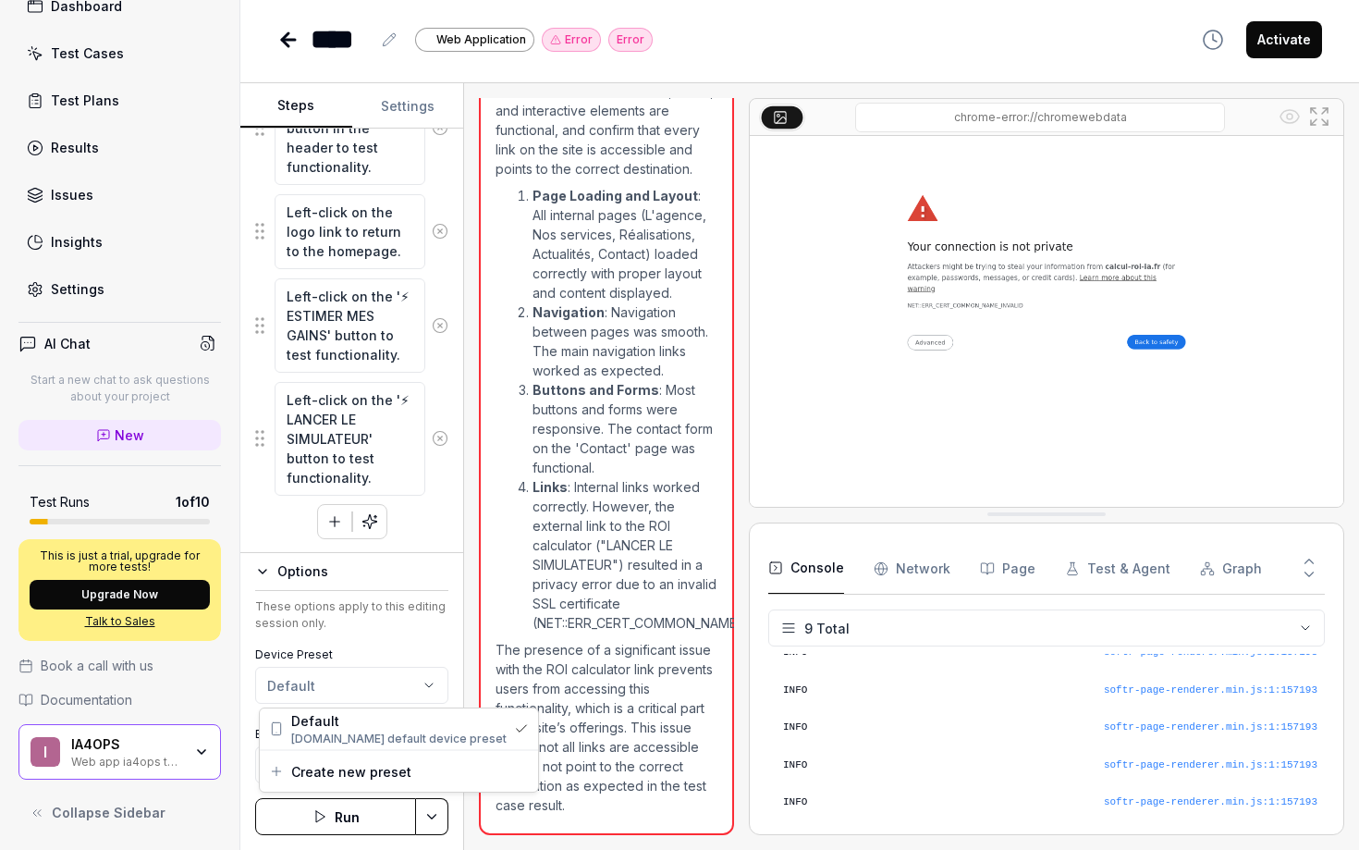
click at [307, 686] on html "l Dashboard Test Cases Test Plans Results Issues Insights Settings AI Chat Star…" at bounding box center [679, 425] width 1359 height 850
click at [339, 777] on span "Create new preset" at bounding box center [351, 771] width 120 height 19
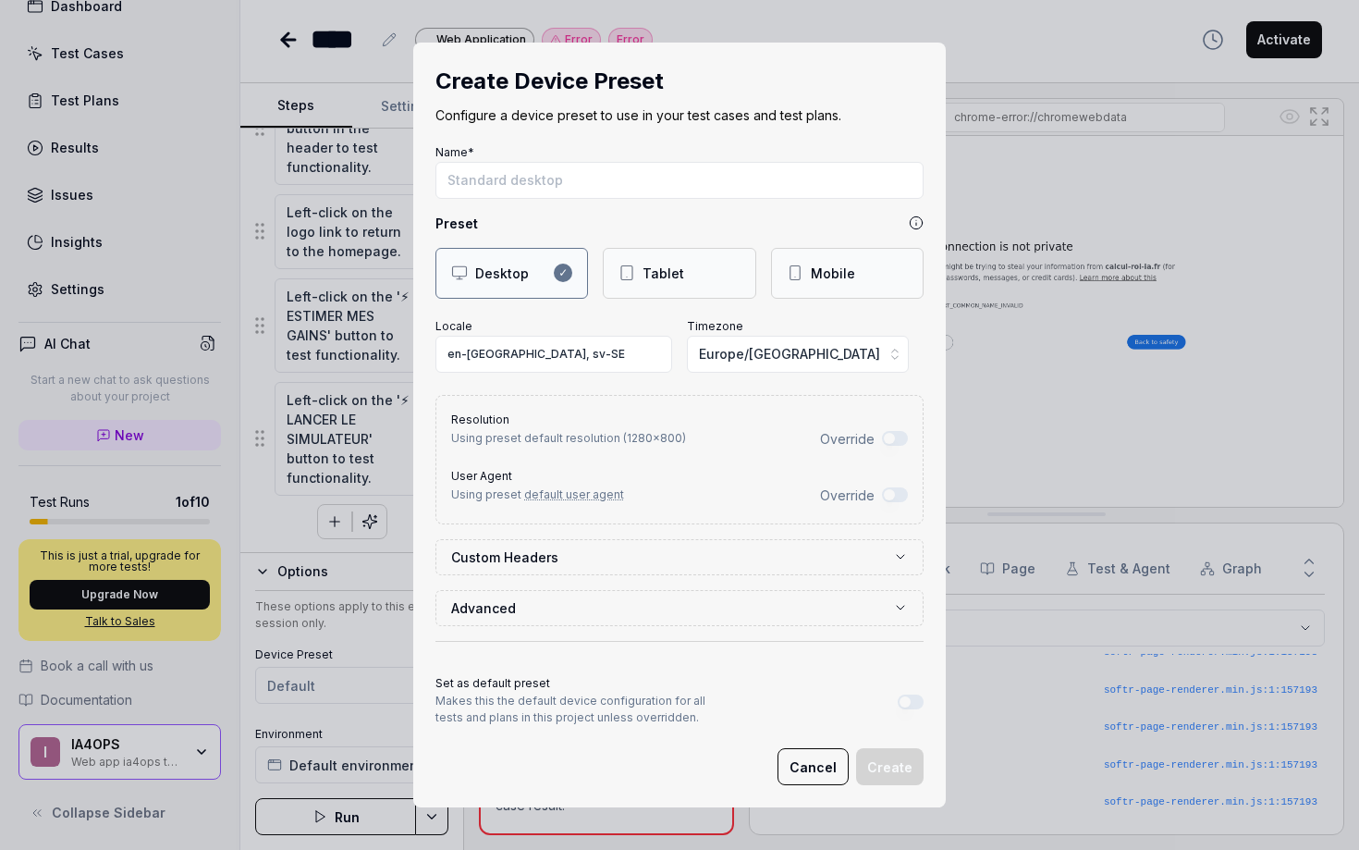
click at [849, 281] on div "Mobile" at bounding box center [847, 273] width 121 height 19
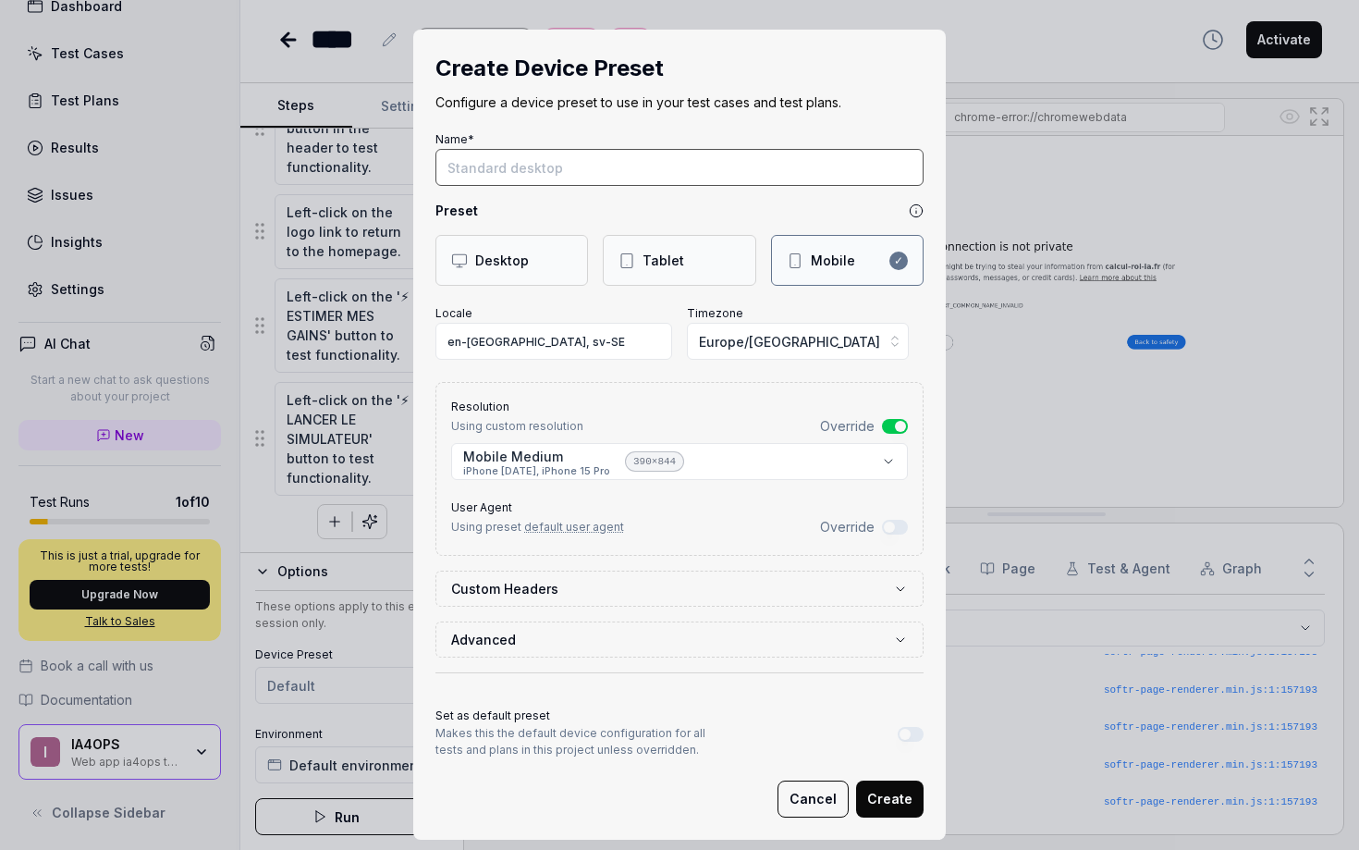
click at [532, 176] on input "Name*" at bounding box center [680, 167] width 488 height 37
type input "Mobile test"
click at [594, 347] on input "en-US, sv-SE" at bounding box center [554, 341] width 237 height 37
click at [744, 342] on span "Europe/Stockholm" at bounding box center [789, 341] width 181 height 19
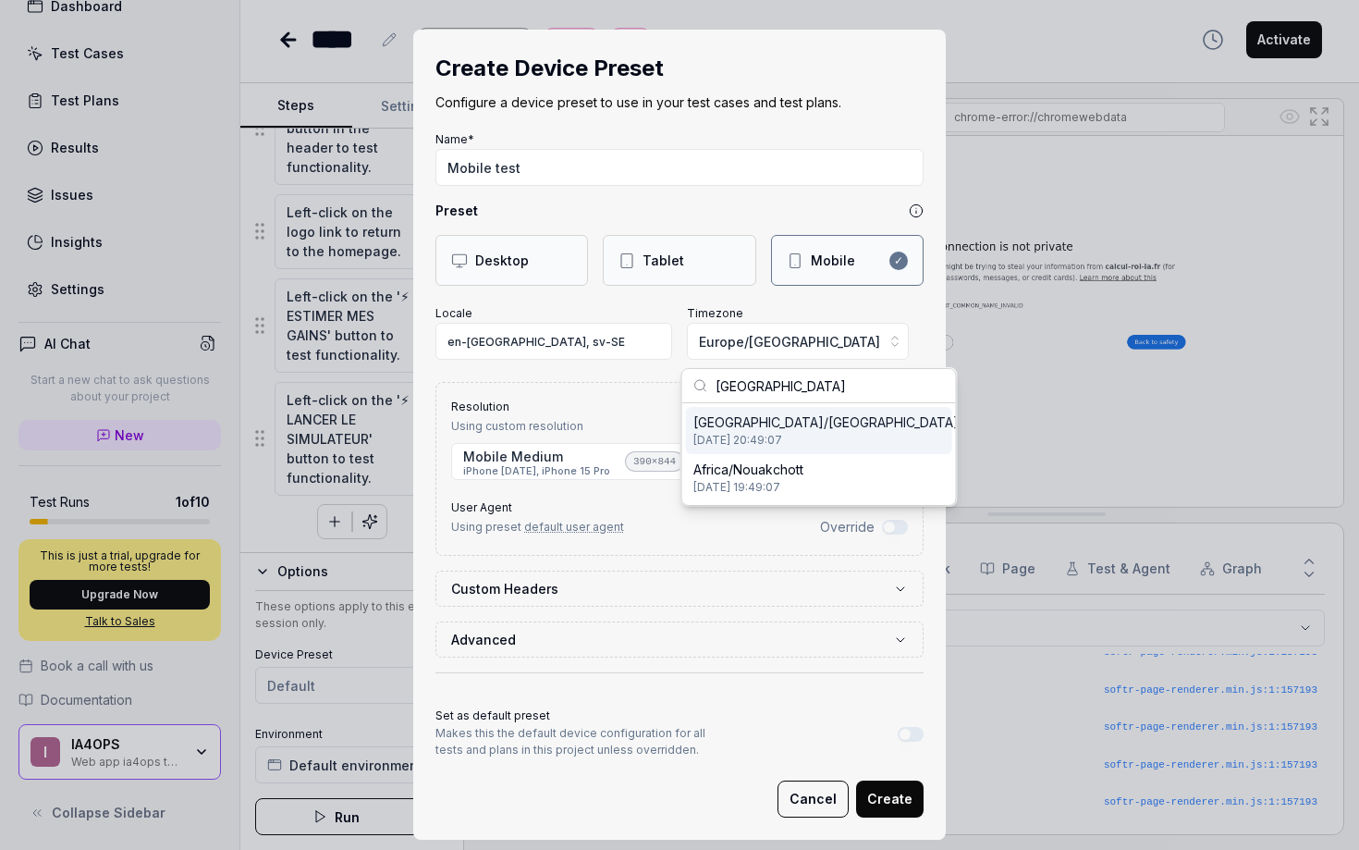
scroll to position [0, 0]
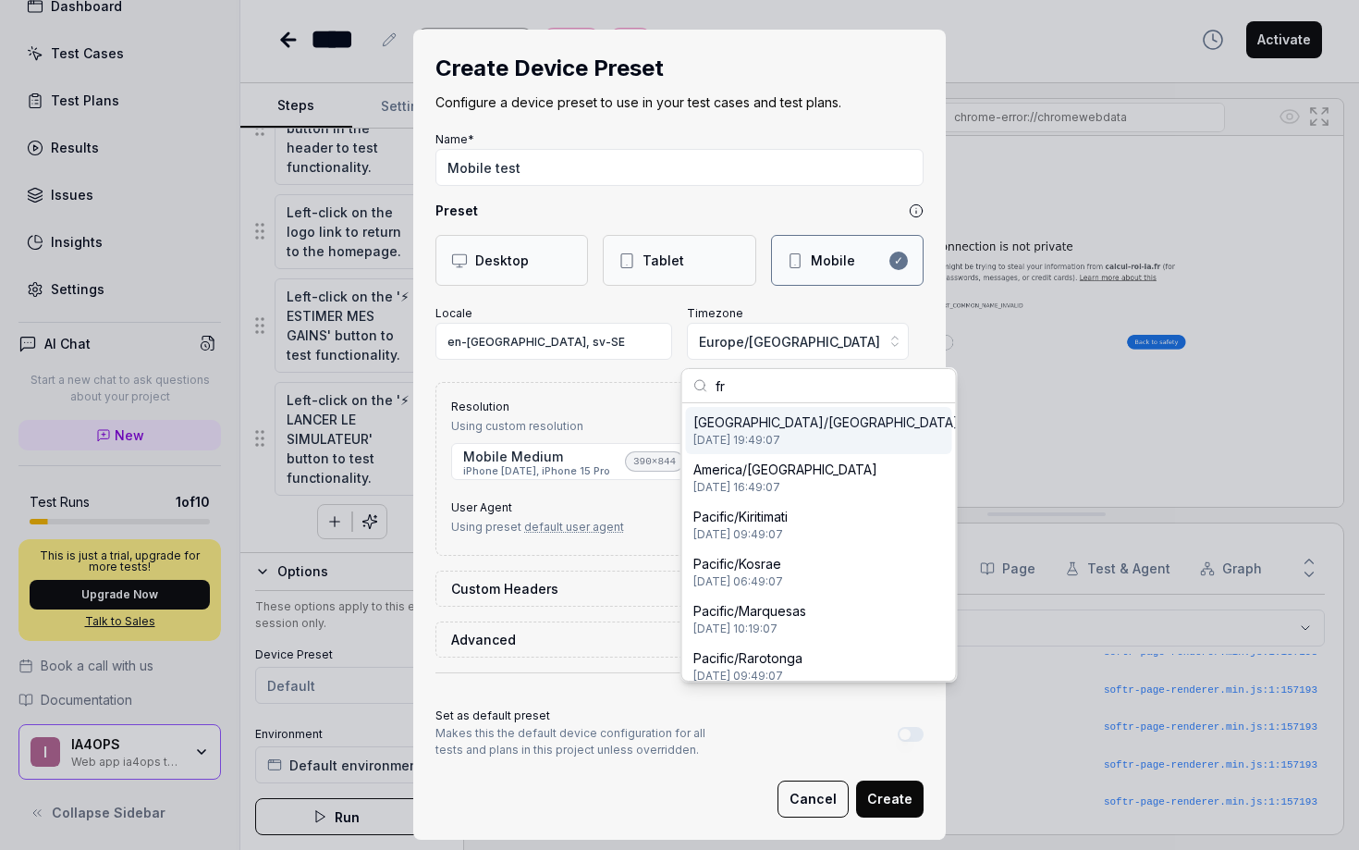
type input "f"
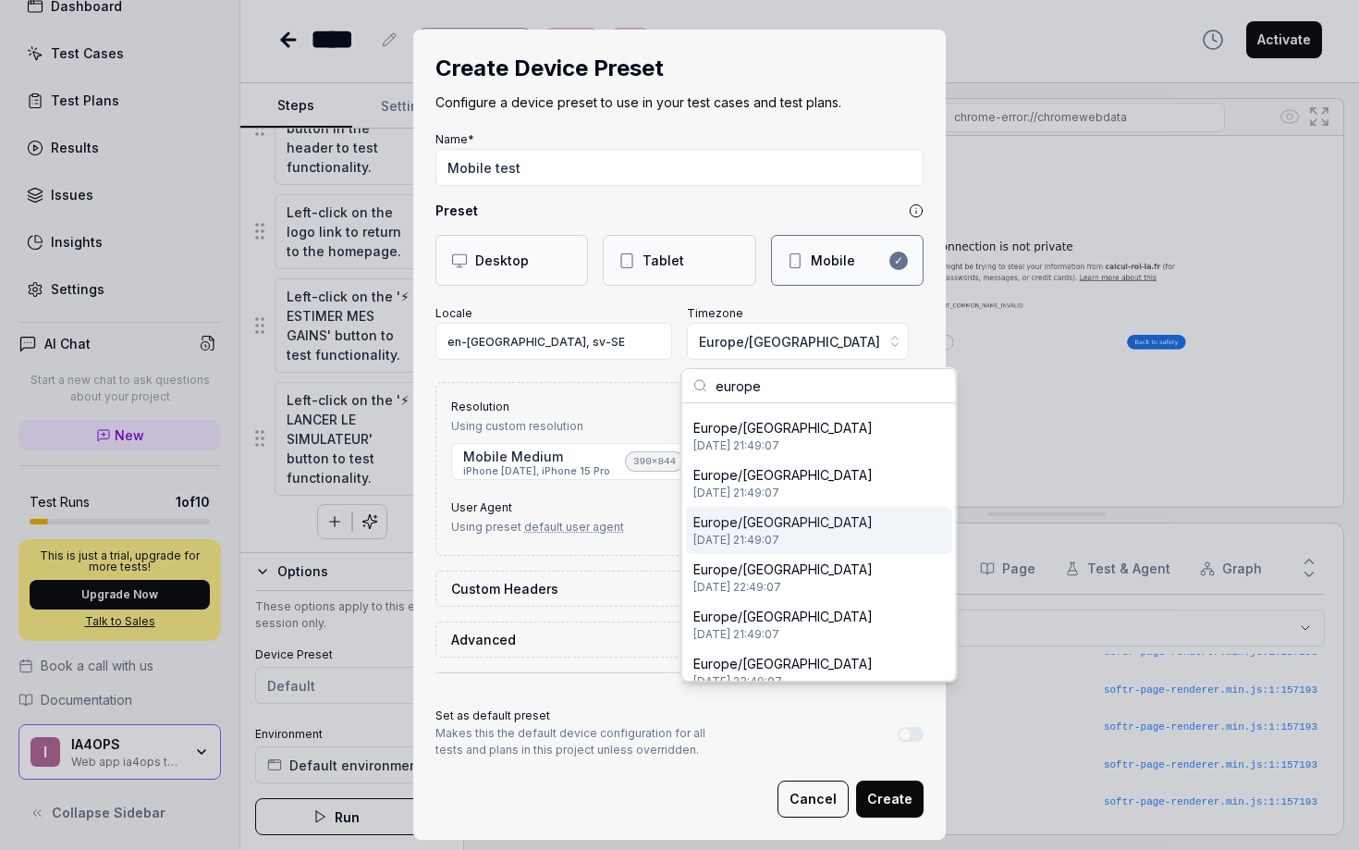
scroll to position [1582, 0]
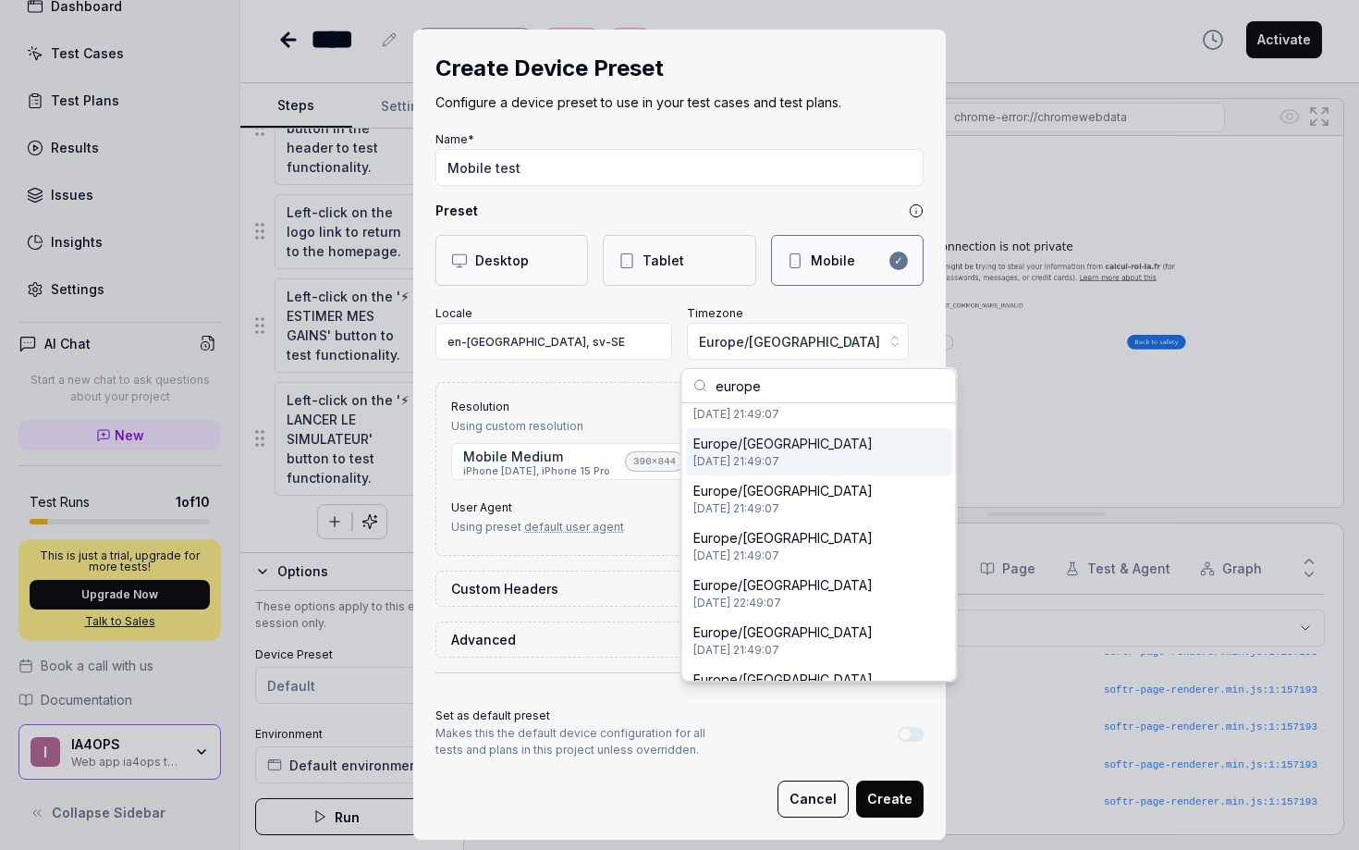
type input "europe"
click at [732, 455] on span "2025-08-25 21:49:07" at bounding box center [783, 461] width 179 height 17
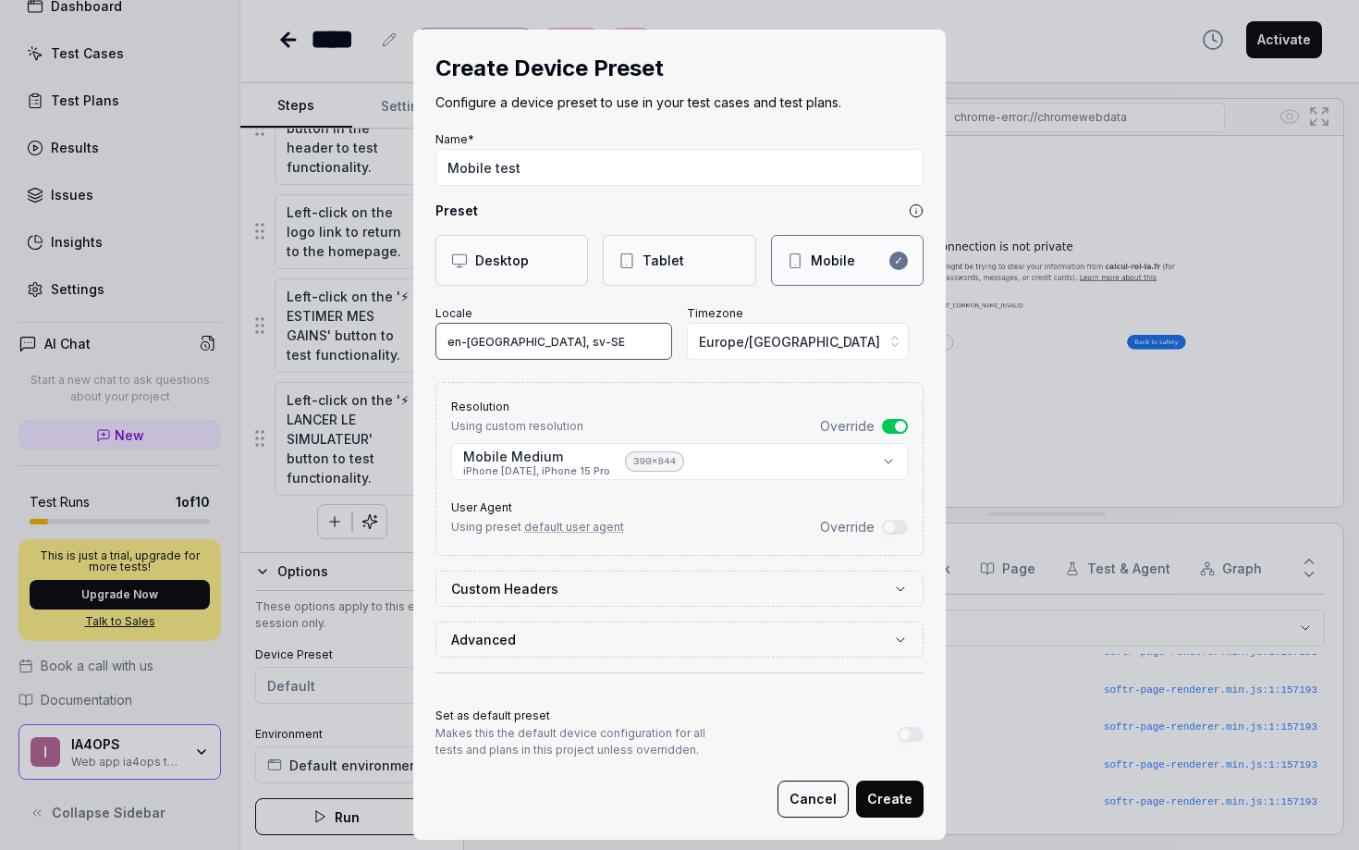
click at [523, 338] on input "en-US, sv-SE" at bounding box center [554, 341] width 237 height 37
drag, startPoint x: 537, startPoint y: 341, endPoint x: 414, endPoint y: 318, distance: 125.2
click at [414, 317] on div "**********" at bounding box center [679, 435] width 533 height 810
click at [581, 387] on div "**********" at bounding box center [680, 469] width 488 height 174
click at [886, 468] on body "l Dashboard Test Cases Test Plans Results Issues Insights Settings AI Chat Star…" at bounding box center [679, 425] width 1359 height 850
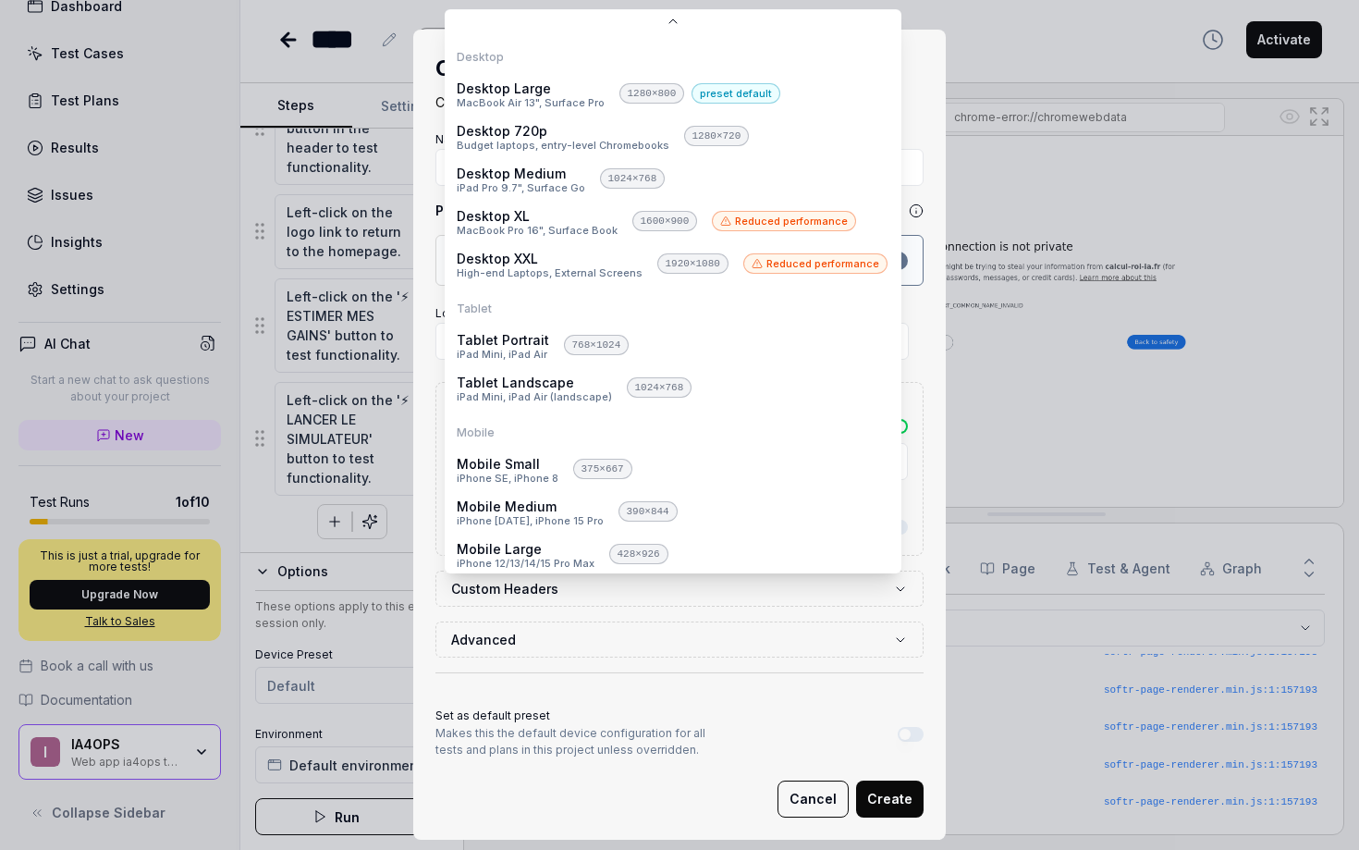
scroll to position [50, 0]
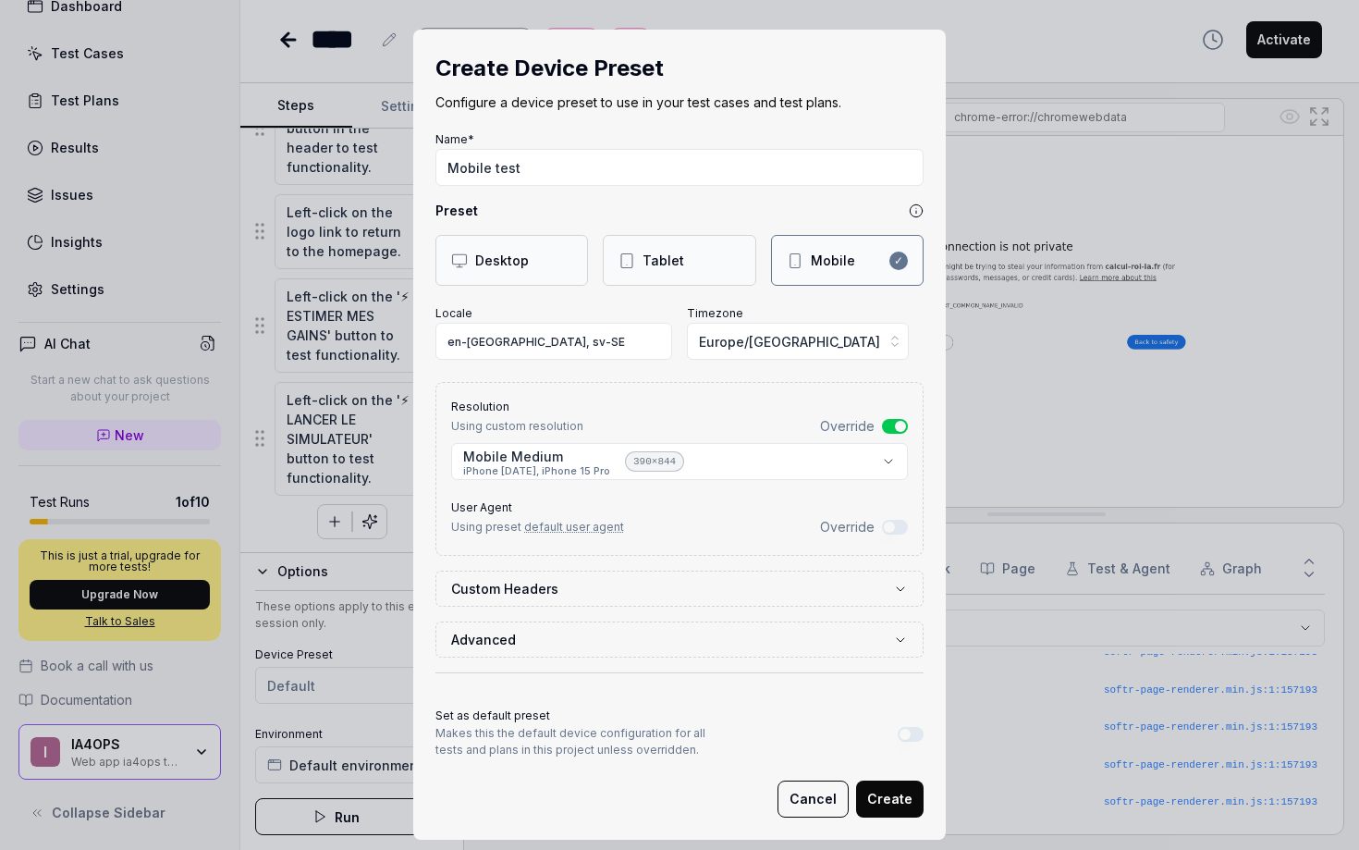
click at [520, 559] on form "**********" at bounding box center [680, 472] width 488 height 691
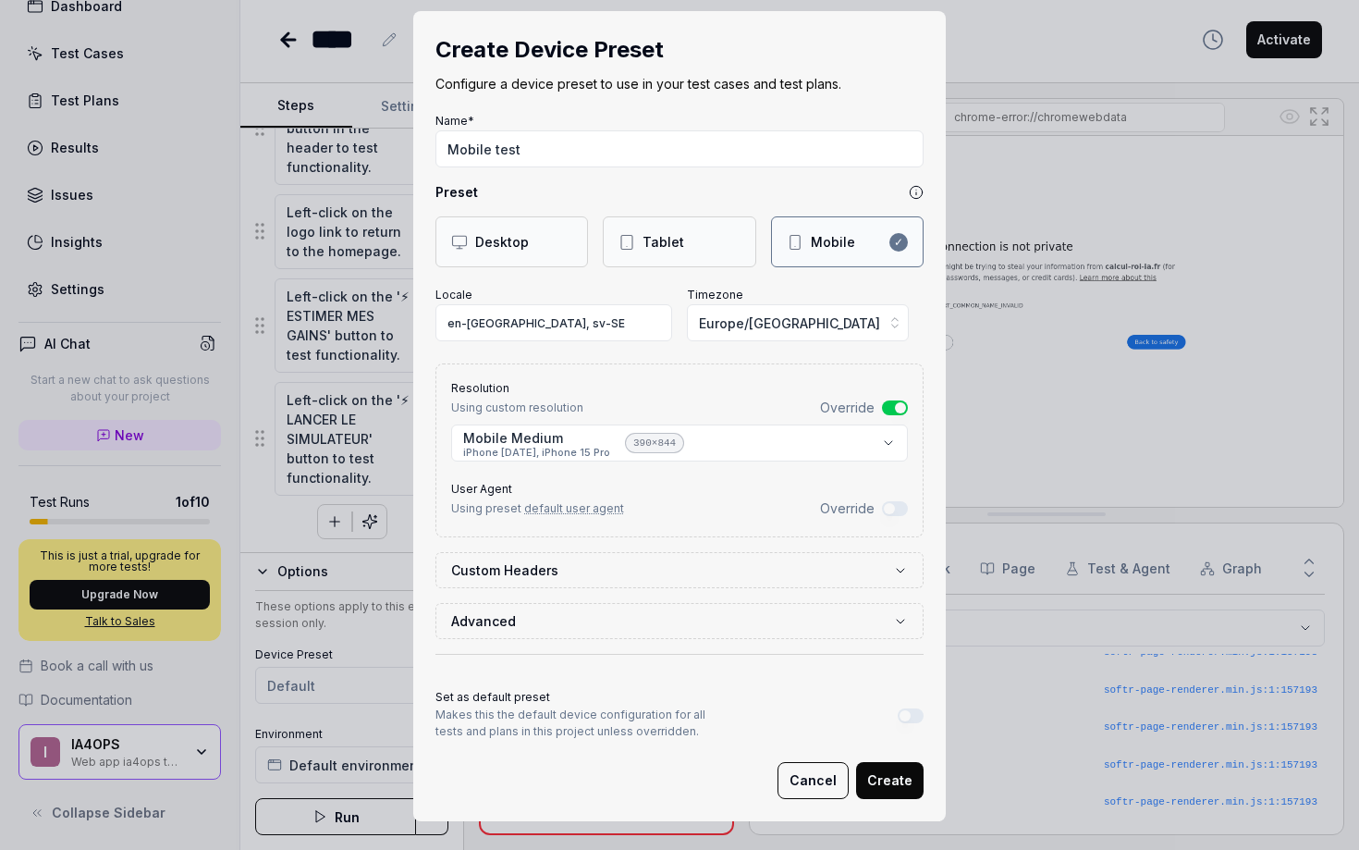
scroll to position [18, 0]
click at [891, 775] on button "Create" at bounding box center [890, 780] width 68 height 37
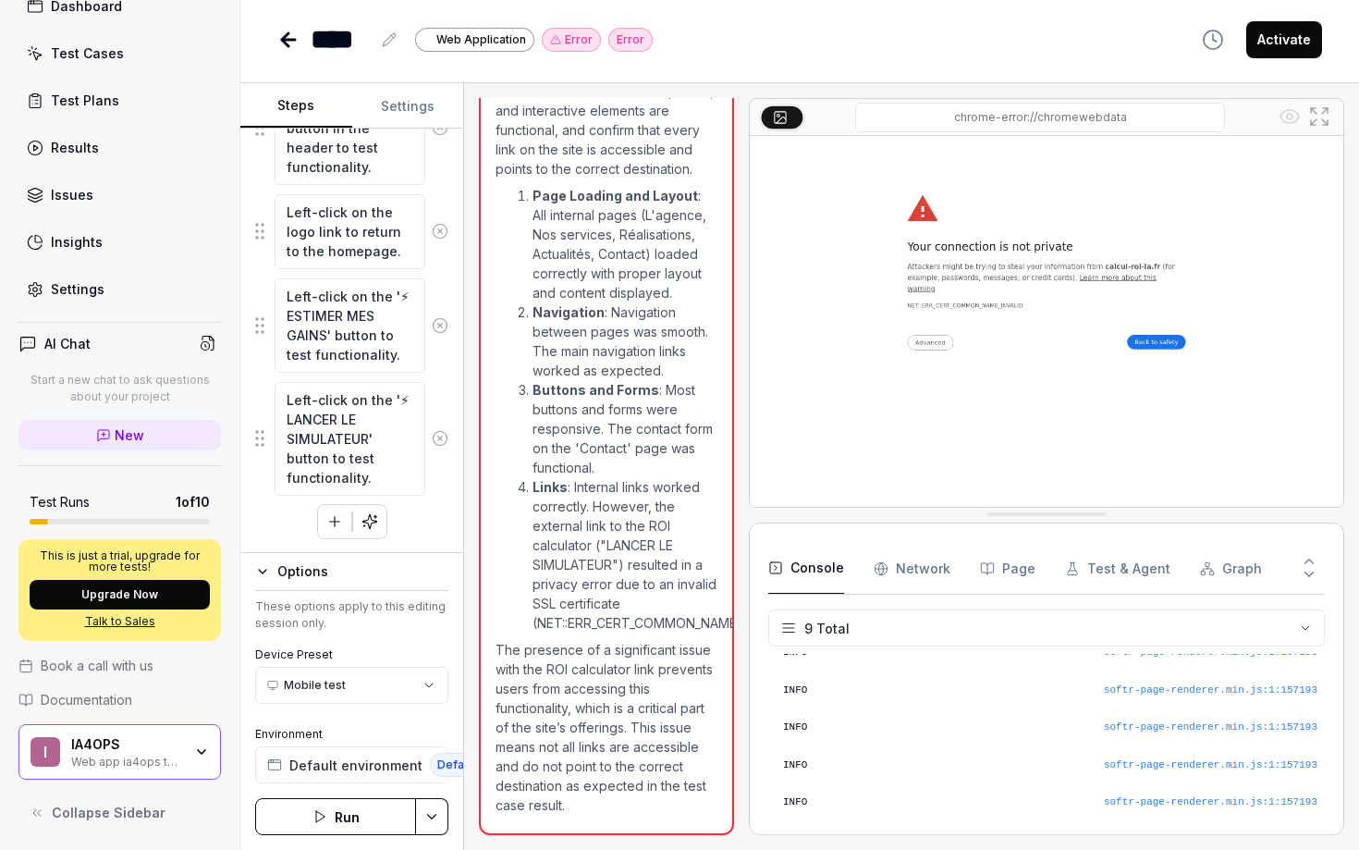
click at [434, 822] on html "l Dashboard Test Cases Test Plans Results Issues Insights Settings AI Chat Star…" at bounding box center [679, 425] width 1359 height 850
click at [434, 823] on html "l Dashboard Test Cases Test Plans Results Issues Insights Settings AI Chat Star…" at bounding box center [679, 425] width 1359 height 850
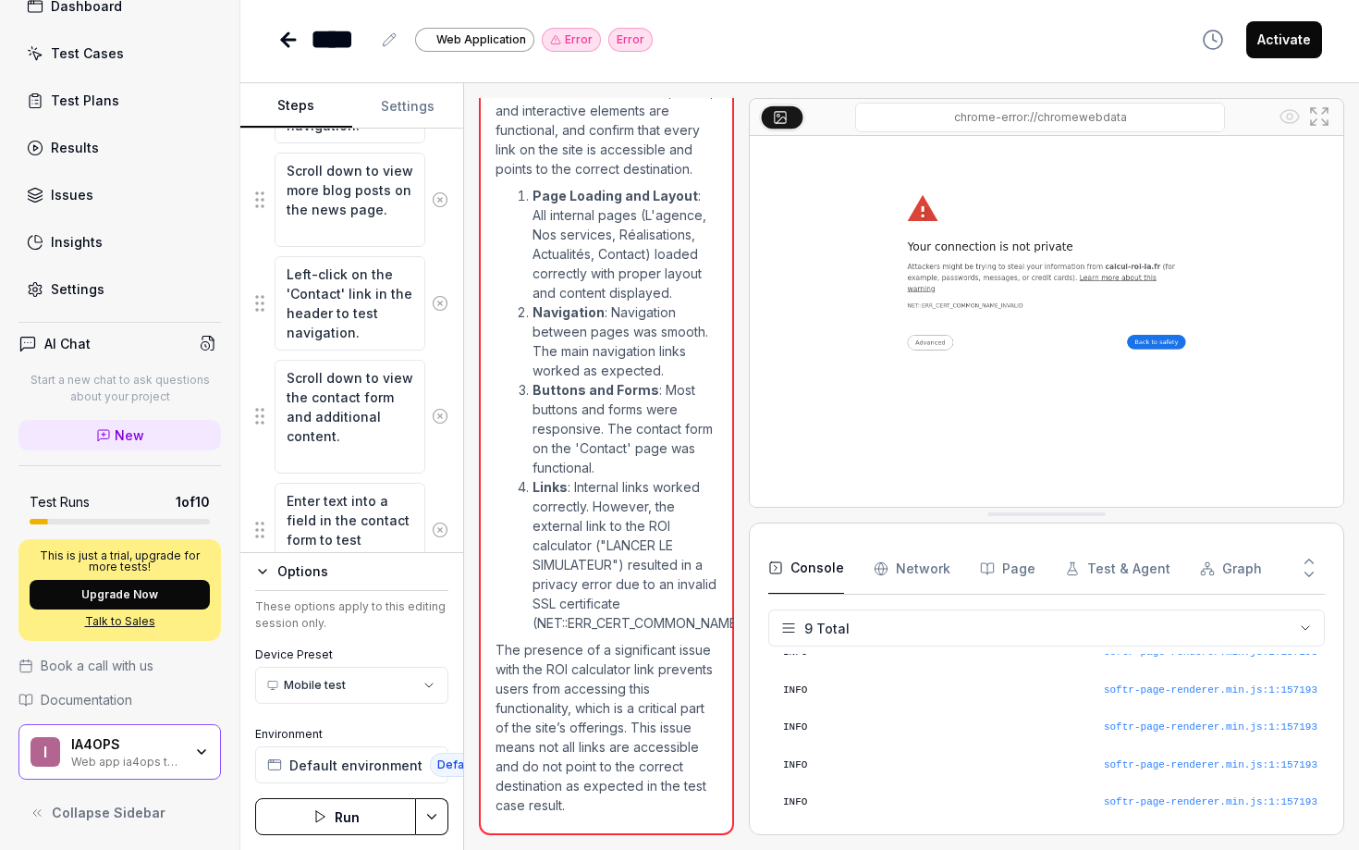
scroll to position [1094, 0]
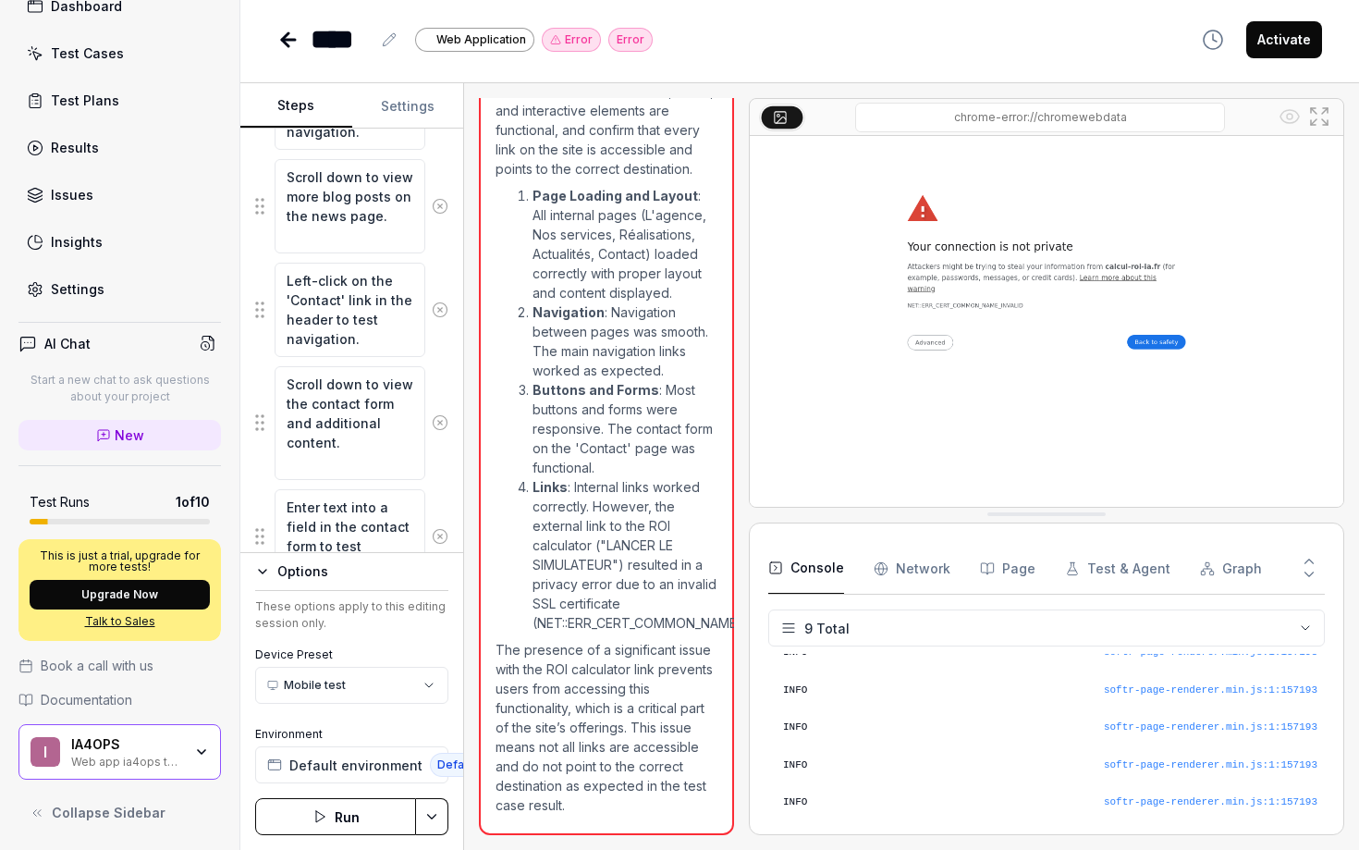
click at [568, 41] on div "Error" at bounding box center [571, 40] width 59 height 24
click at [1168, 349] on img at bounding box center [1047, 321] width 594 height 371
click at [927, 344] on img at bounding box center [1047, 321] width 594 height 371
click at [927, 343] on img at bounding box center [1047, 321] width 594 height 371
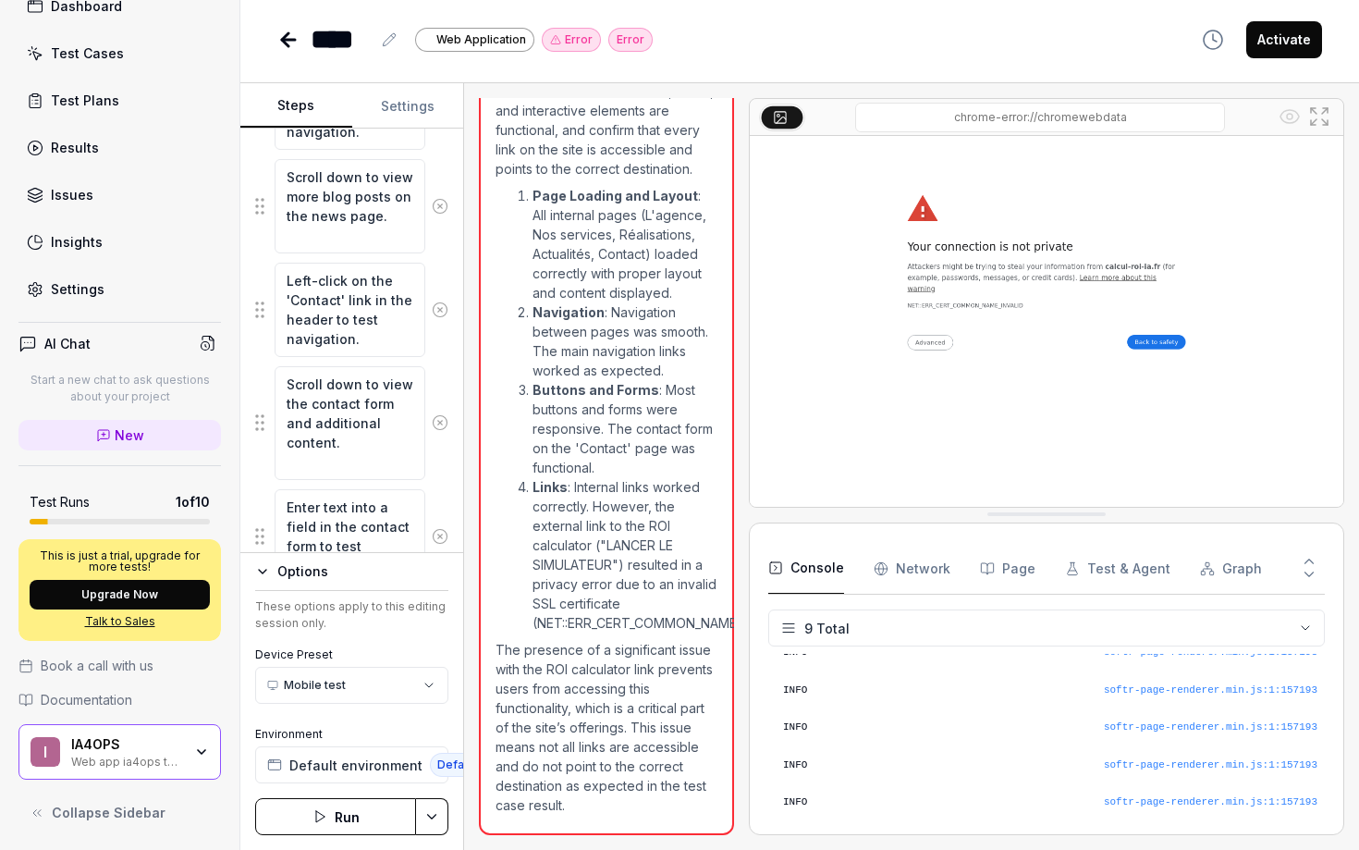
click at [927, 343] on img at bounding box center [1047, 321] width 594 height 371
click at [779, 120] on icon at bounding box center [781, 120] width 9 height 6
click at [1219, 43] on icon "button" at bounding box center [1213, 40] width 22 height 22
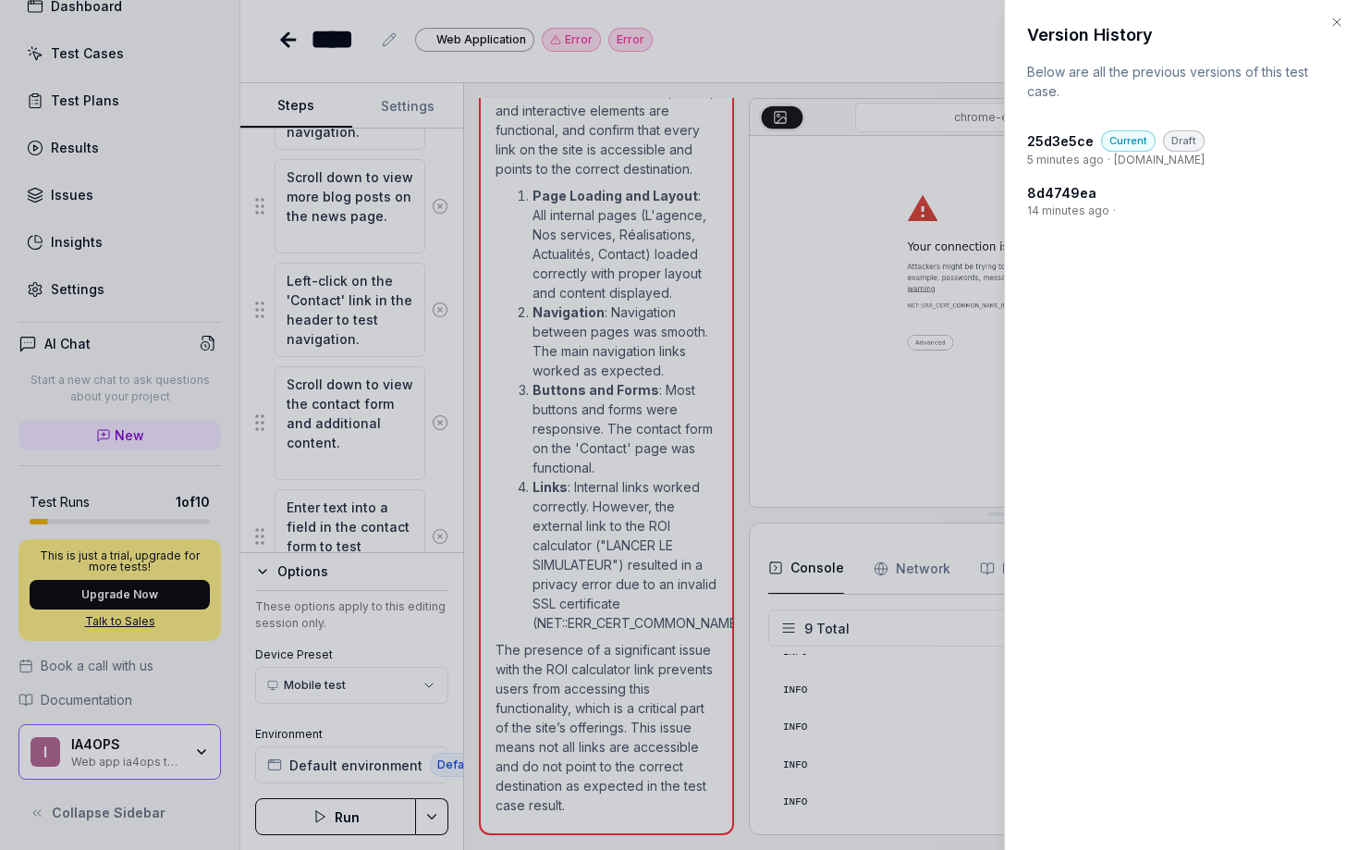
click at [1334, 22] on icon "button" at bounding box center [1337, 22] width 15 height 15
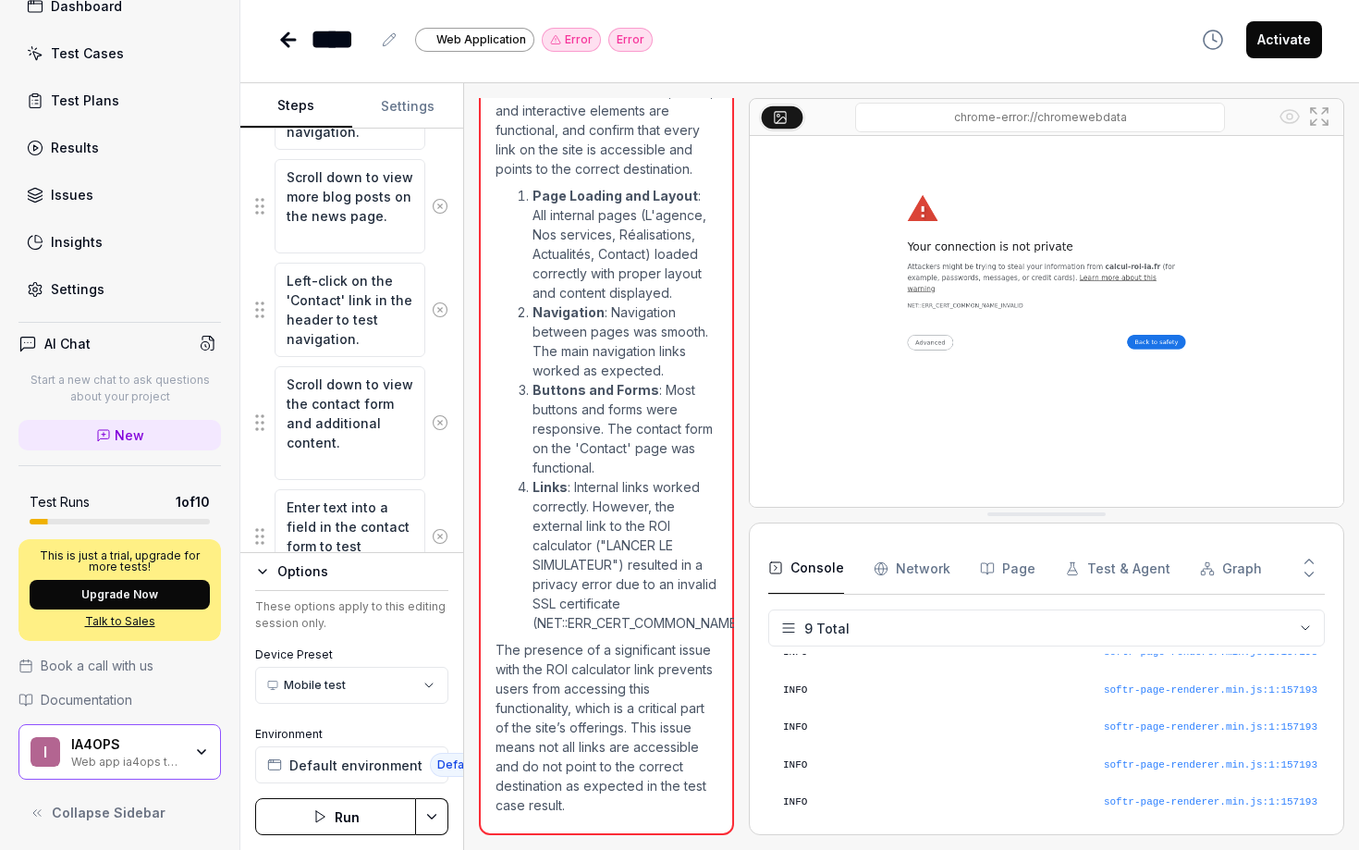
click at [331, 814] on button "Run" at bounding box center [335, 816] width 161 height 37
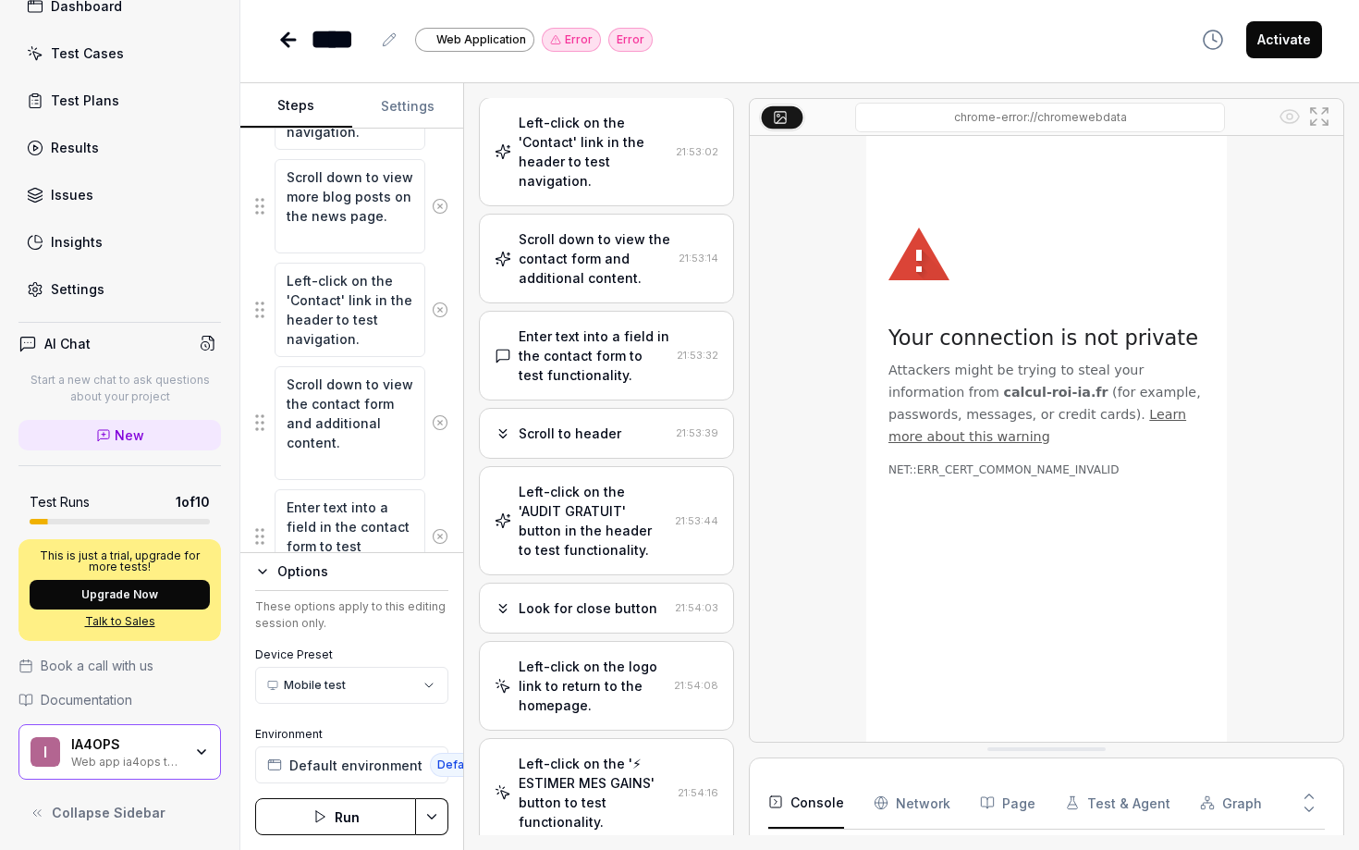
scroll to position [241, 0]
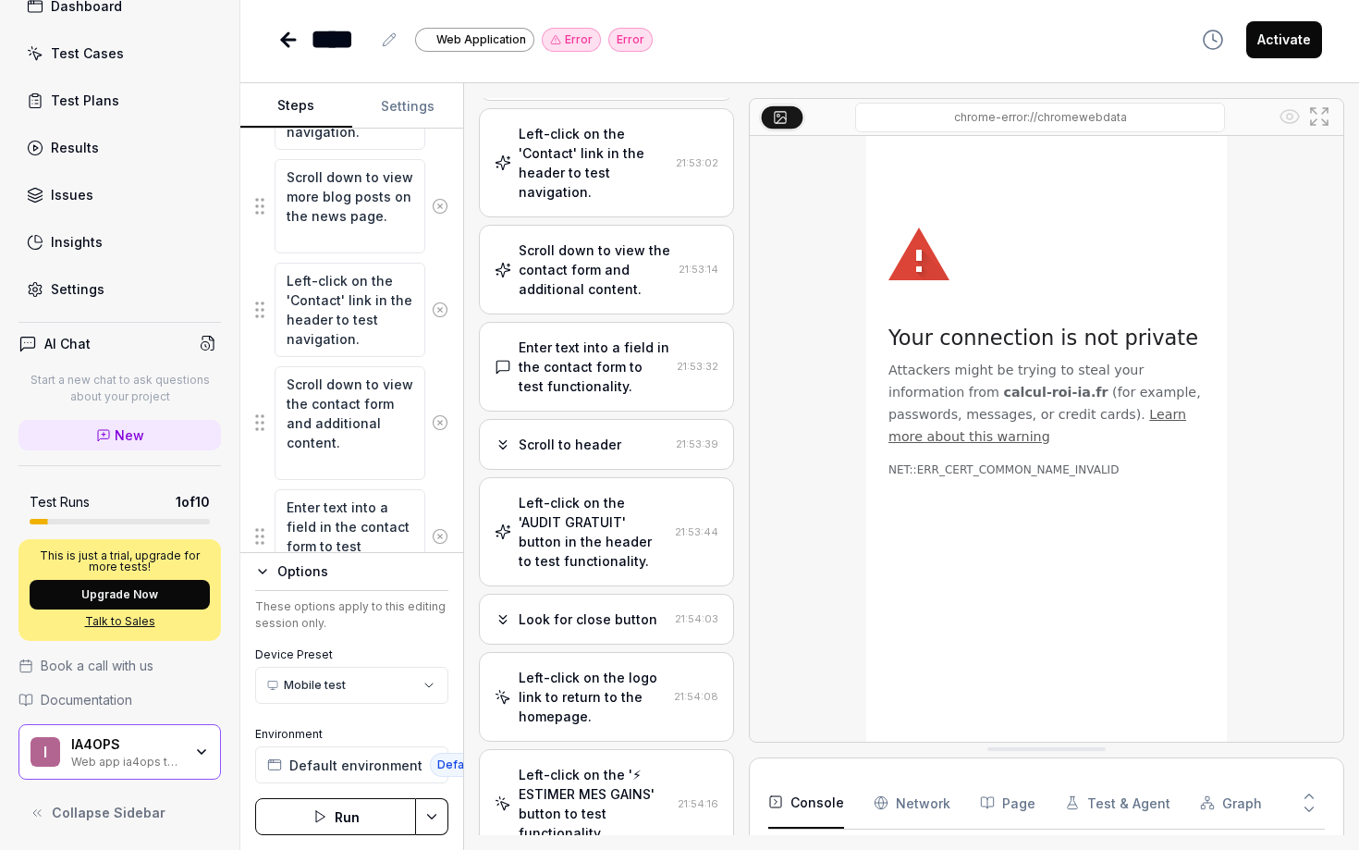
type textarea "*"
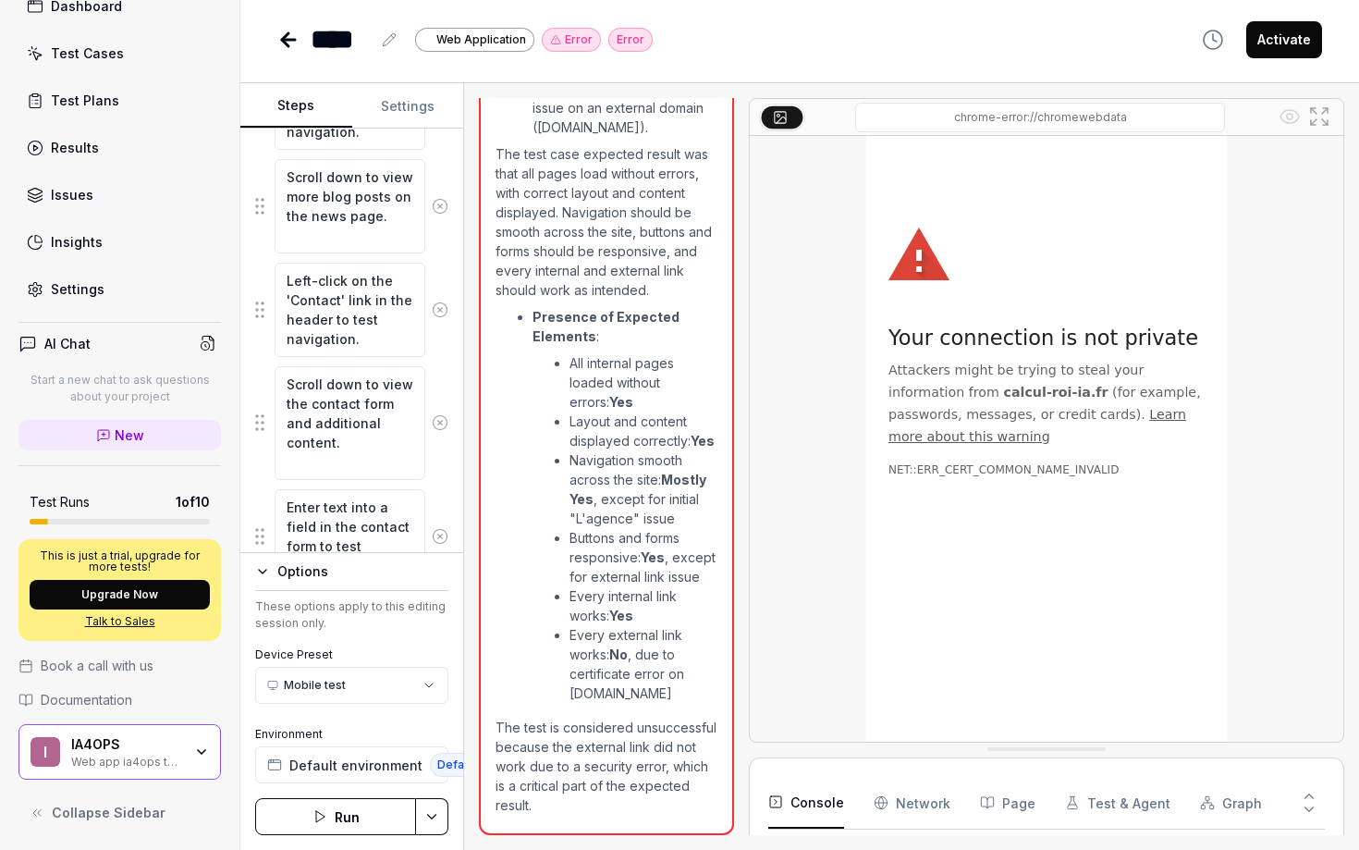
scroll to position [3536, 0]
click at [892, 810] on Requests "Network" at bounding box center [912, 803] width 77 height 52
click at [988, 805] on icon "button" at bounding box center [988, 804] width 0 height 8
click at [1067, 809] on button "Test & Agent" at bounding box center [1117, 803] width 105 height 52
click at [1218, 813] on button "Graph" at bounding box center [1231, 803] width 62 height 52
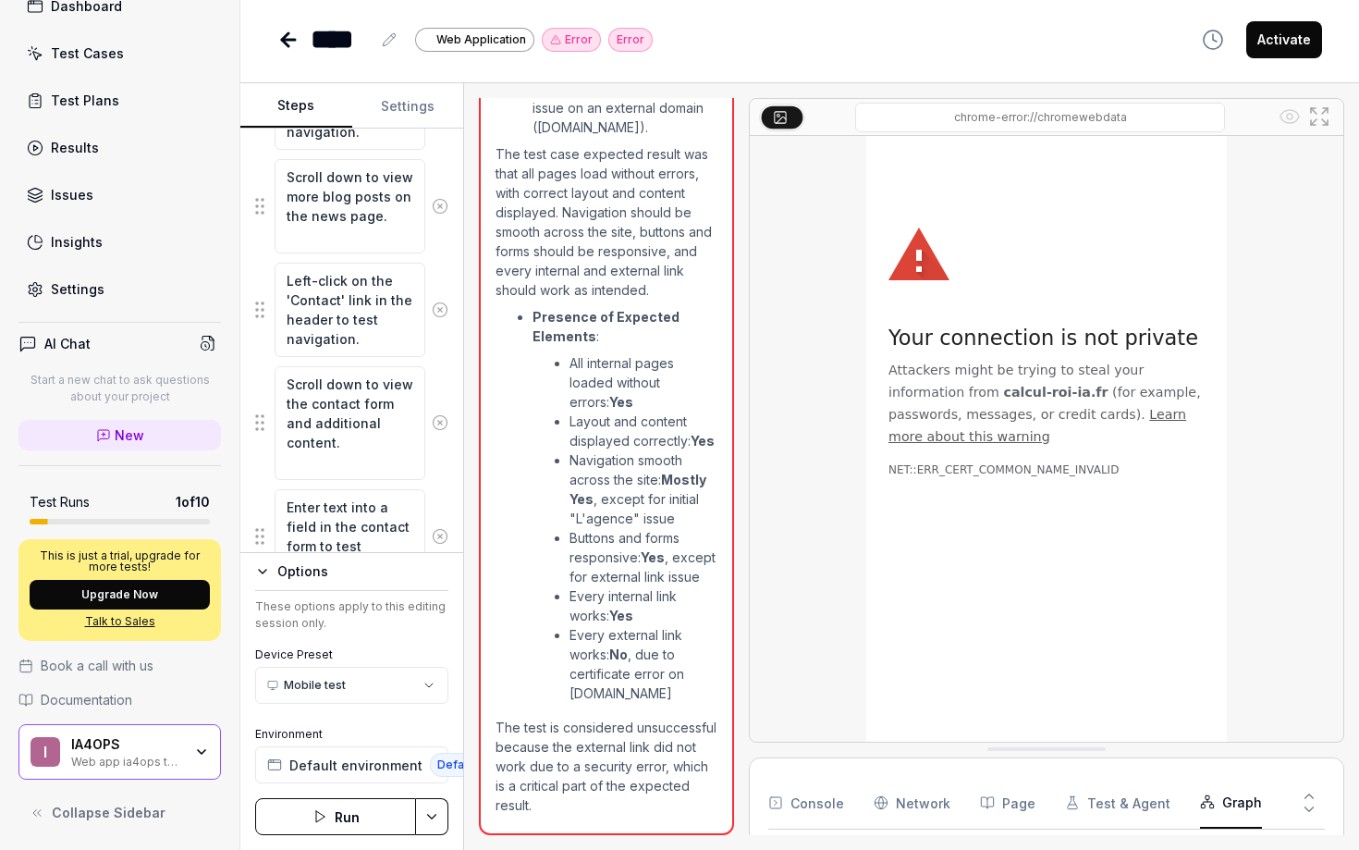
click at [1303, 796] on icon at bounding box center [1309, 796] width 17 height 17
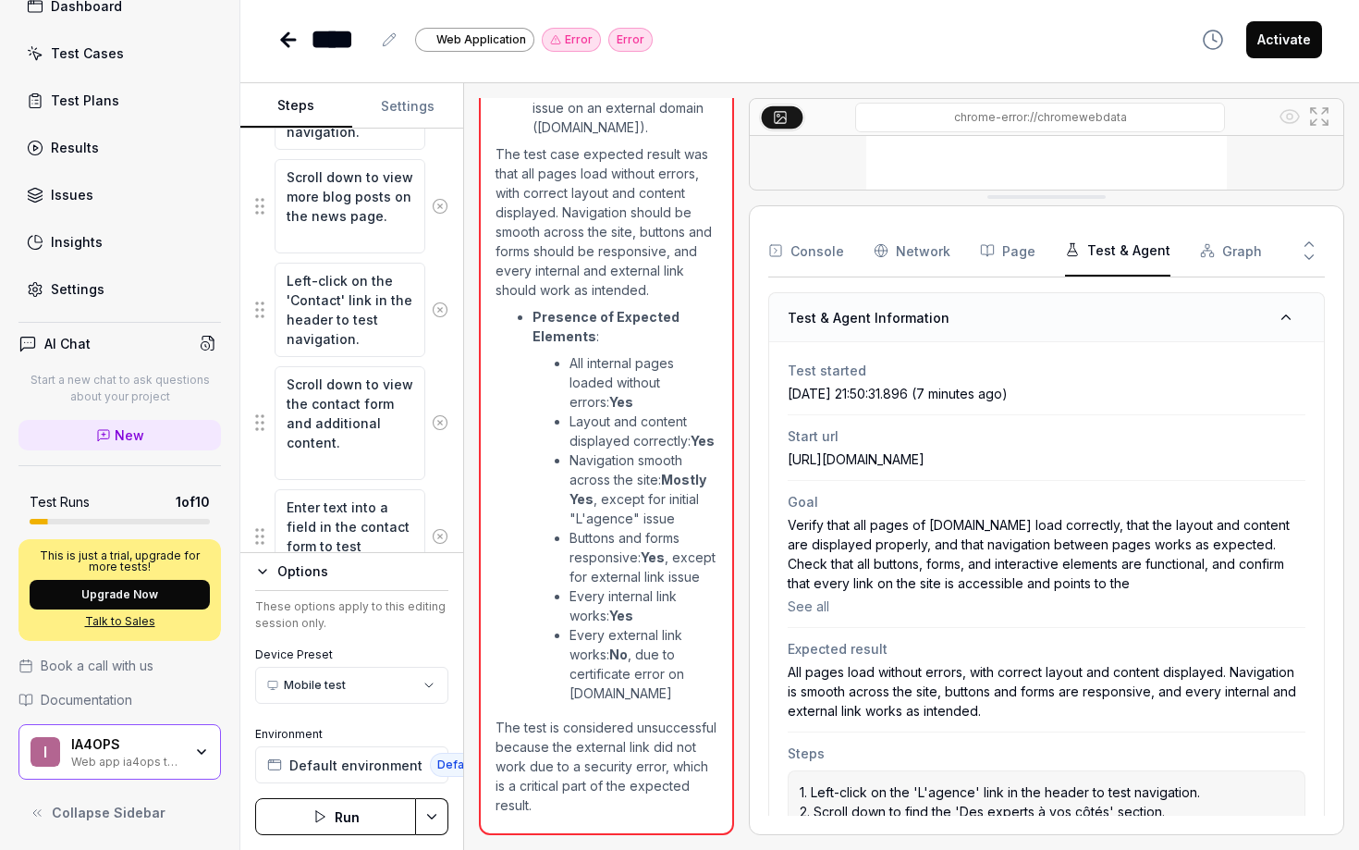
click at [1109, 246] on button "Test & Agent" at bounding box center [1117, 251] width 105 height 52
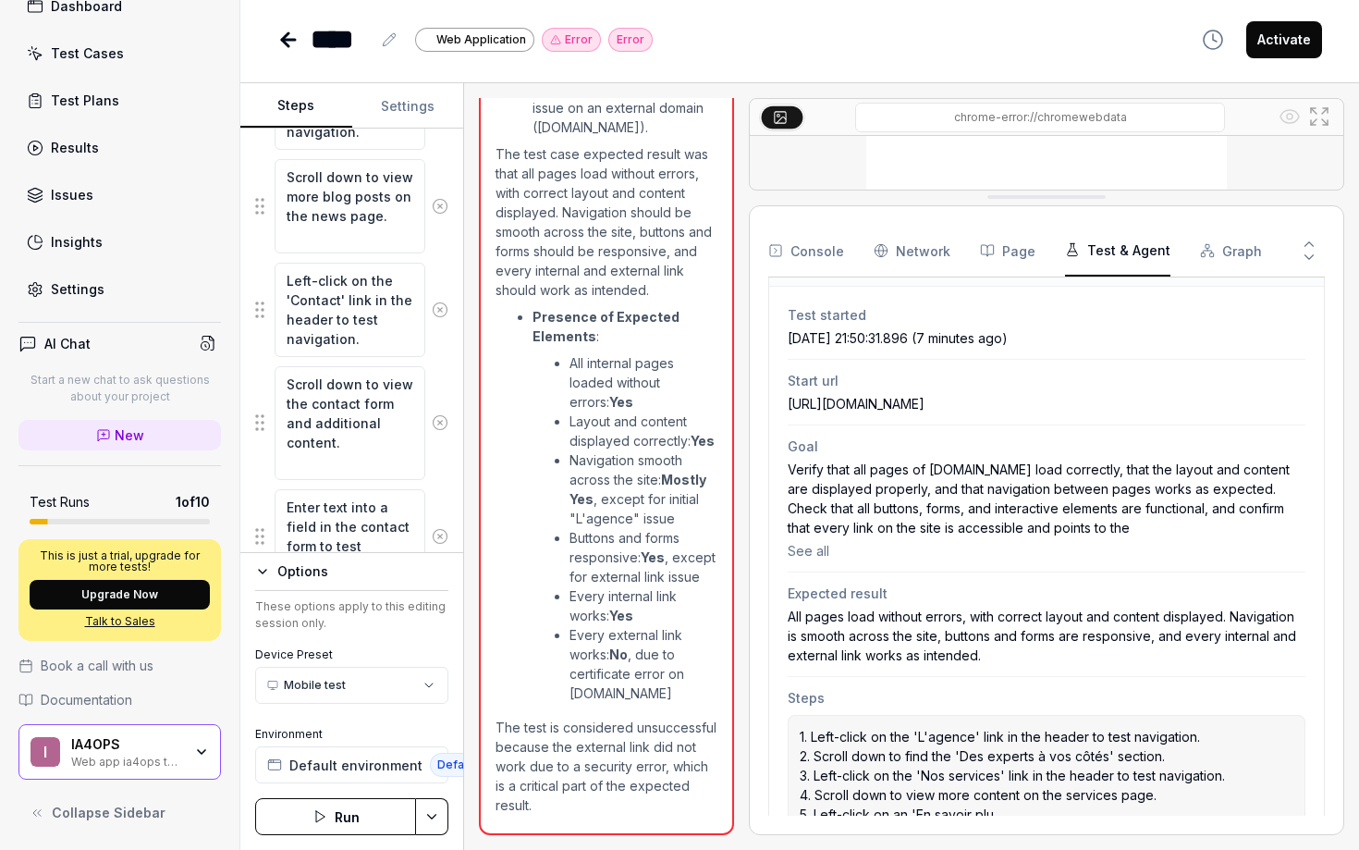
scroll to position [163, 0]
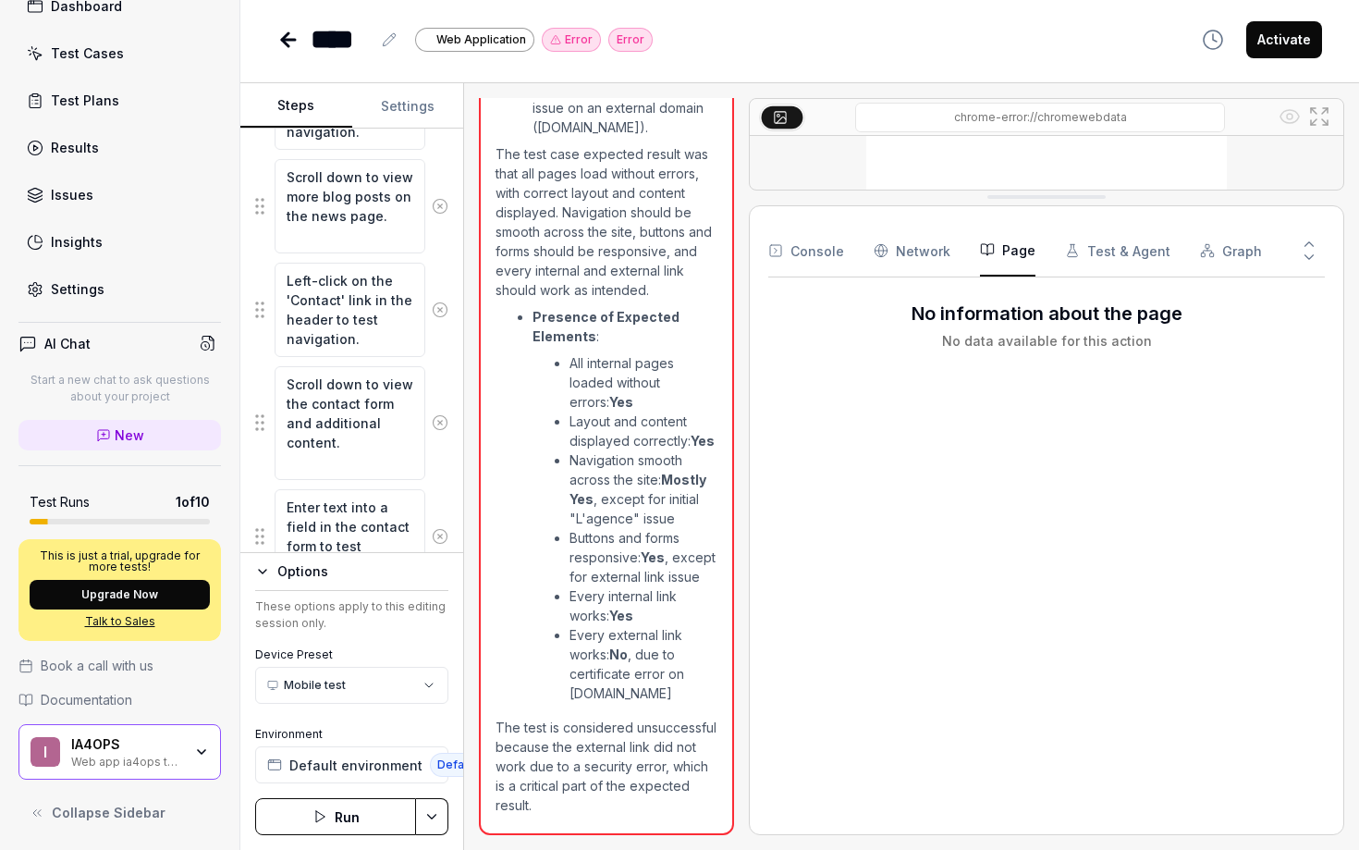
click at [997, 253] on button "Page" at bounding box center [1007, 251] width 55 height 52
click at [898, 251] on Requests "Network" at bounding box center [912, 251] width 77 height 52
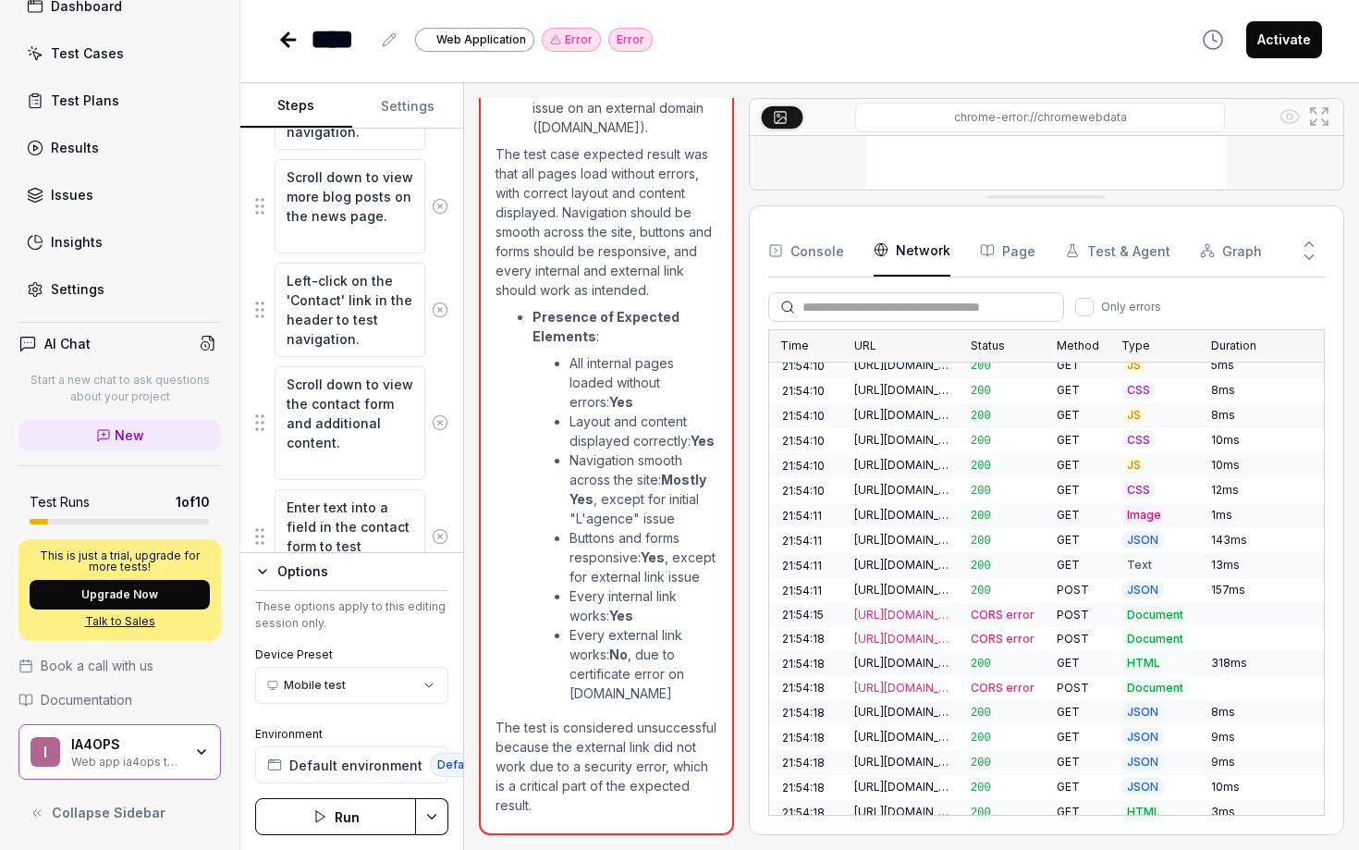
scroll to position [6278, 0]
click at [781, 260] on button "Console" at bounding box center [807, 251] width 76 height 52
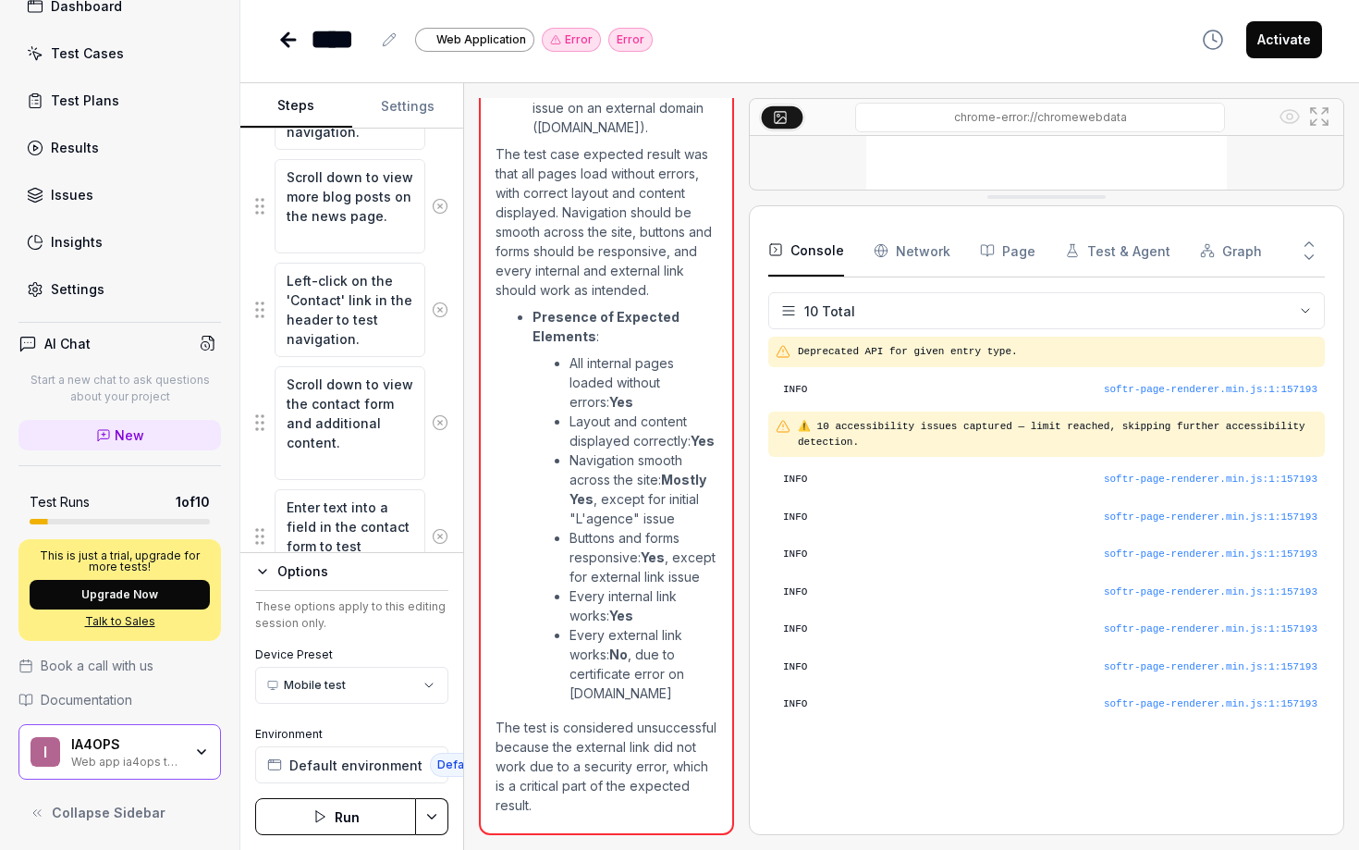
scroll to position [0, 0]
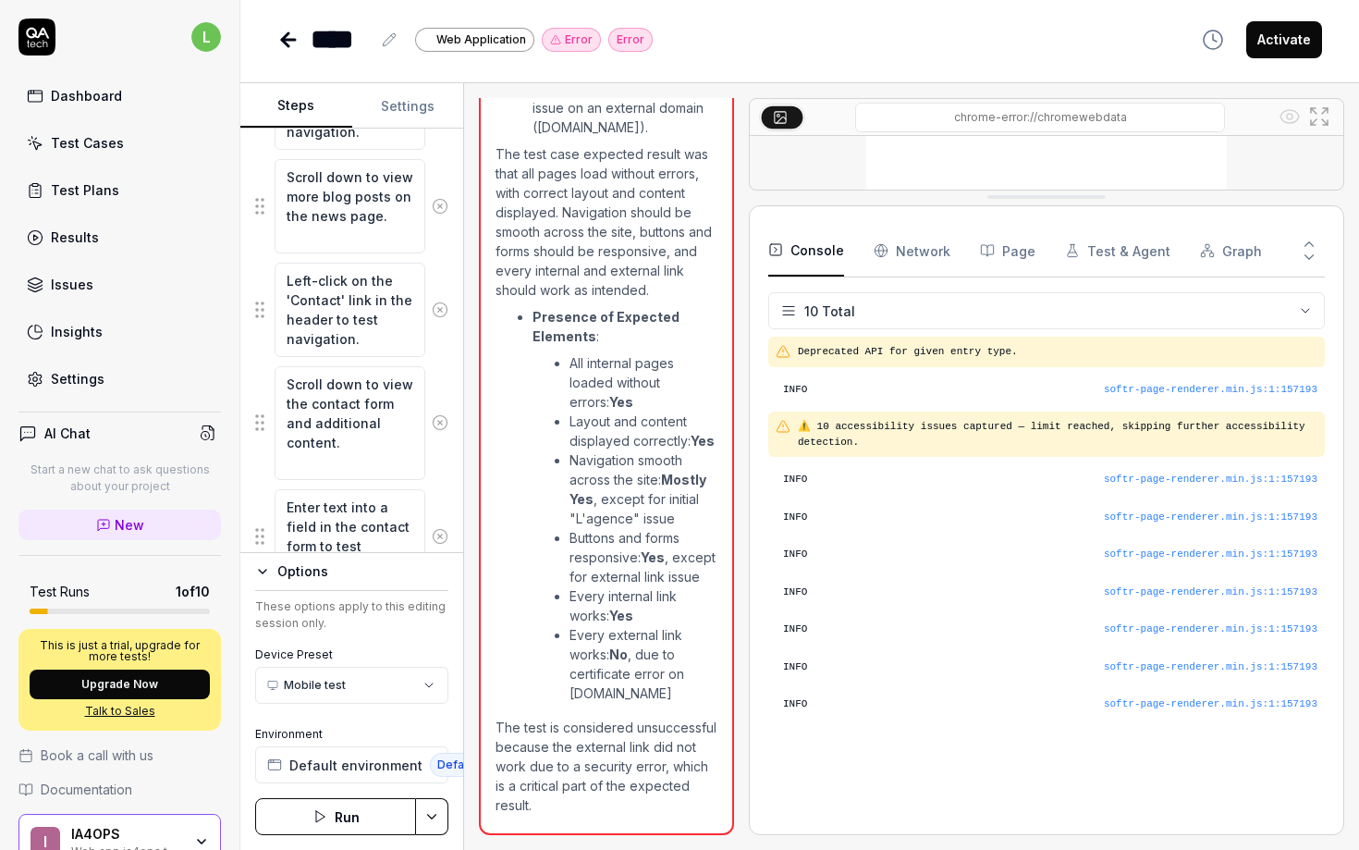
click at [53, 91] on div "Dashboard" at bounding box center [86, 95] width 71 height 19
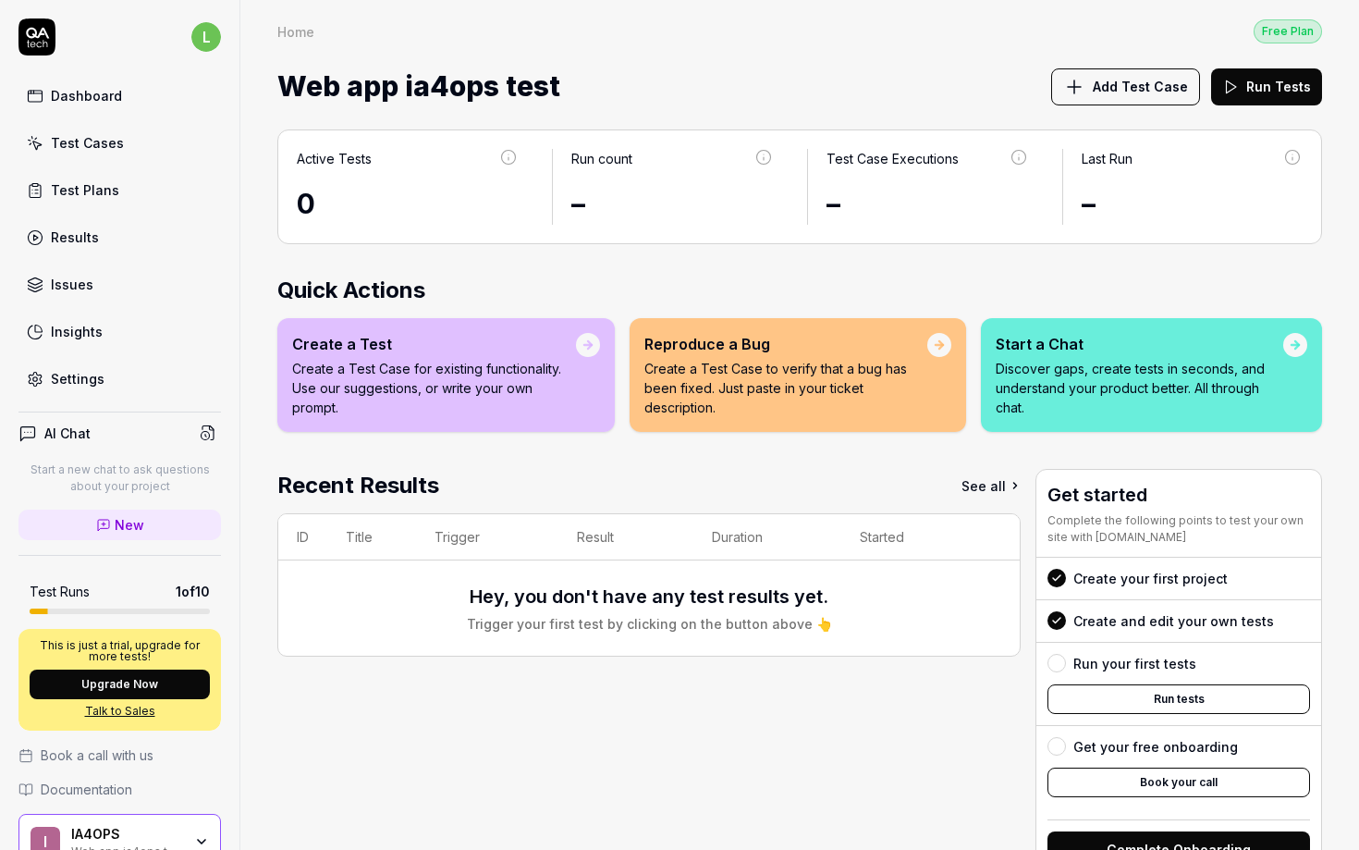
click at [88, 126] on link "Test Cases" at bounding box center [119, 143] width 203 height 36
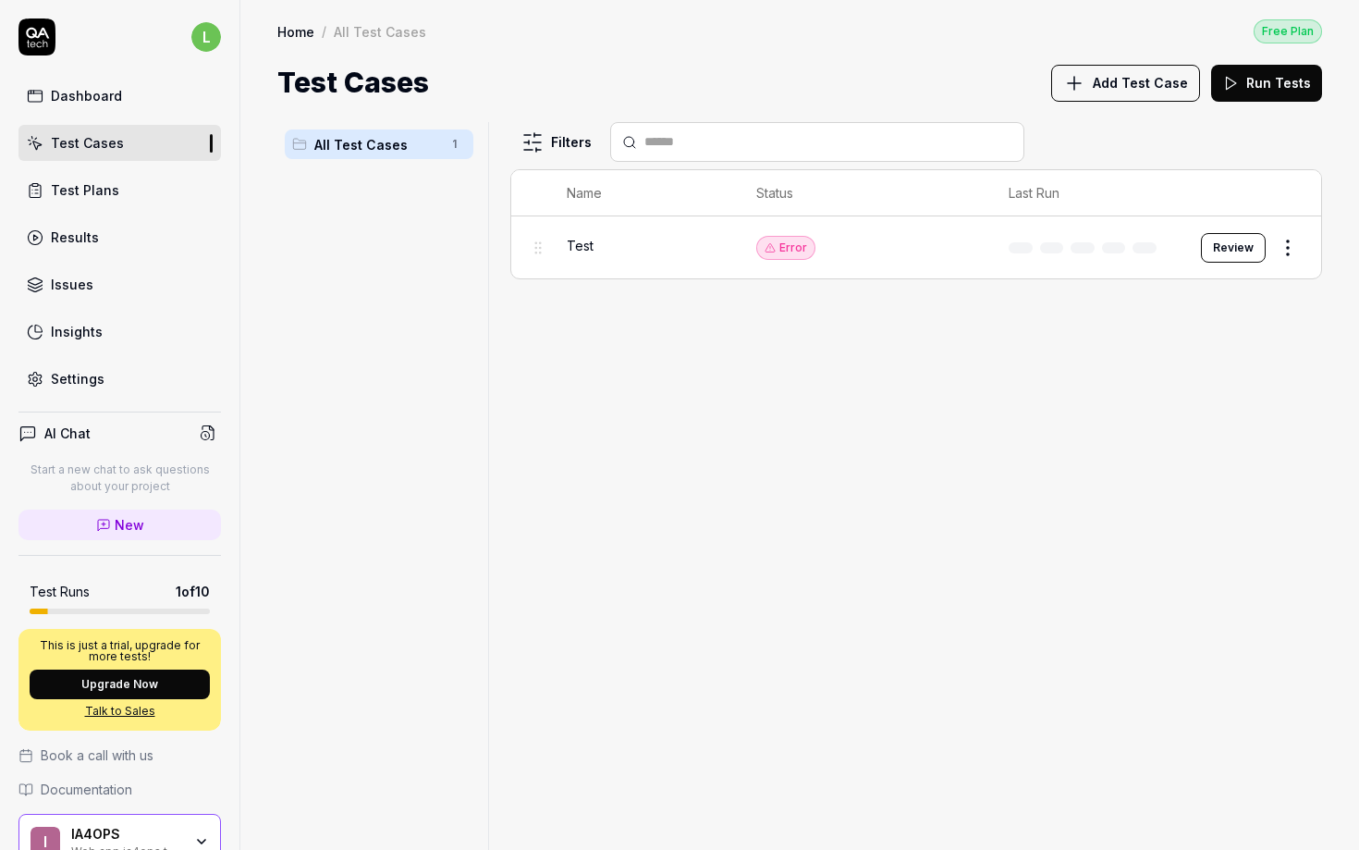
click at [74, 294] on link "Issues" at bounding box center [119, 284] width 203 height 36
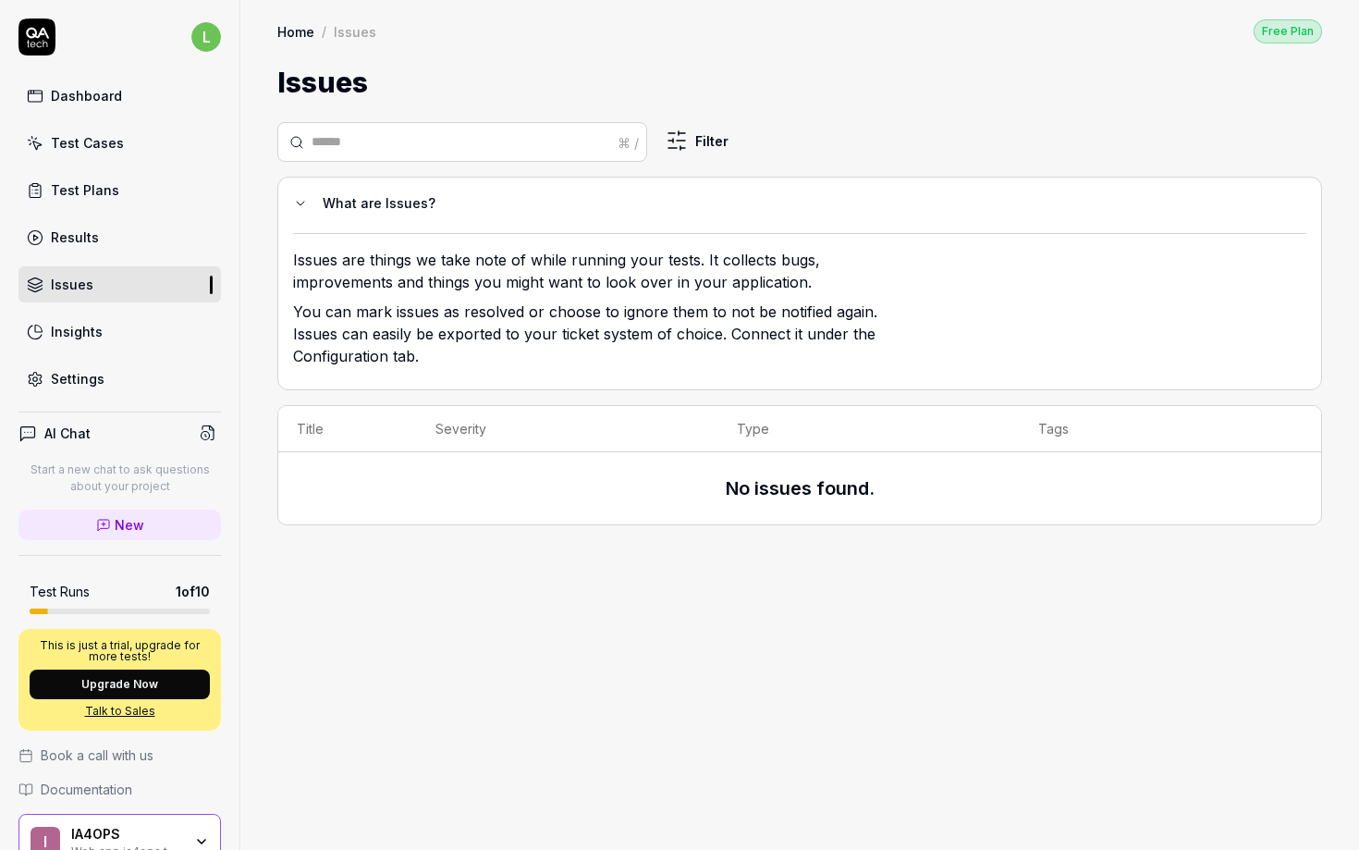
click at [70, 250] on link "Results" at bounding box center [119, 237] width 203 height 36
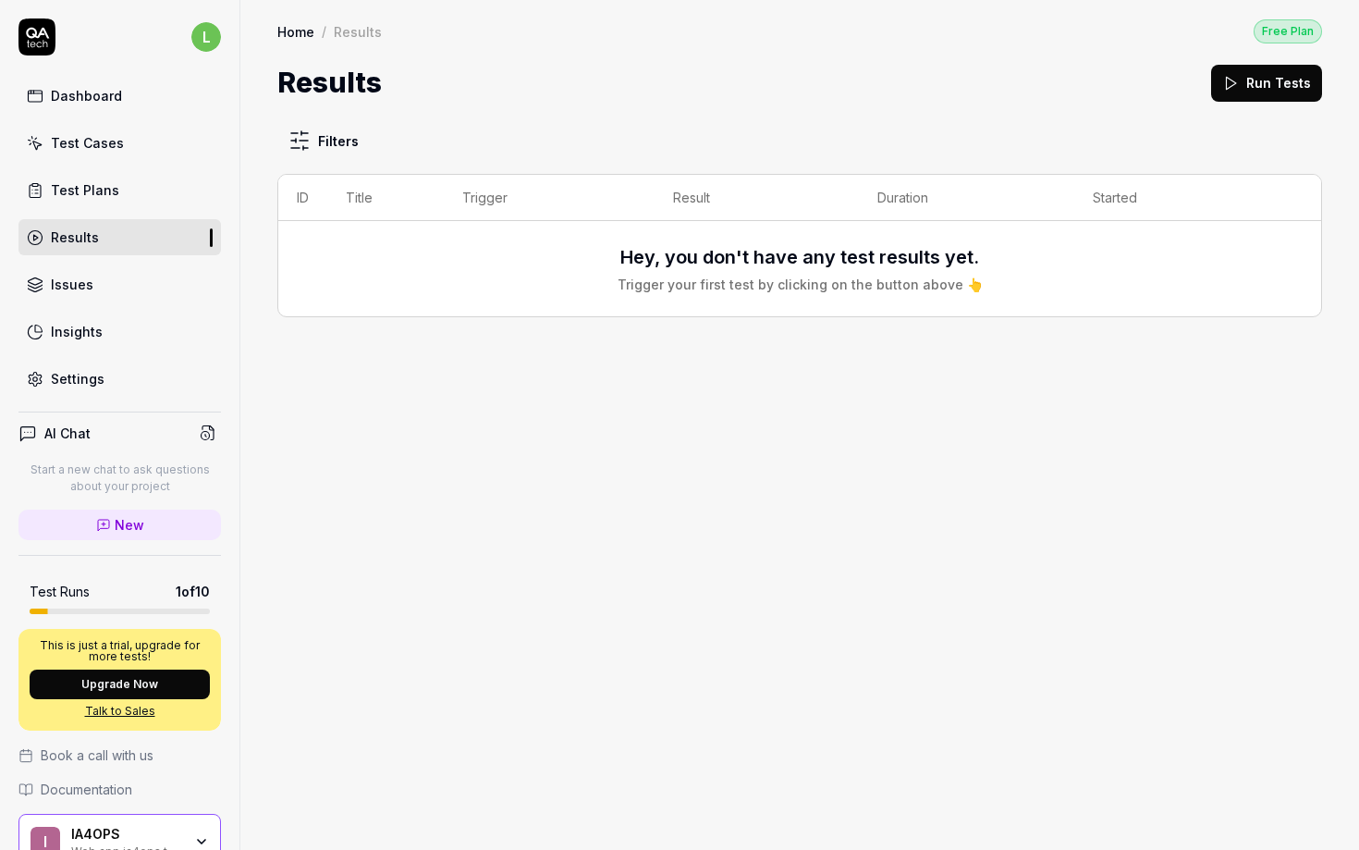
click at [70, 181] on div "Test Plans" at bounding box center [85, 189] width 68 height 19
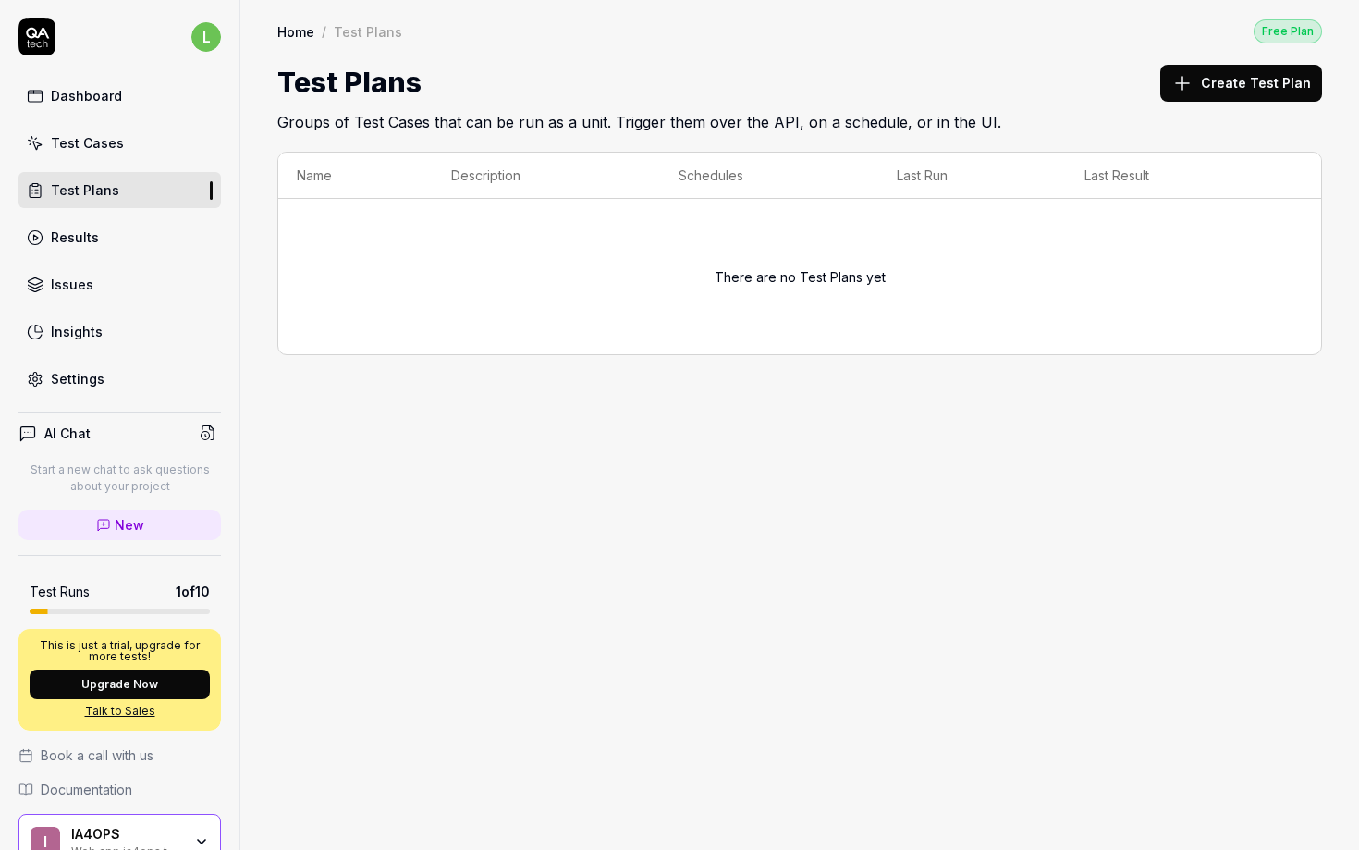
click at [54, 131] on link "Test Cases" at bounding box center [119, 143] width 203 height 36
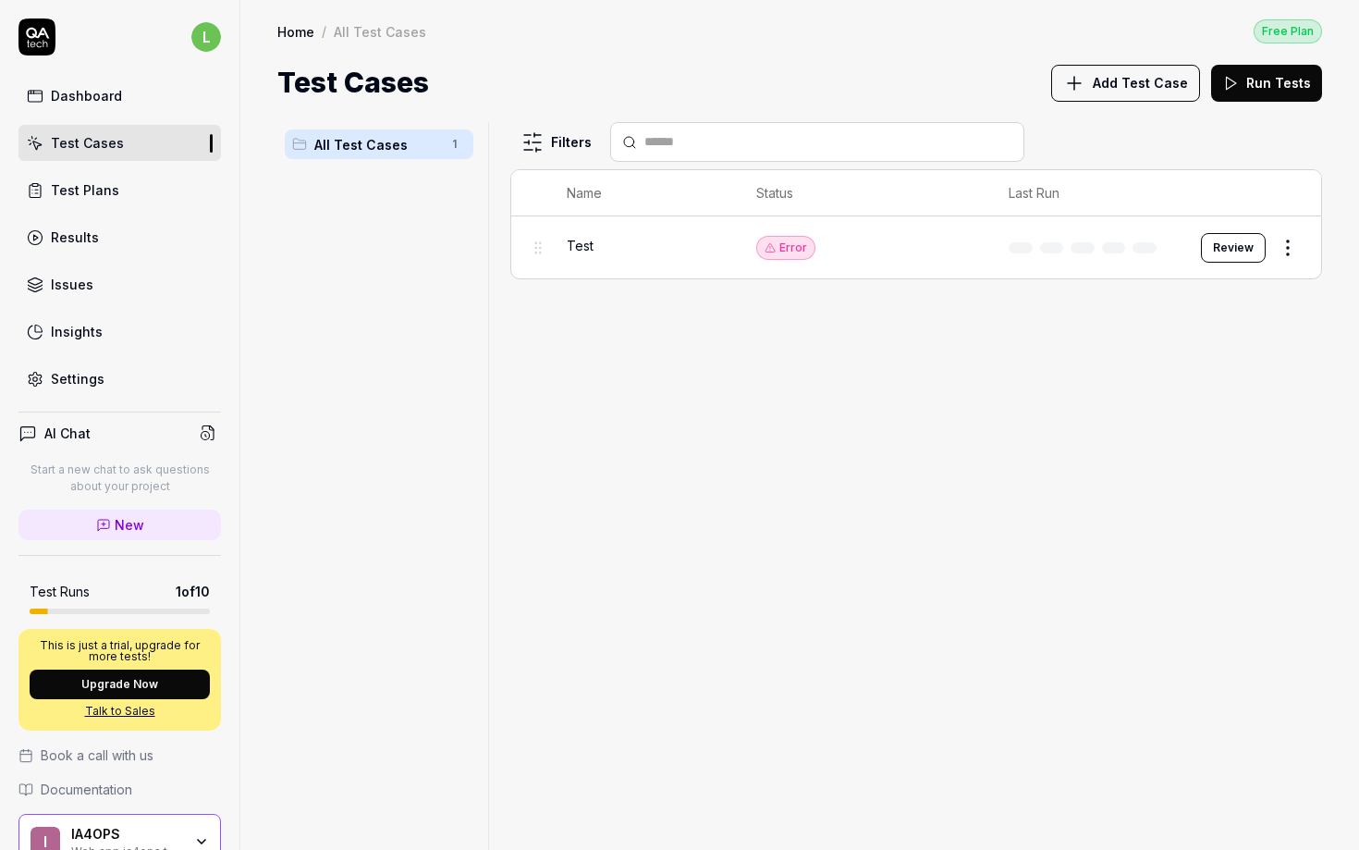
click at [54, 99] on div "Dashboard" at bounding box center [86, 95] width 71 height 19
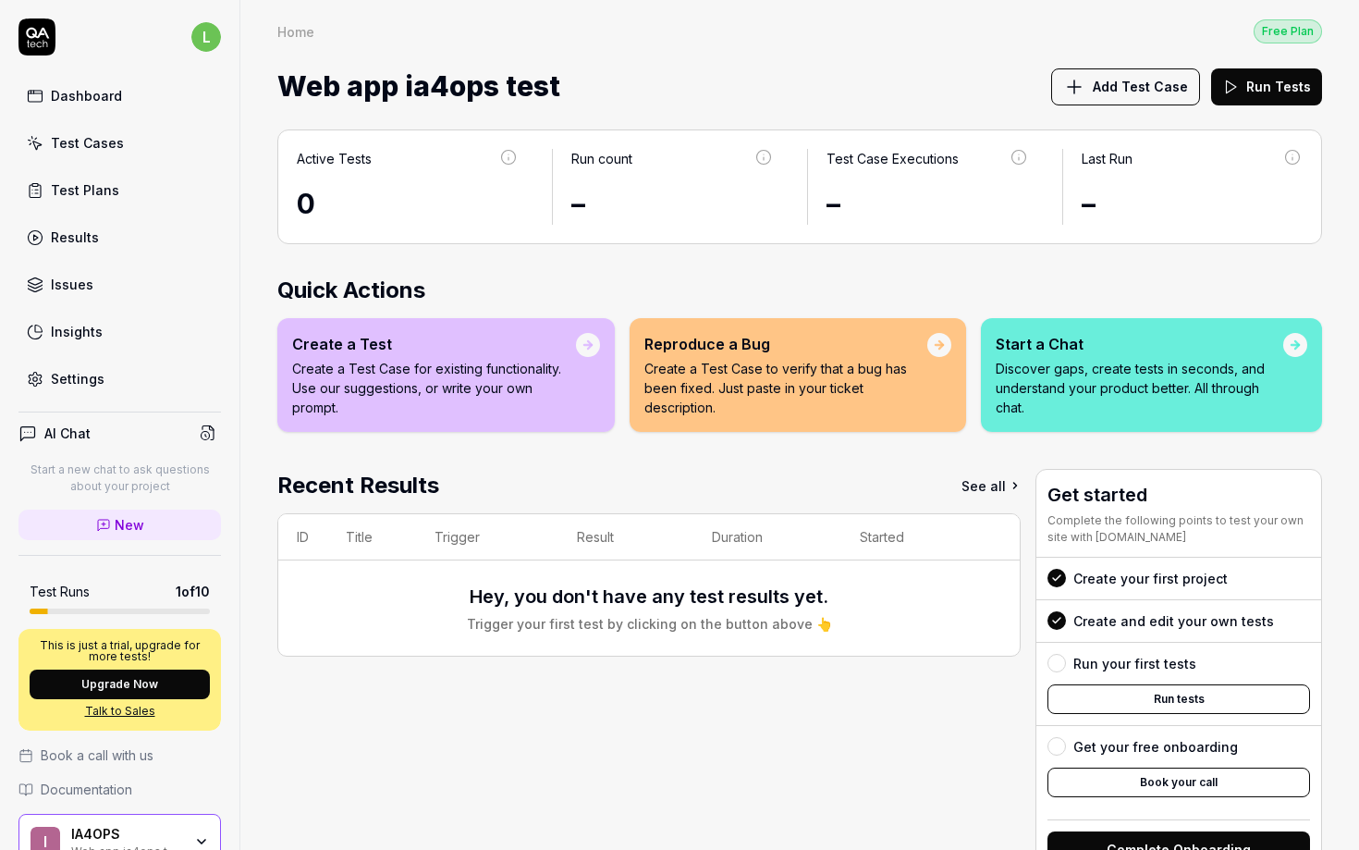
drag, startPoint x: 326, startPoint y: 725, endPoint x: 265, endPoint y: 681, distance: 74.7
click at [326, 726] on div "Recent Results See all ID Title Trigger Result Duration Started Hey, you don't …" at bounding box center [649, 675] width 744 height 412
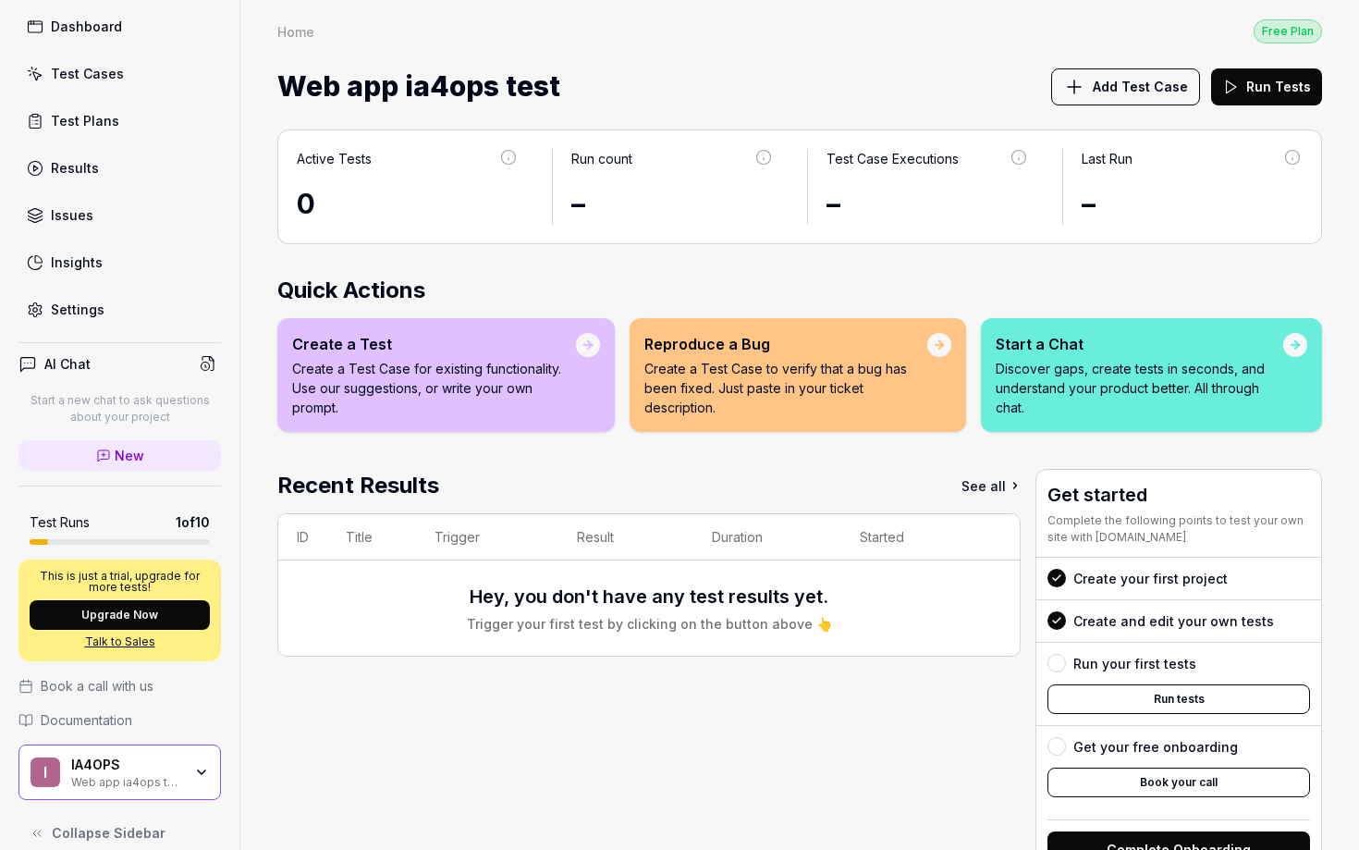
scroll to position [70, 0]
click at [95, 615] on button "Upgrade Now" at bounding box center [120, 614] width 180 height 30
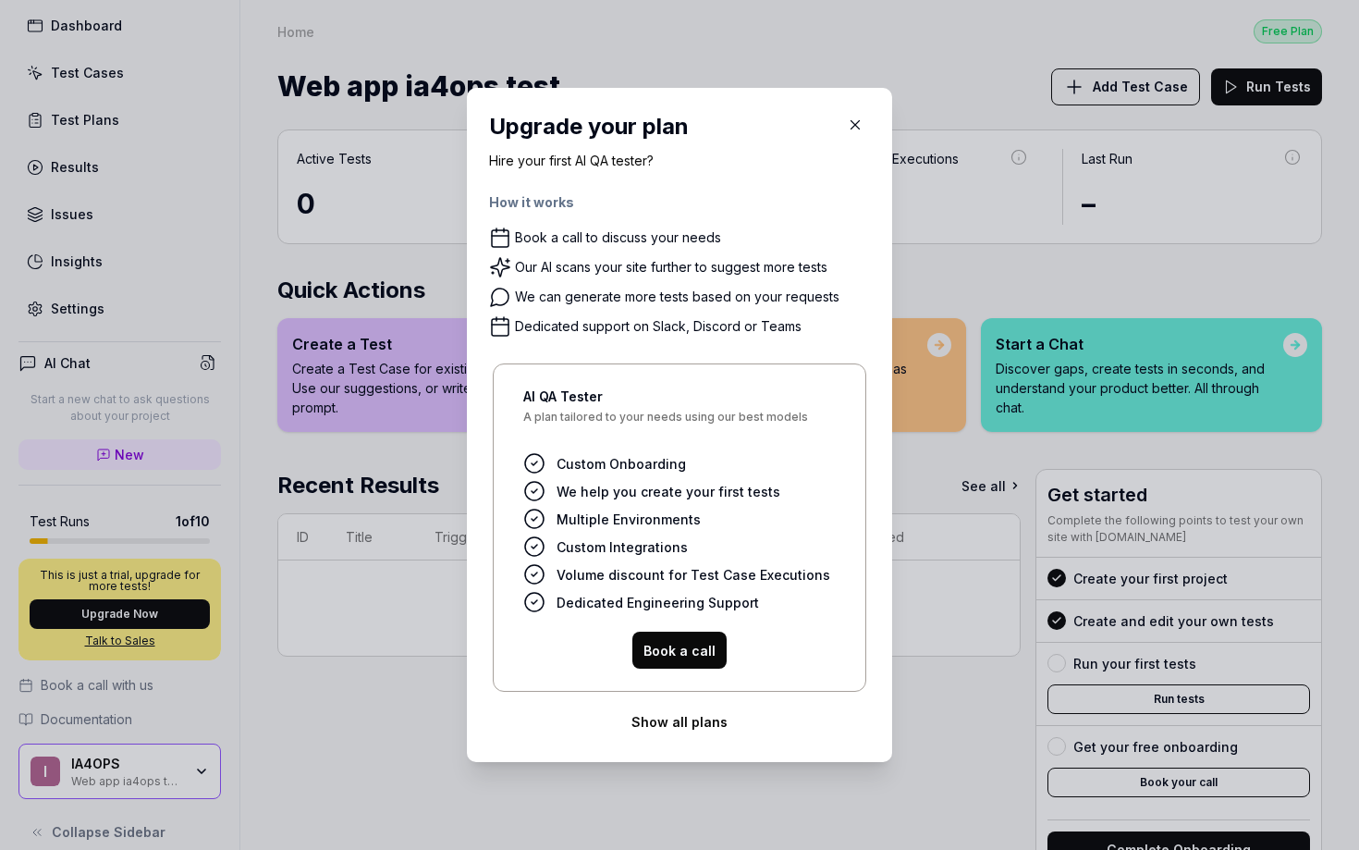
click at [660, 727] on button "Show all plans" at bounding box center [679, 721] width 381 height 37
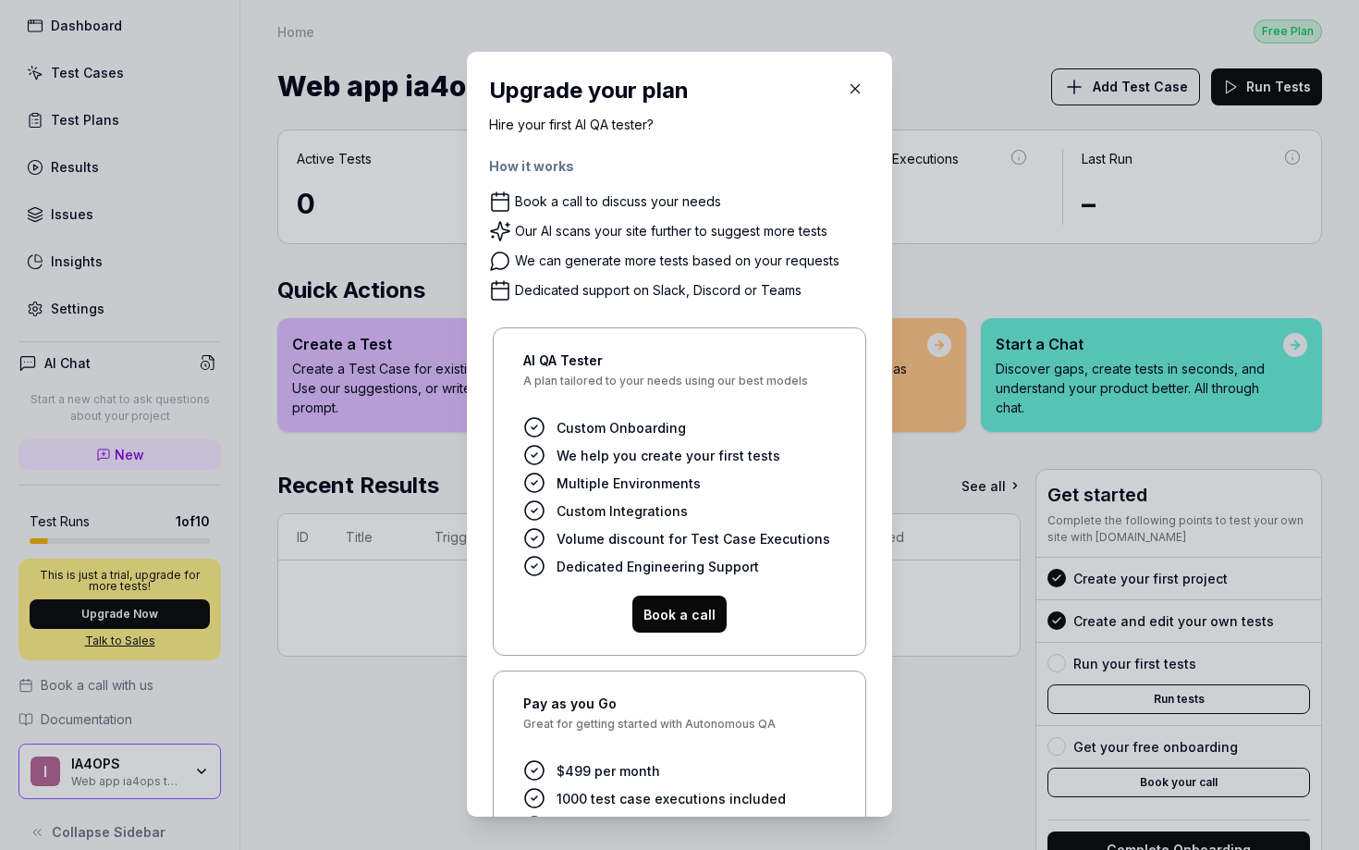
scroll to position [225, 0]
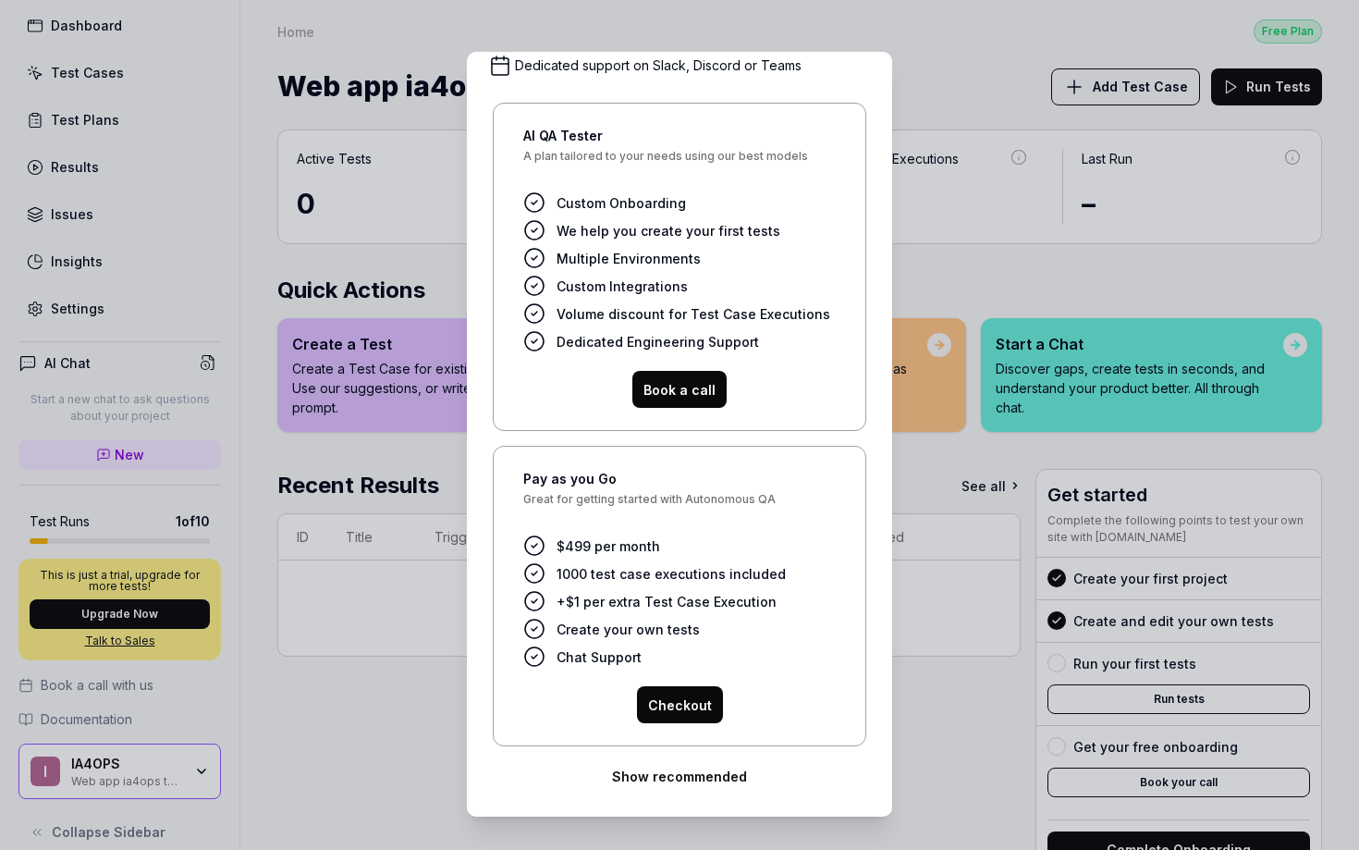
click at [584, 571] on span "1000 test case executions included" at bounding box center [671, 573] width 229 height 19
click at [555, 701] on form "Checkout" at bounding box center [679, 704] width 313 height 37
click at [589, 598] on span "+$1 per extra Test Case Execution" at bounding box center [667, 601] width 220 height 19
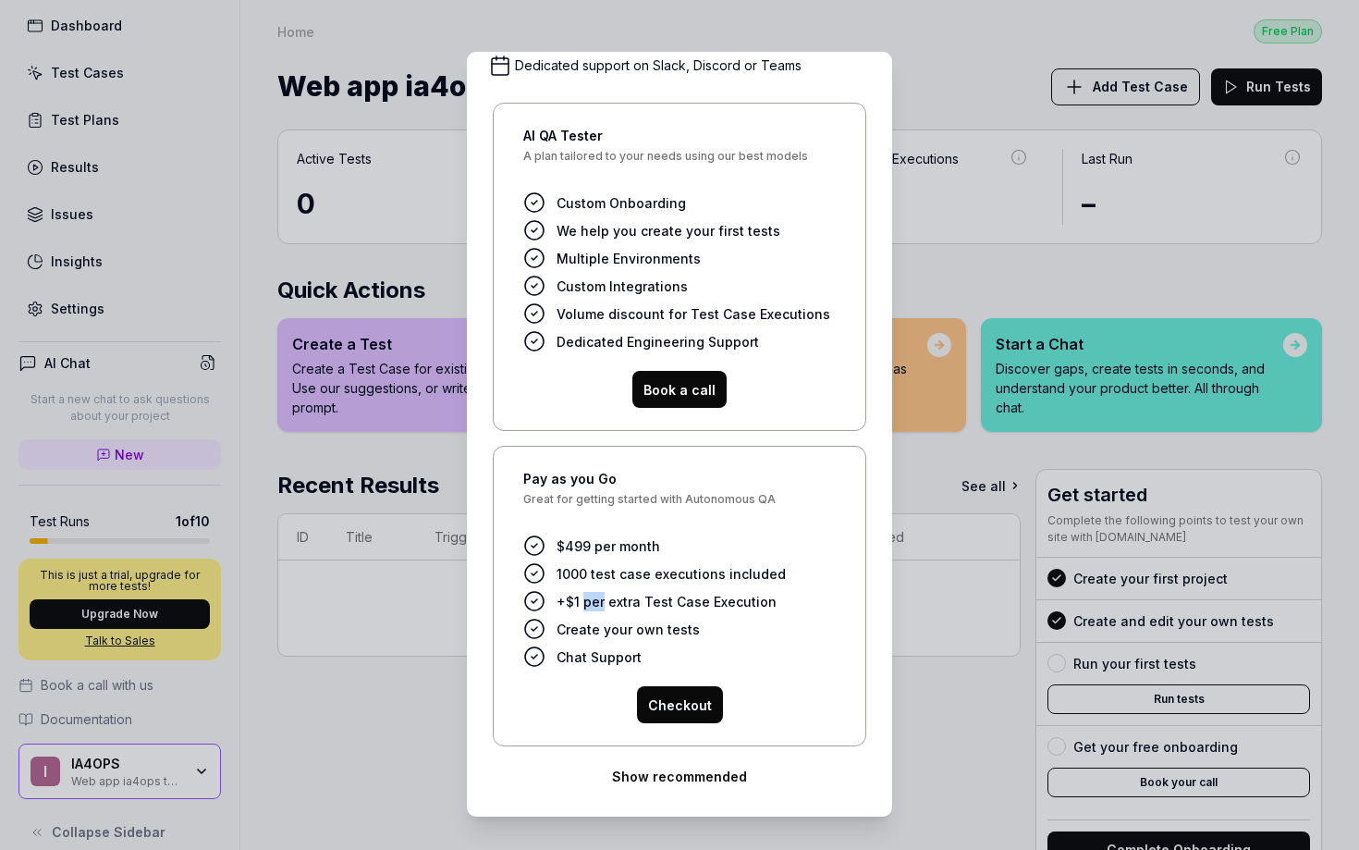
click at [589, 598] on span "+$1 per extra Test Case Execution" at bounding box center [667, 601] width 220 height 19
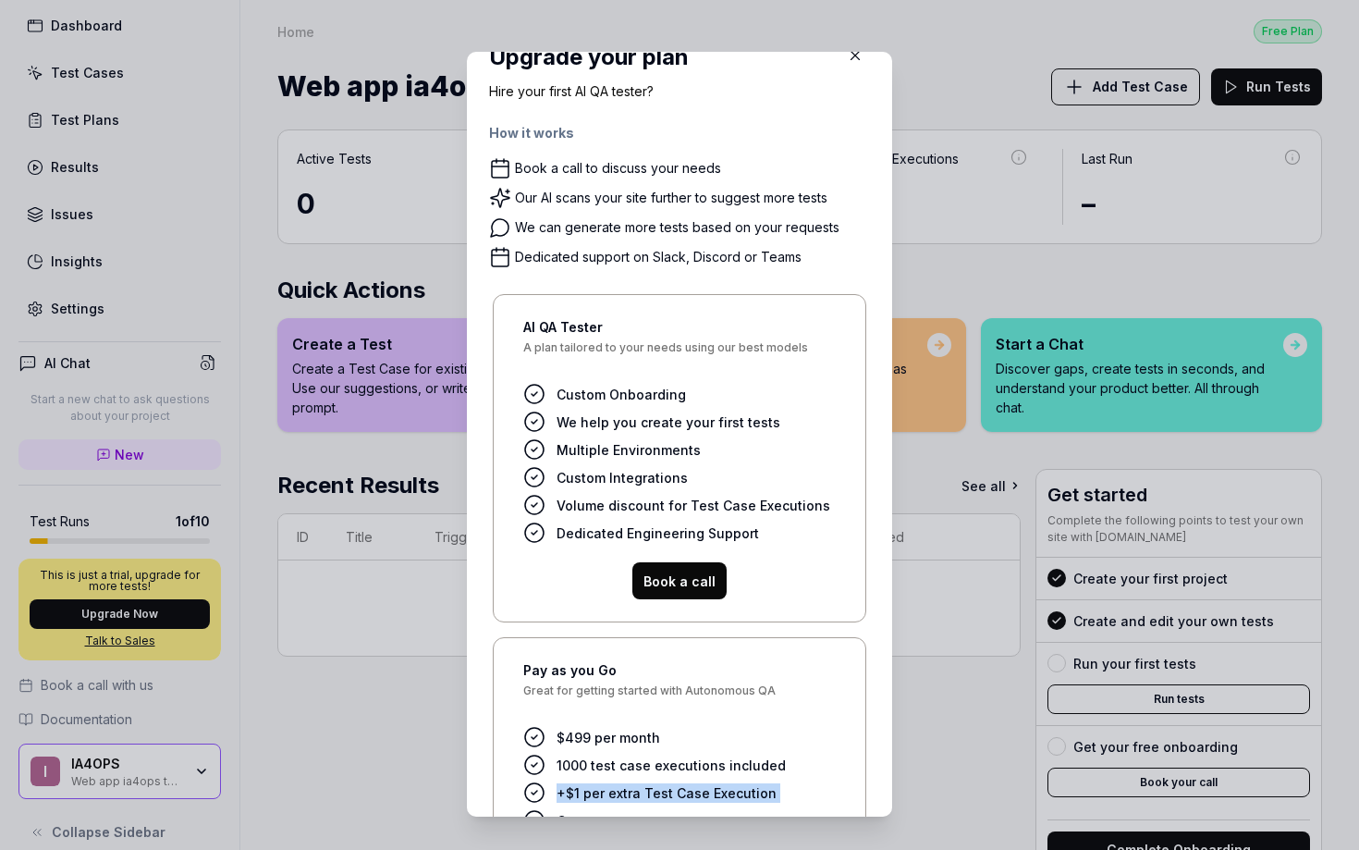
scroll to position [0, 0]
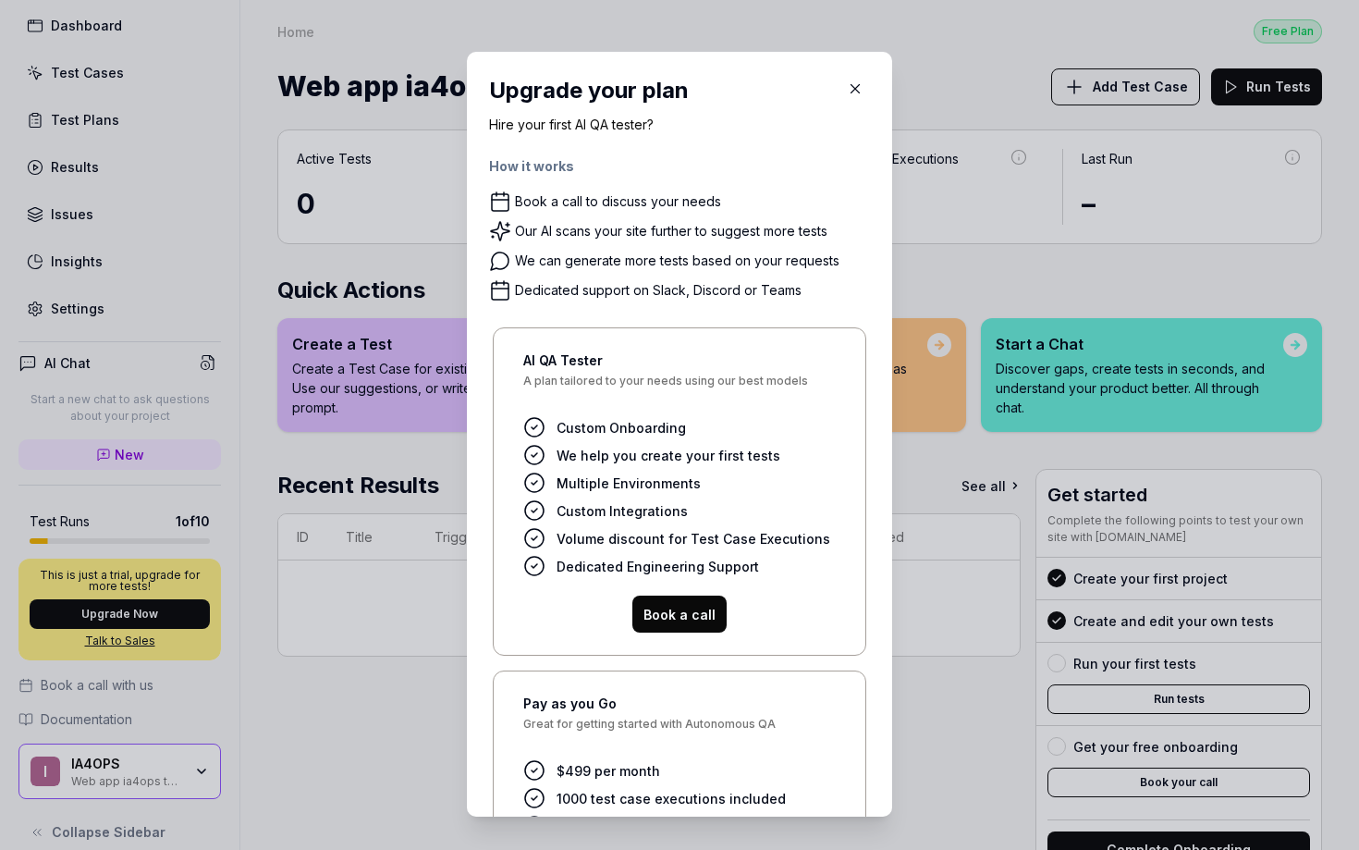
click at [575, 385] on span "A plan tailored to your needs using our best models" at bounding box center [679, 388] width 313 height 26
click at [584, 370] on div "AI QA Tester A plan tailored to your needs using our best models" at bounding box center [679, 375] width 313 height 51
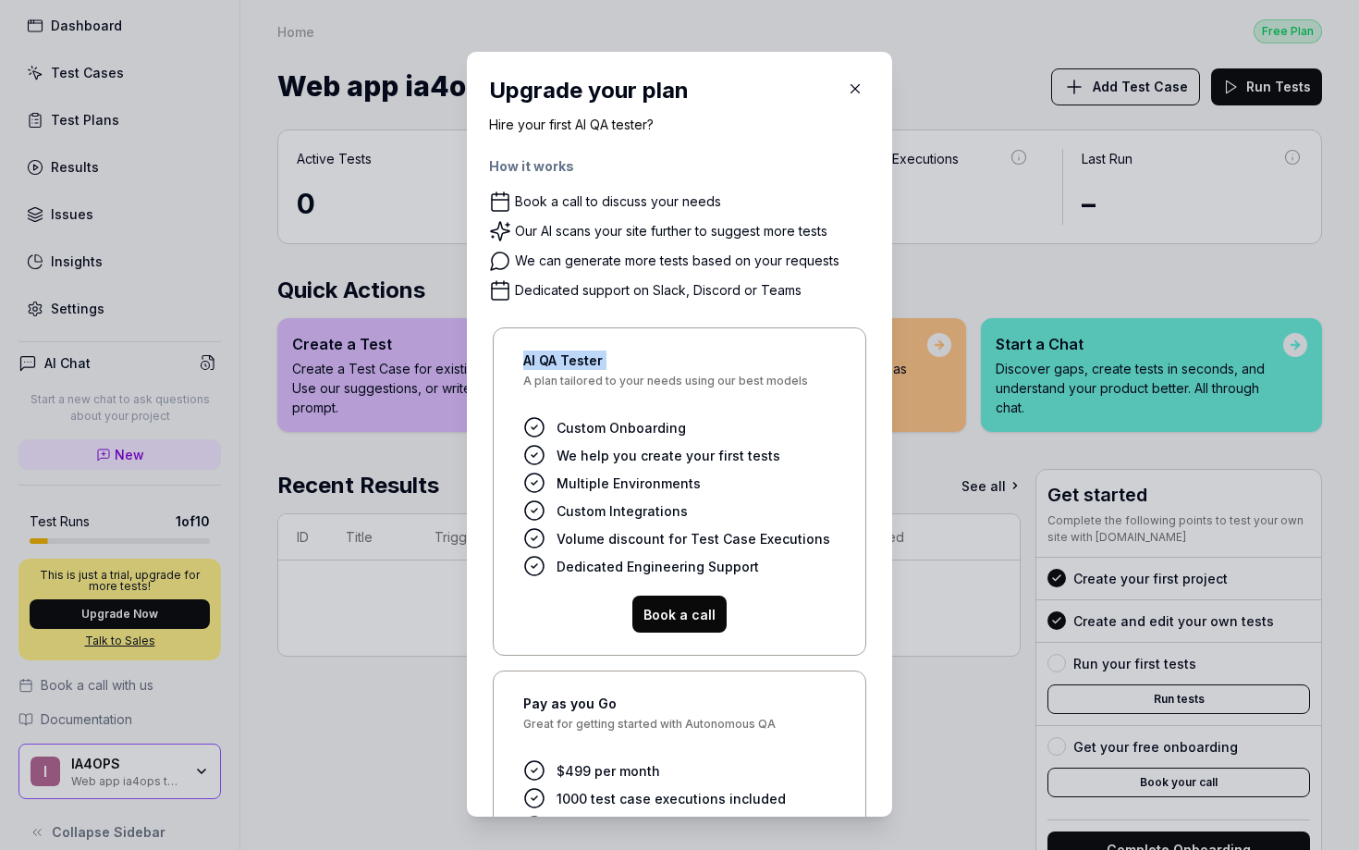
click at [584, 370] on div "AI QA Tester A plan tailored to your needs using our best models" at bounding box center [679, 375] width 313 height 51
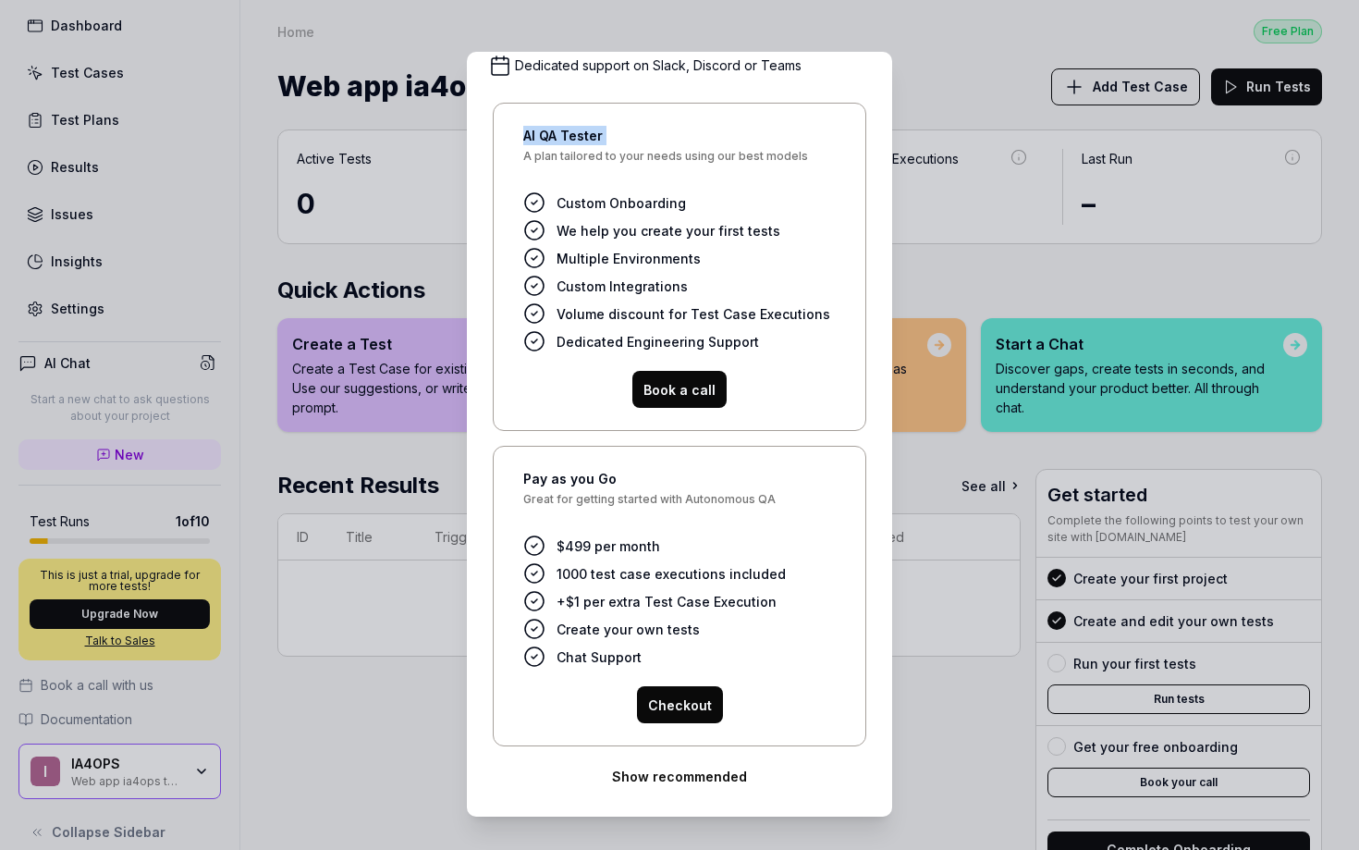
click at [645, 319] on span "Volume discount for Test Case Executions" at bounding box center [694, 313] width 274 height 19
click at [585, 394] on div "Book a call" at bounding box center [679, 389] width 313 height 37
click at [621, 768] on button "Show recommended" at bounding box center [679, 775] width 381 height 37
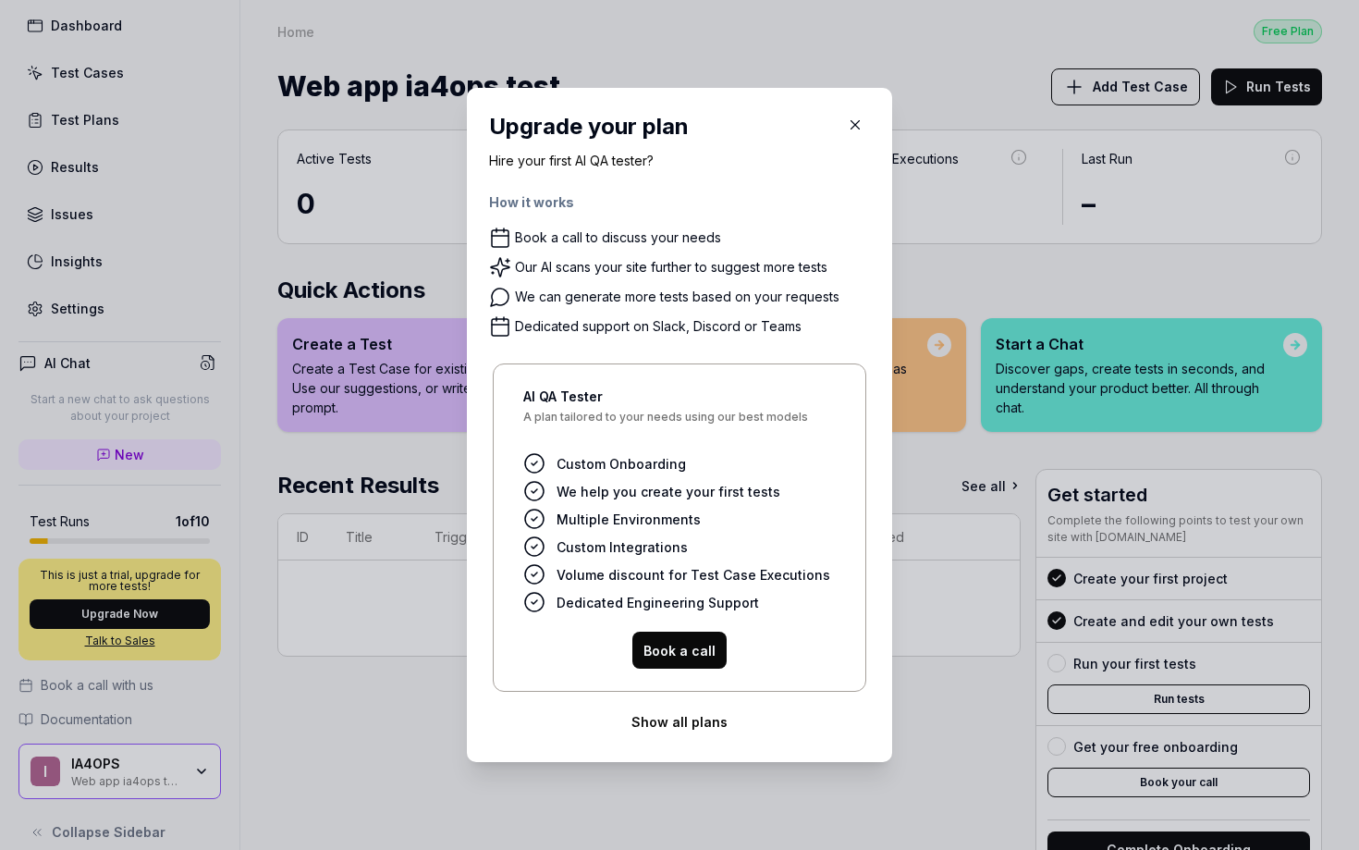
scroll to position [0, 0]
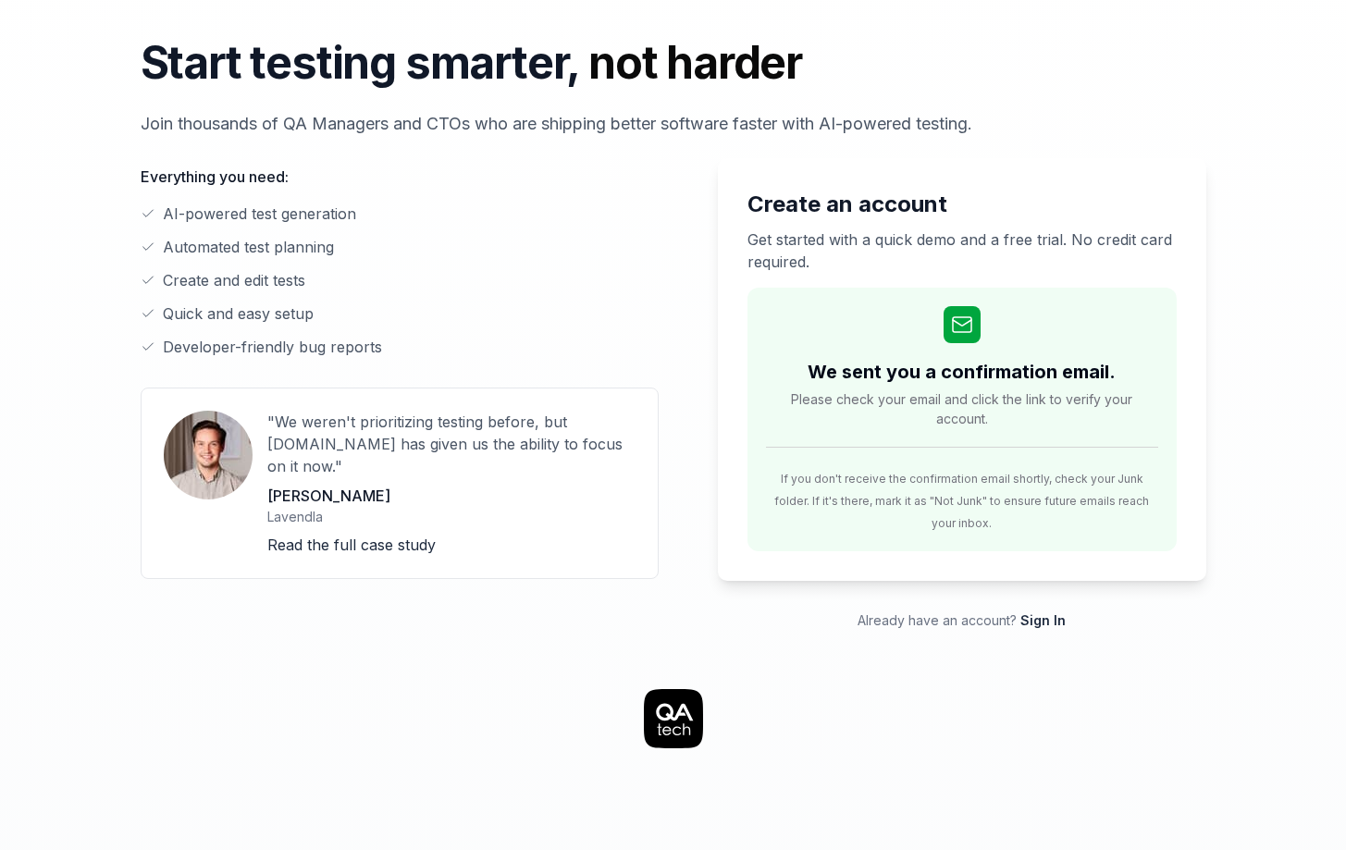
scroll to position [331, 0]
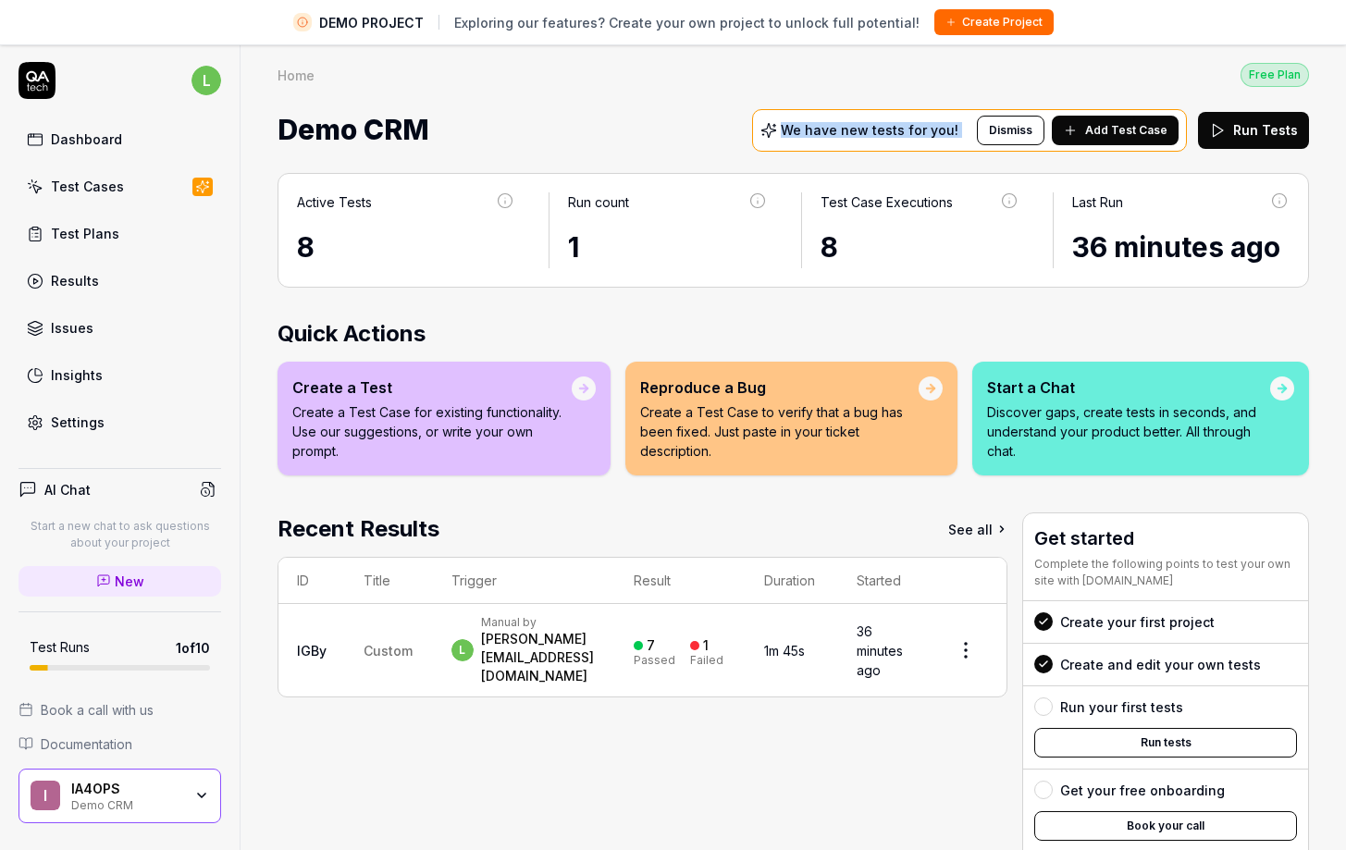
click at [77, 717] on span "Book a call with us" at bounding box center [97, 709] width 113 height 19
click at [1034, 703] on div at bounding box center [1043, 706] width 18 height 18
click at [1094, 737] on button "Run tests" at bounding box center [1165, 743] width 263 height 30
click at [764, 786] on div "Recent Results See all ID Title Trigger Result Duration Started IGBy Custom l M…" at bounding box center [642, 718] width 730 height 412
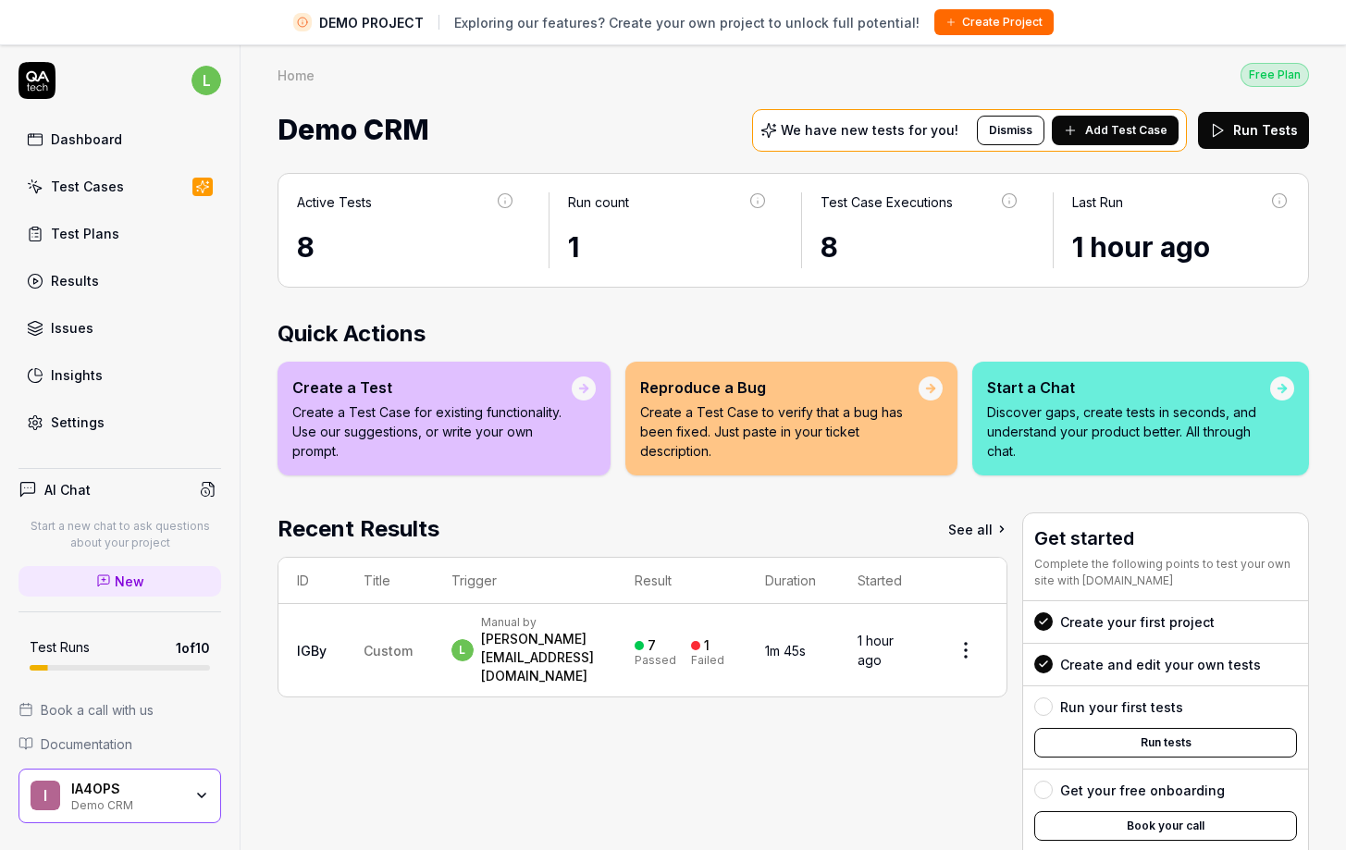
click at [474, 714] on div "Recent Results See all ID Title Trigger Result Duration Started IGBy Custom l M…" at bounding box center [642, 718] width 730 height 412
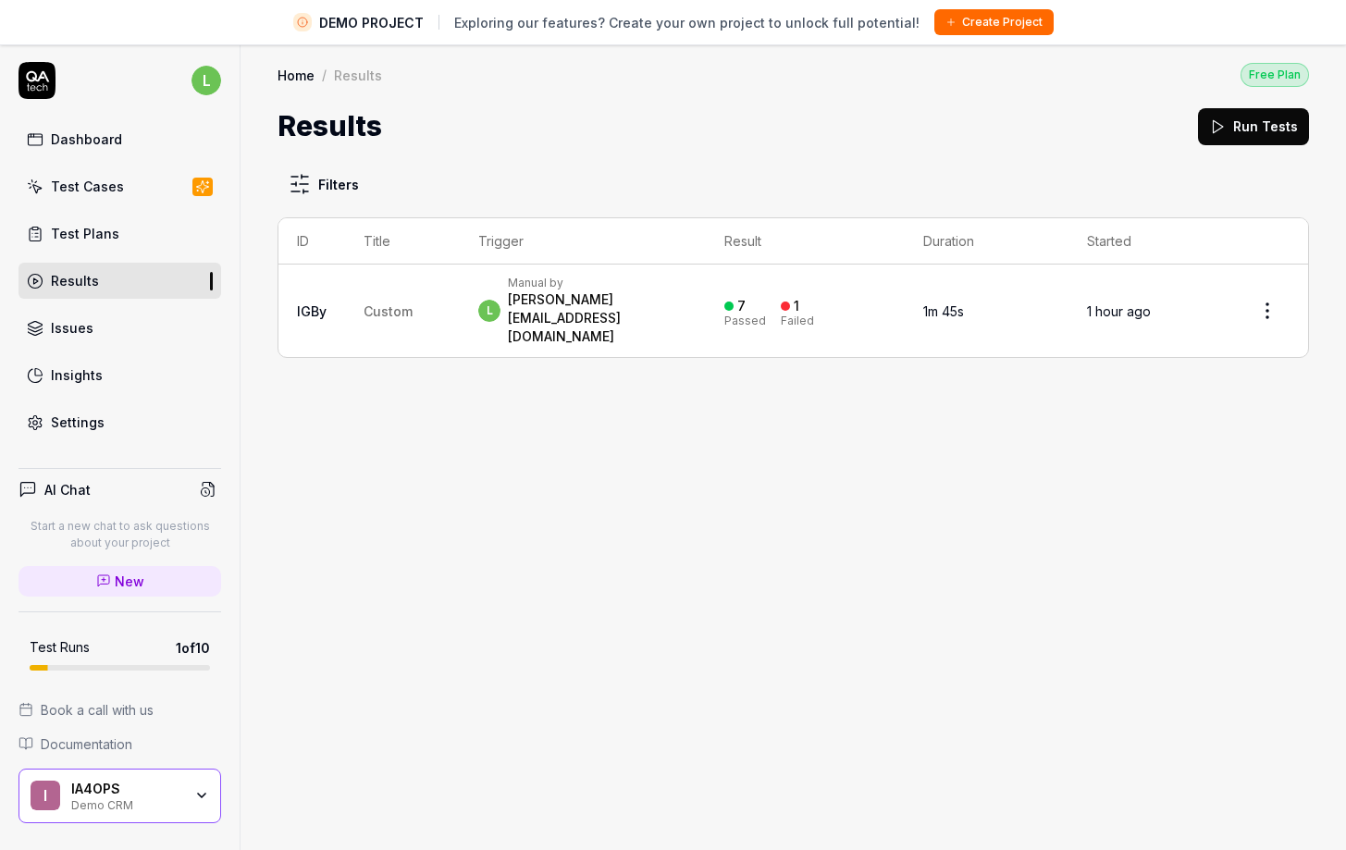
click at [26, 101] on div "l Dashboard Test Cases Test Plans Results Issues Insights Settings" at bounding box center [120, 251] width 240 height 378
click at [20, 72] on icon at bounding box center [36, 80] width 37 height 37
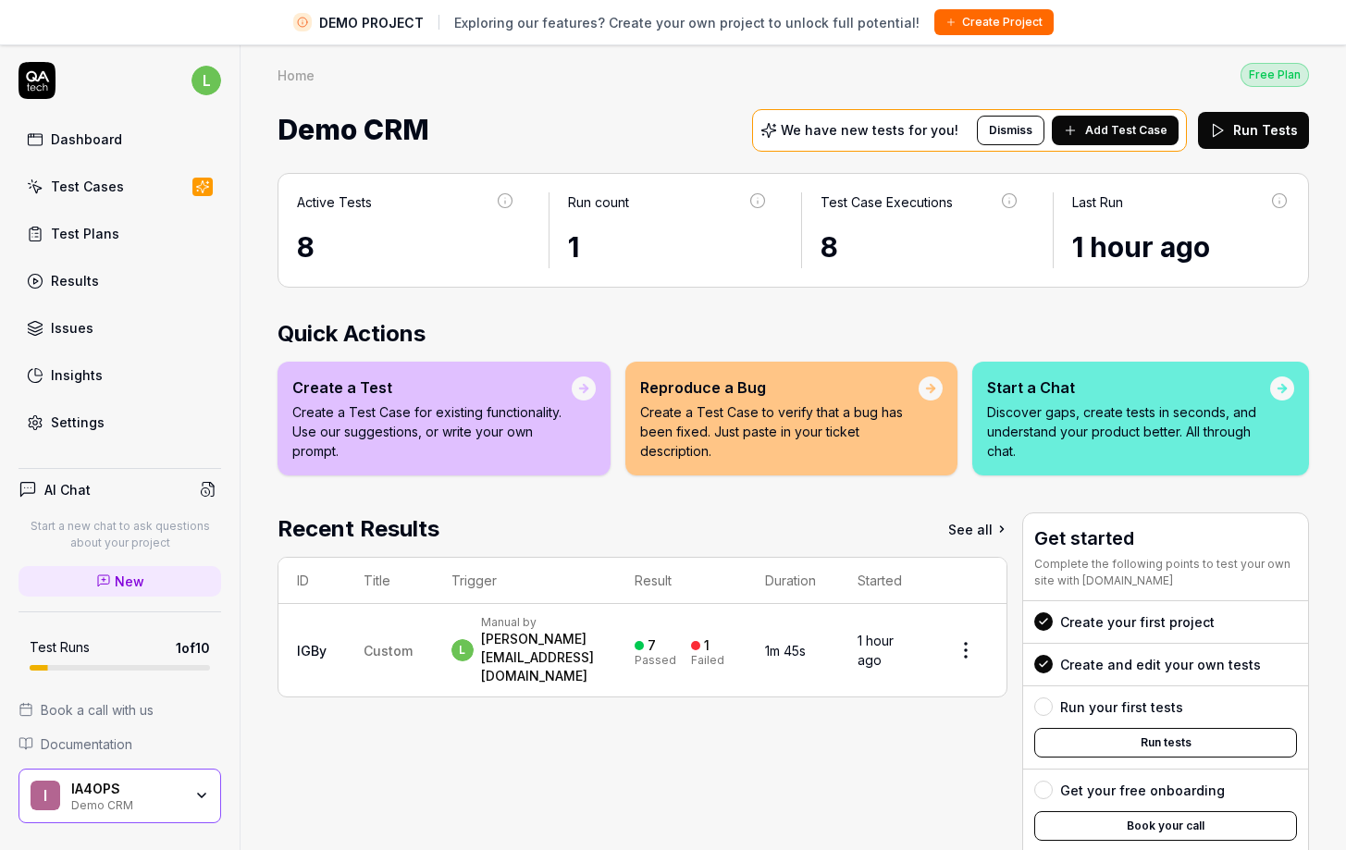
click at [1122, 822] on button "Book your call" at bounding box center [1165, 826] width 263 height 30
click at [70, 374] on div "Insights" at bounding box center [77, 374] width 52 height 19
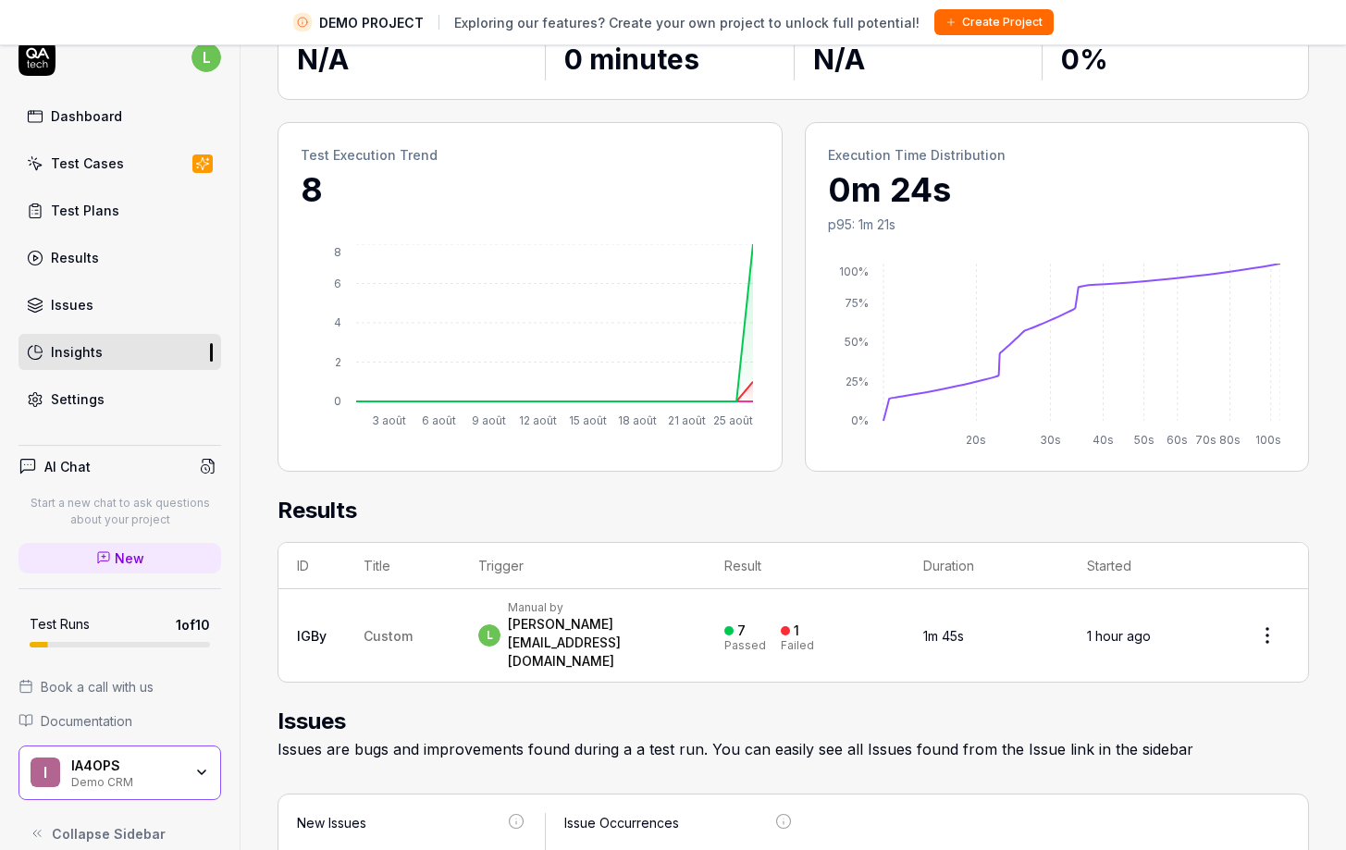
scroll to position [24, 0]
click at [80, 402] on div "Settings" at bounding box center [78, 397] width 54 height 19
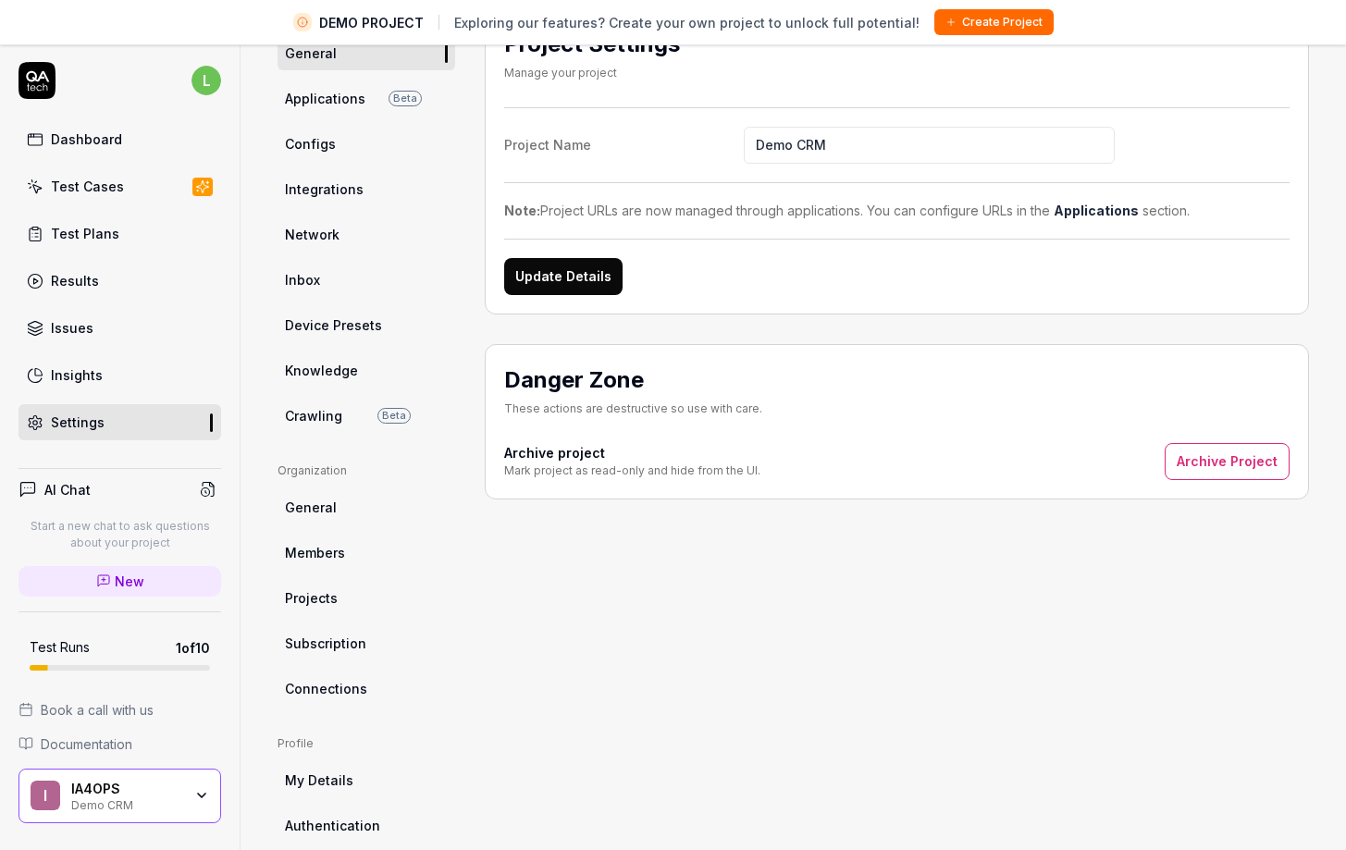
click at [346, 196] on span "Integrations" at bounding box center [324, 188] width 79 height 19
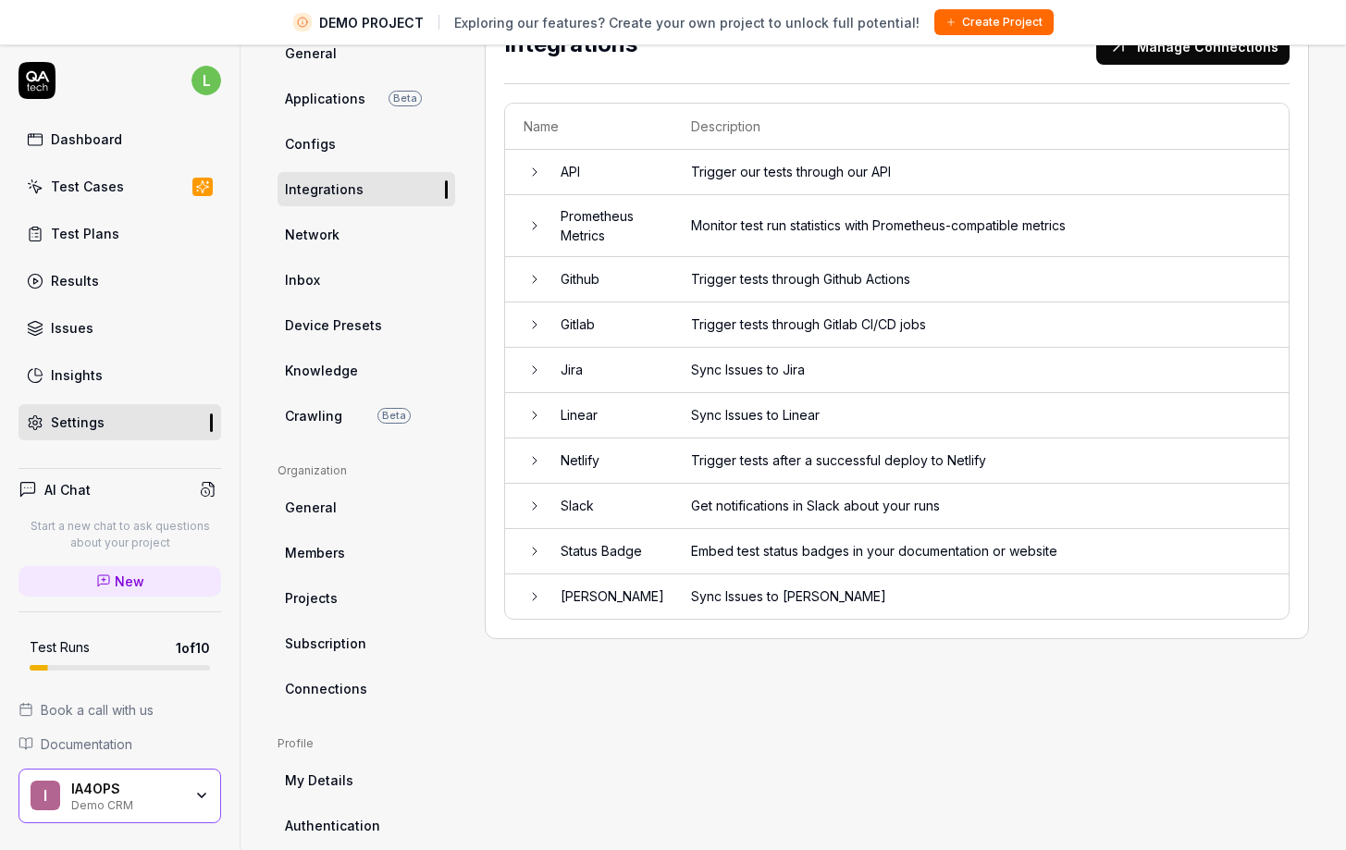
click at [528, 374] on td at bounding box center [523, 370] width 37 height 45
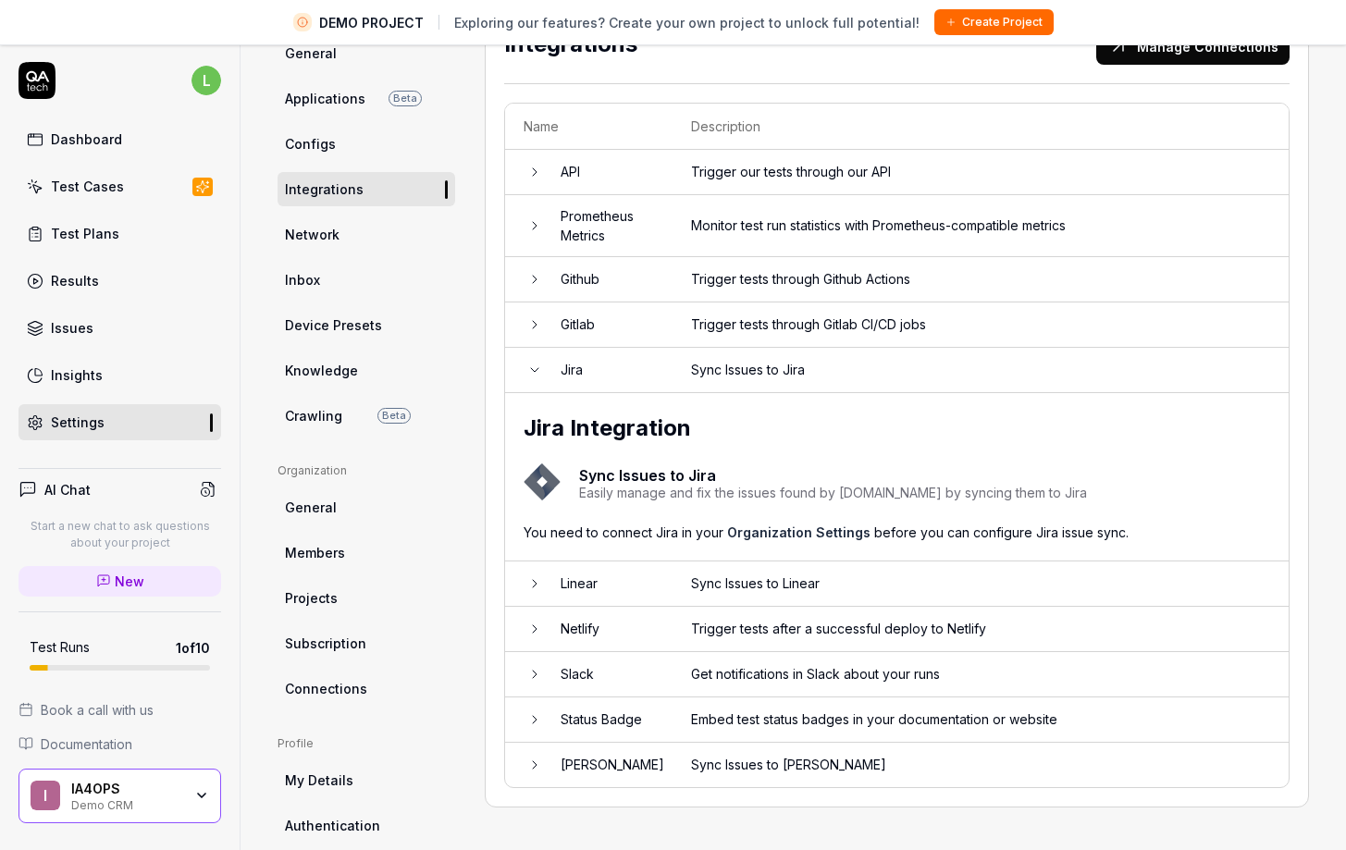
scroll to position [240, 0]
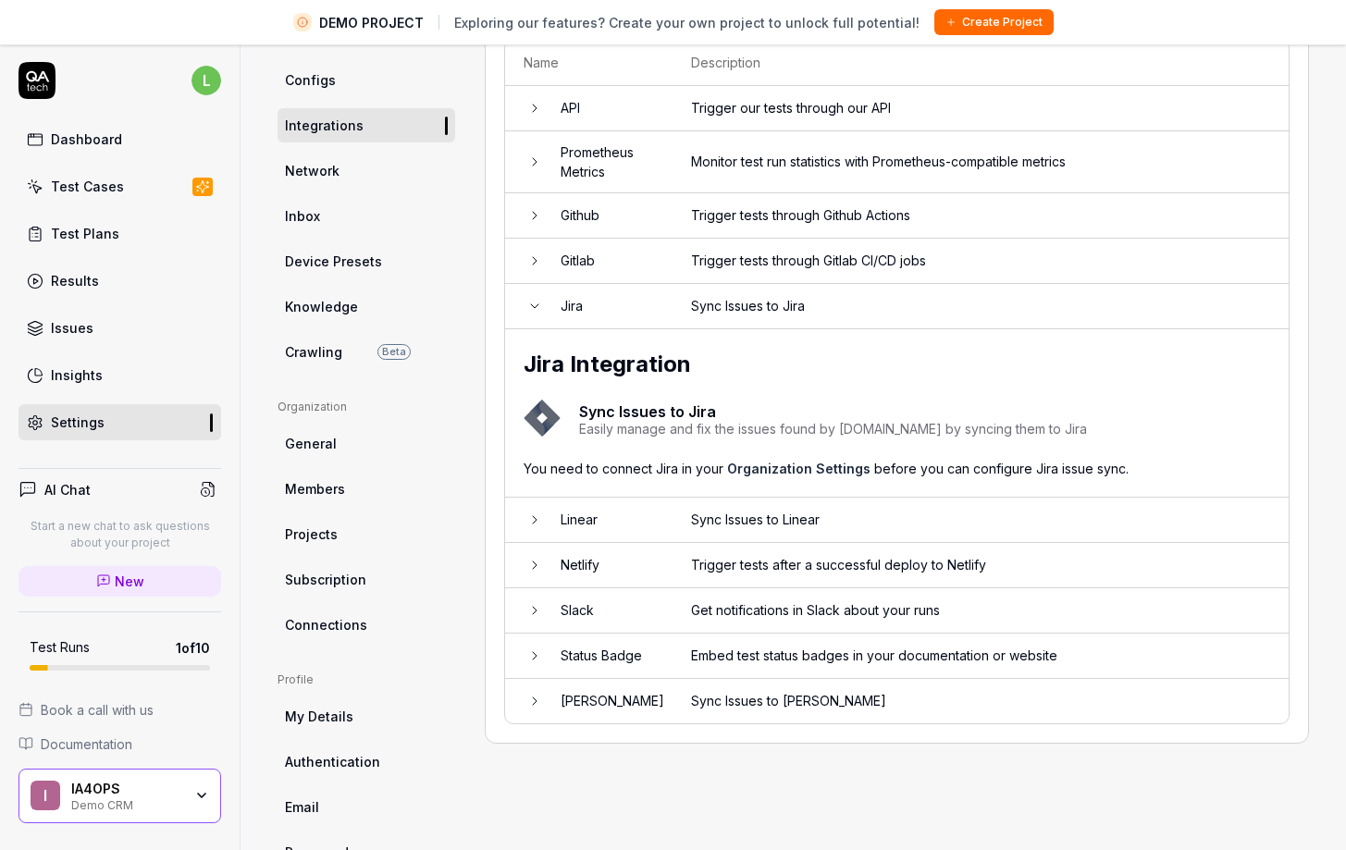
click at [317, 570] on span "Subscription" at bounding box center [325, 579] width 81 height 19
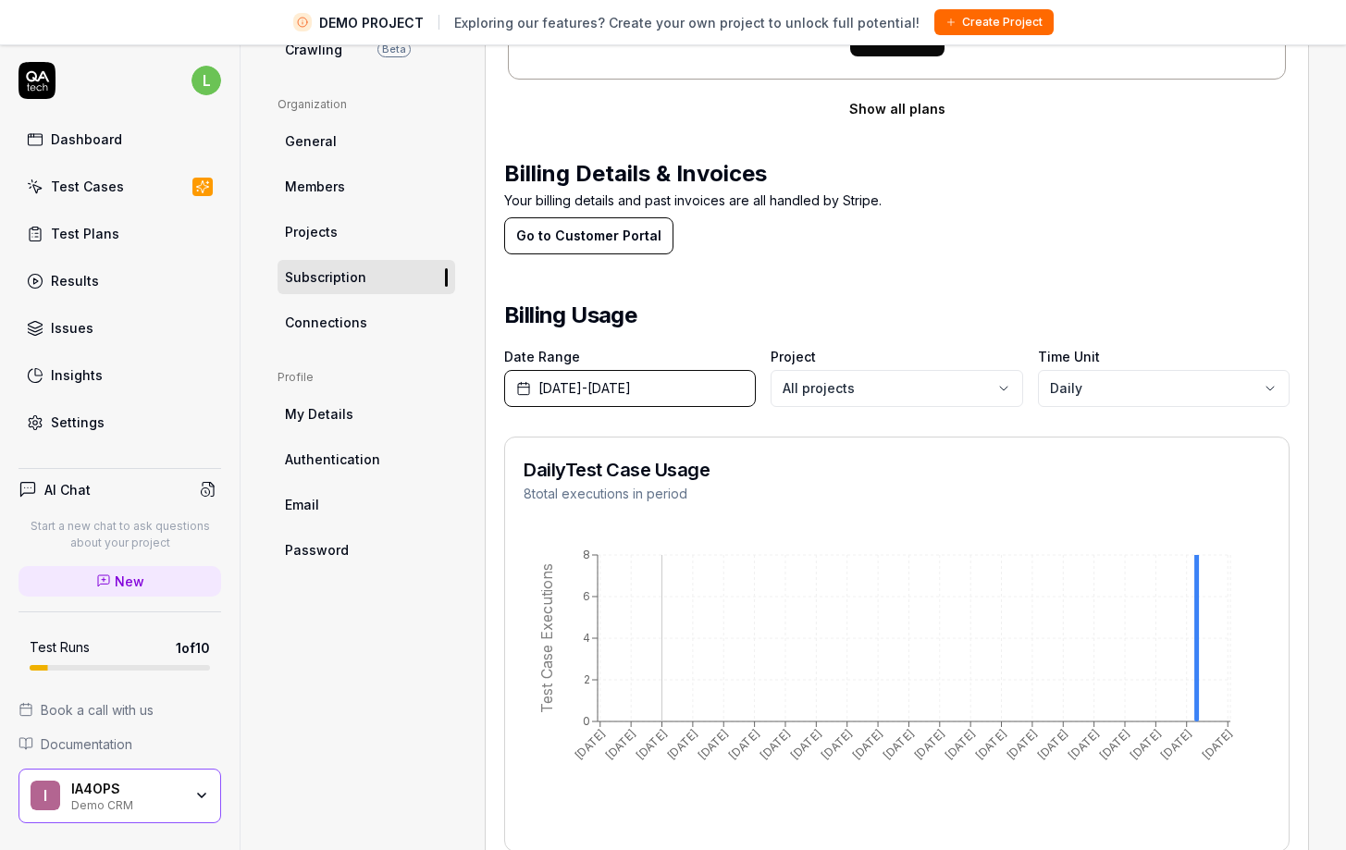
scroll to position [576, 0]
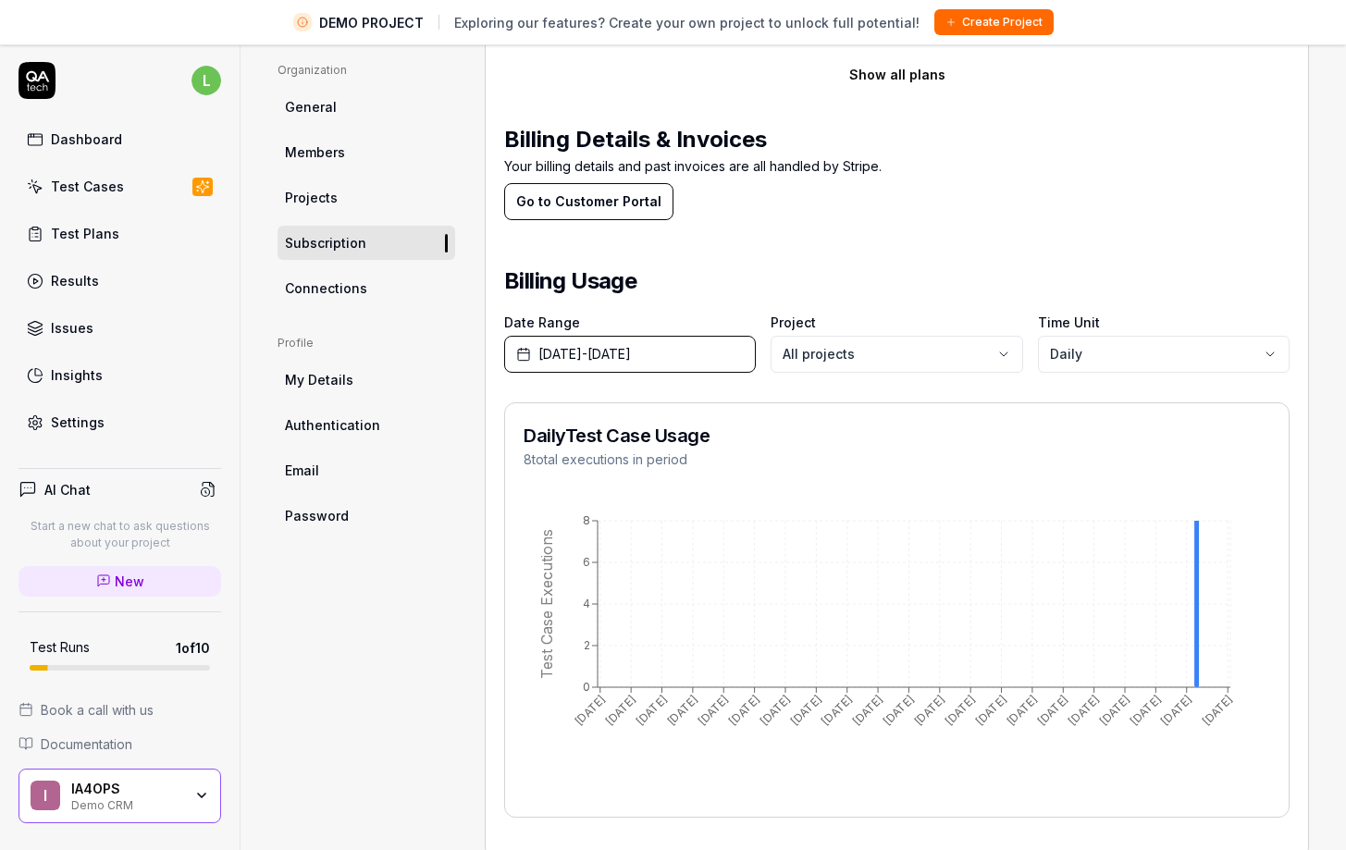
click at [68, 277] on div "Results" at bounding box center [75, 280] width 48 height 19
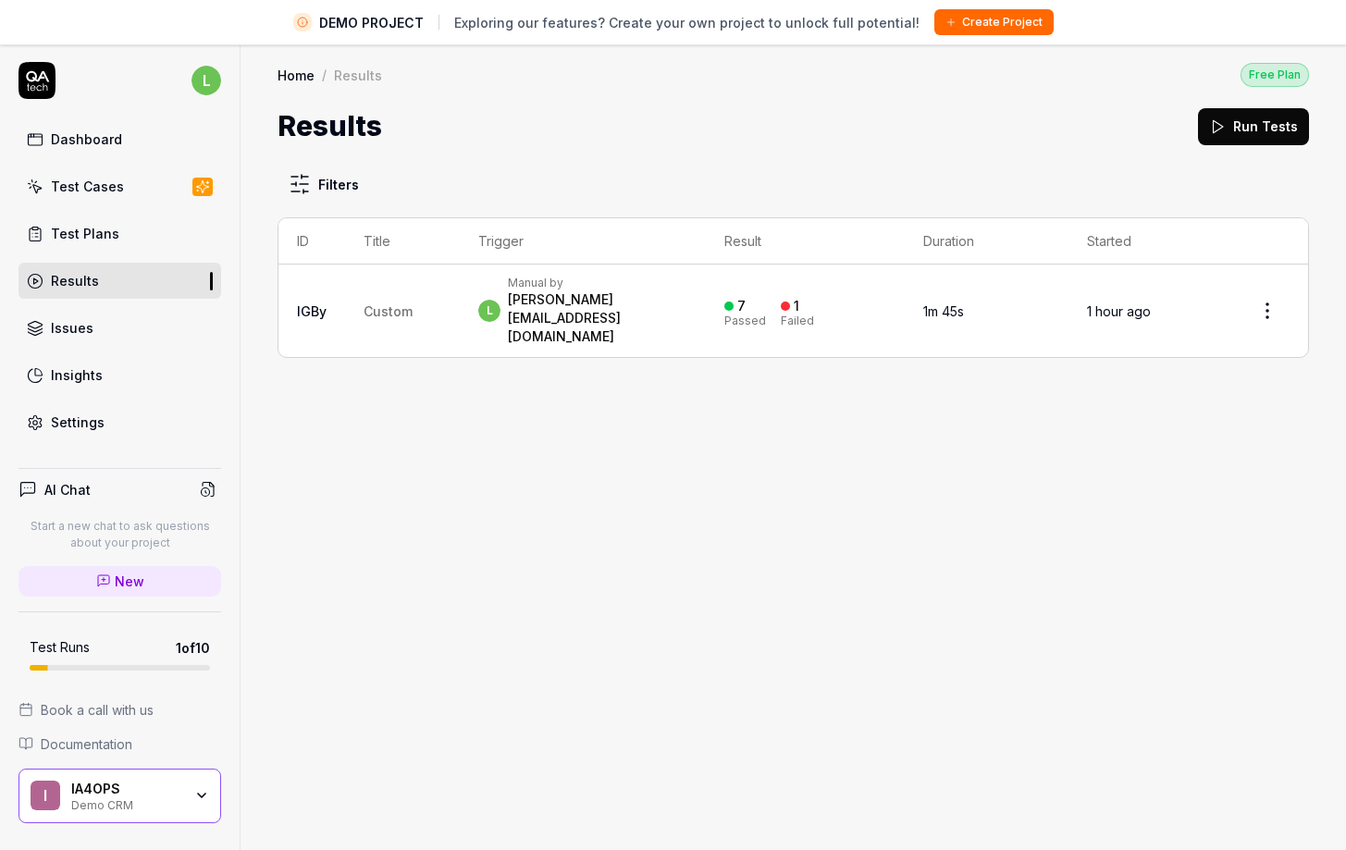
click at [55, 236] on div "Test Plans" at bounding box center [85, 233] width 68 height 19
